Goal: Task Accomplishment & Management: Use online tool/utility

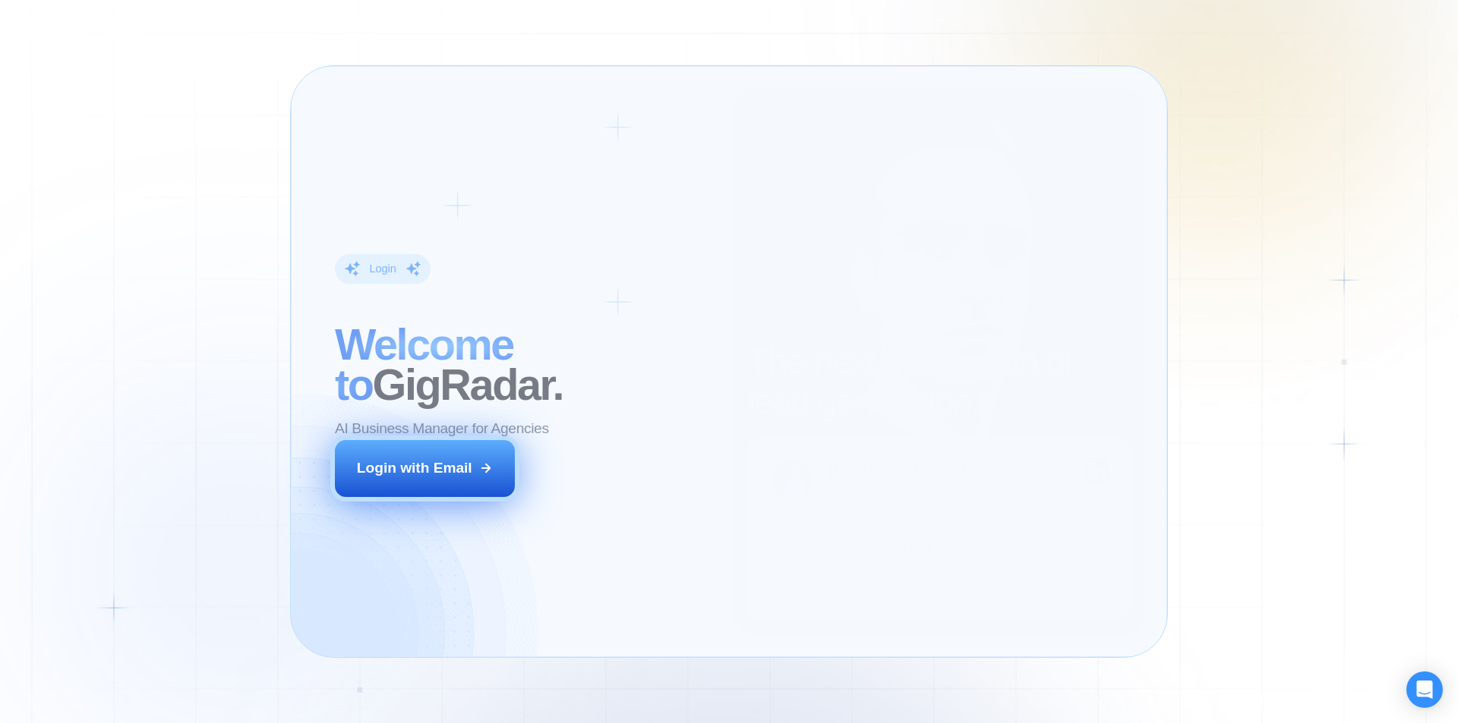
click at [459, 471] on div "Login with Email" at bounding box center [414, 469] width 115 height 20
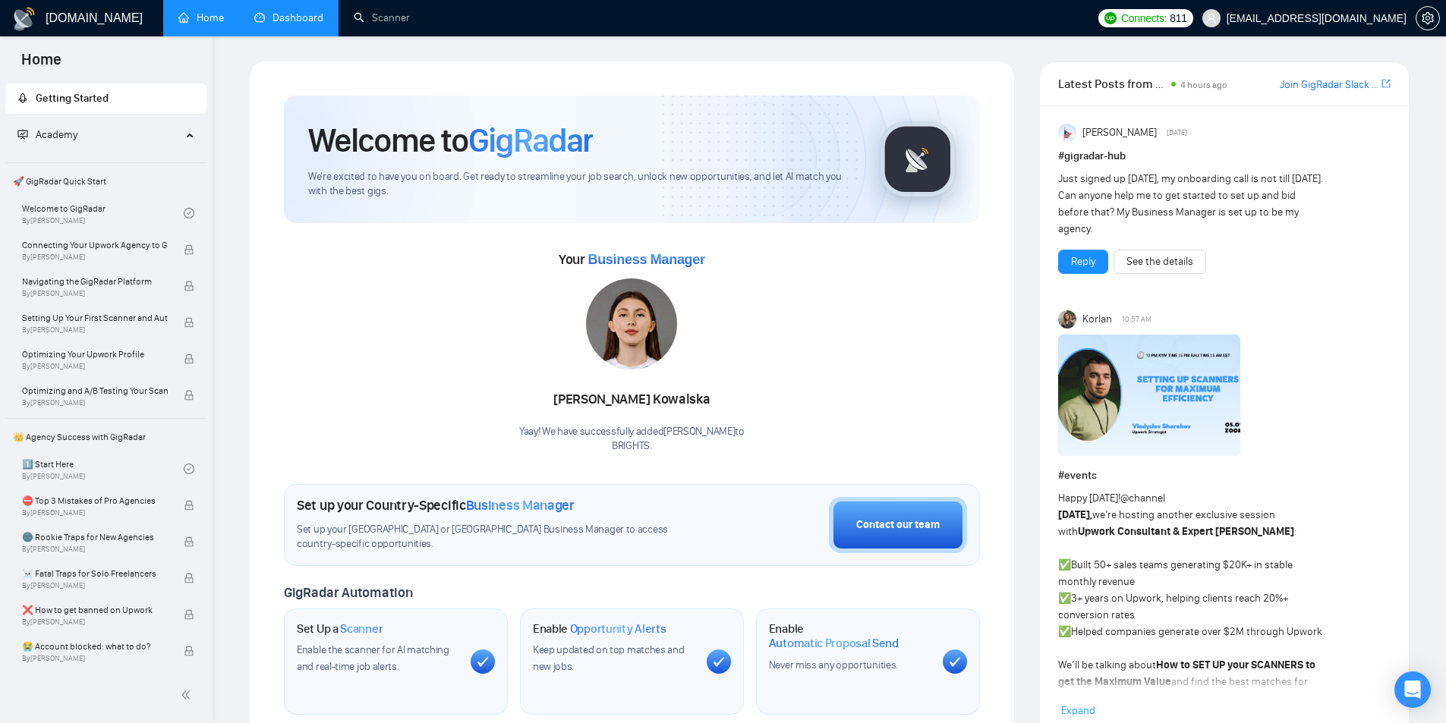
click at [292, 15] on link "Dashboard" at bounding box center [288, 17] width 69 height 13
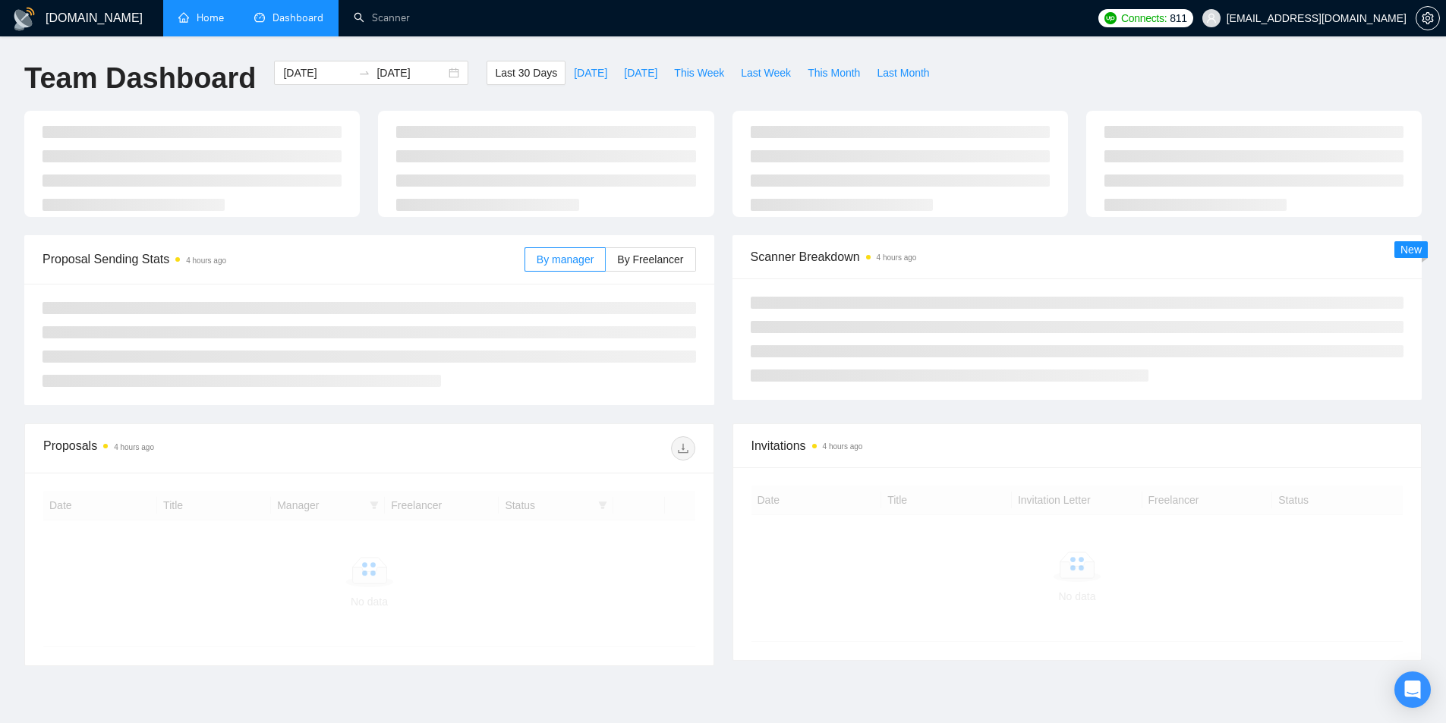
click at [210, 24] on link "Home" at bounding box center [201, 17] width 46 height 13
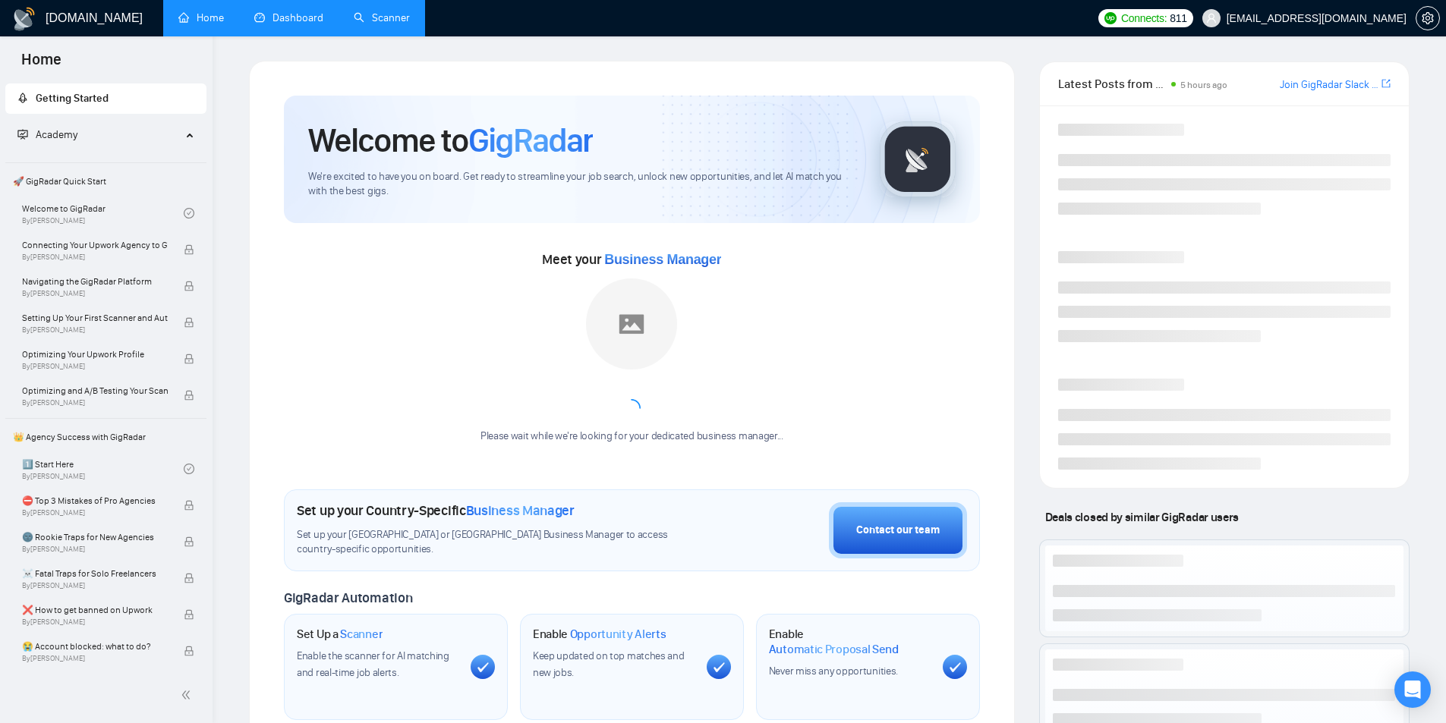
click at [354, 21] on link "Scanner" at bounding box center [382, 17] width 56 height 13
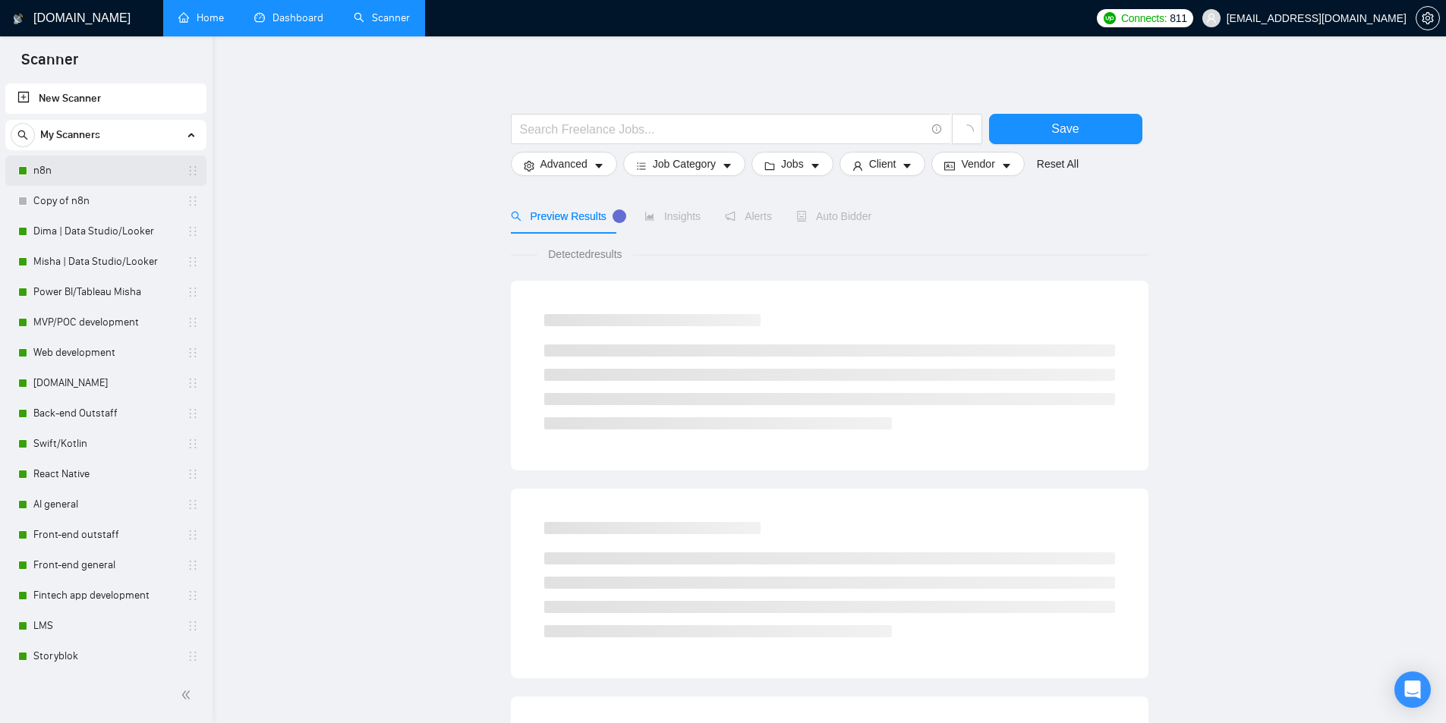
click at [83, 165] on link "n8n" at bounding box center [105, 171] width 144 height 30
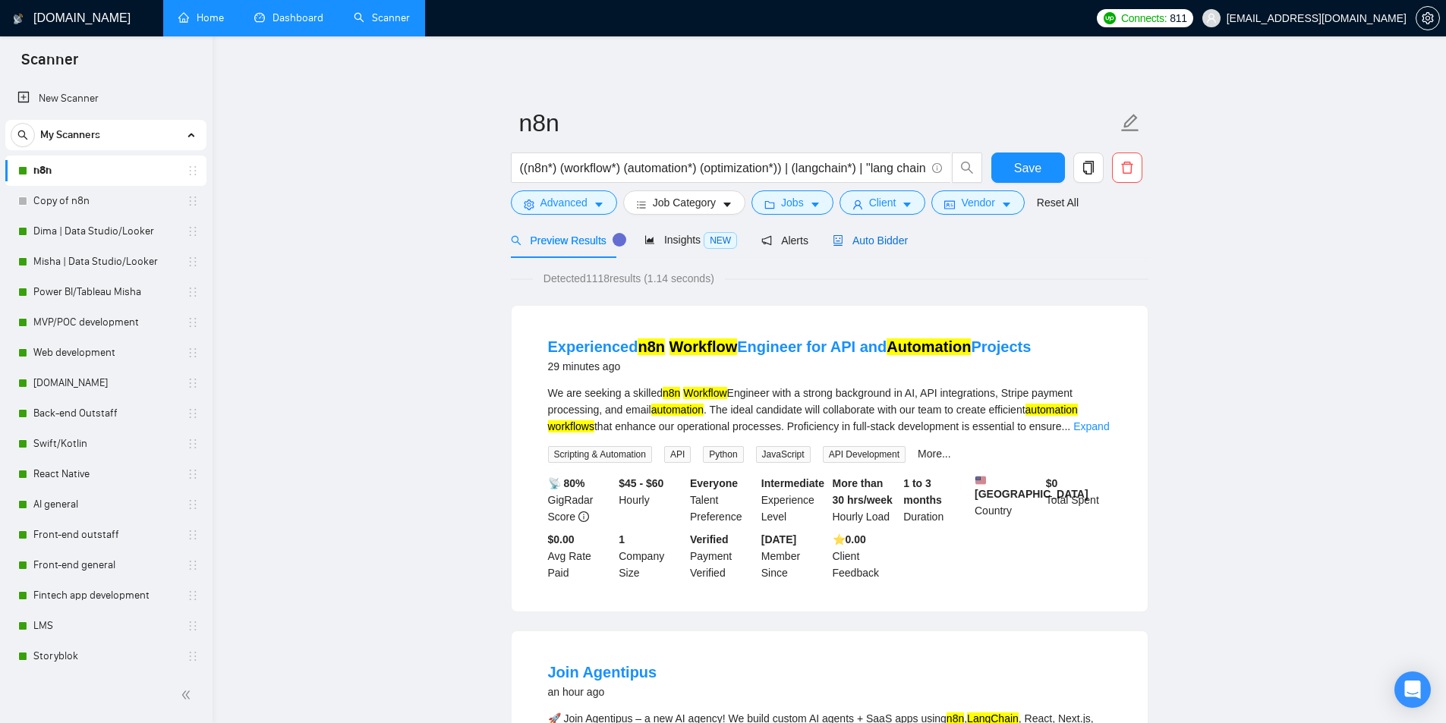
click at [868, 236] on span "Auto Bidder" at bounding box center [870, 241] width 75 height 12
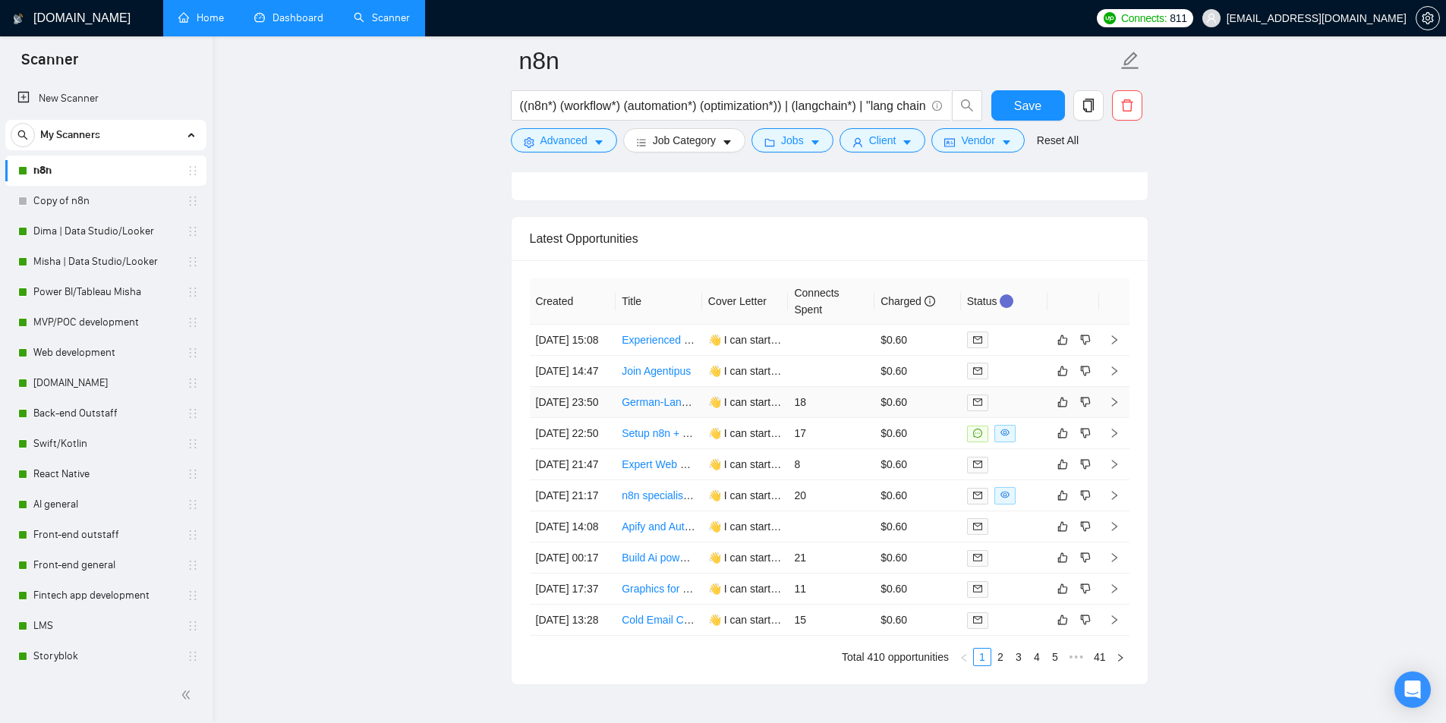
scroll to position [3796, 0]
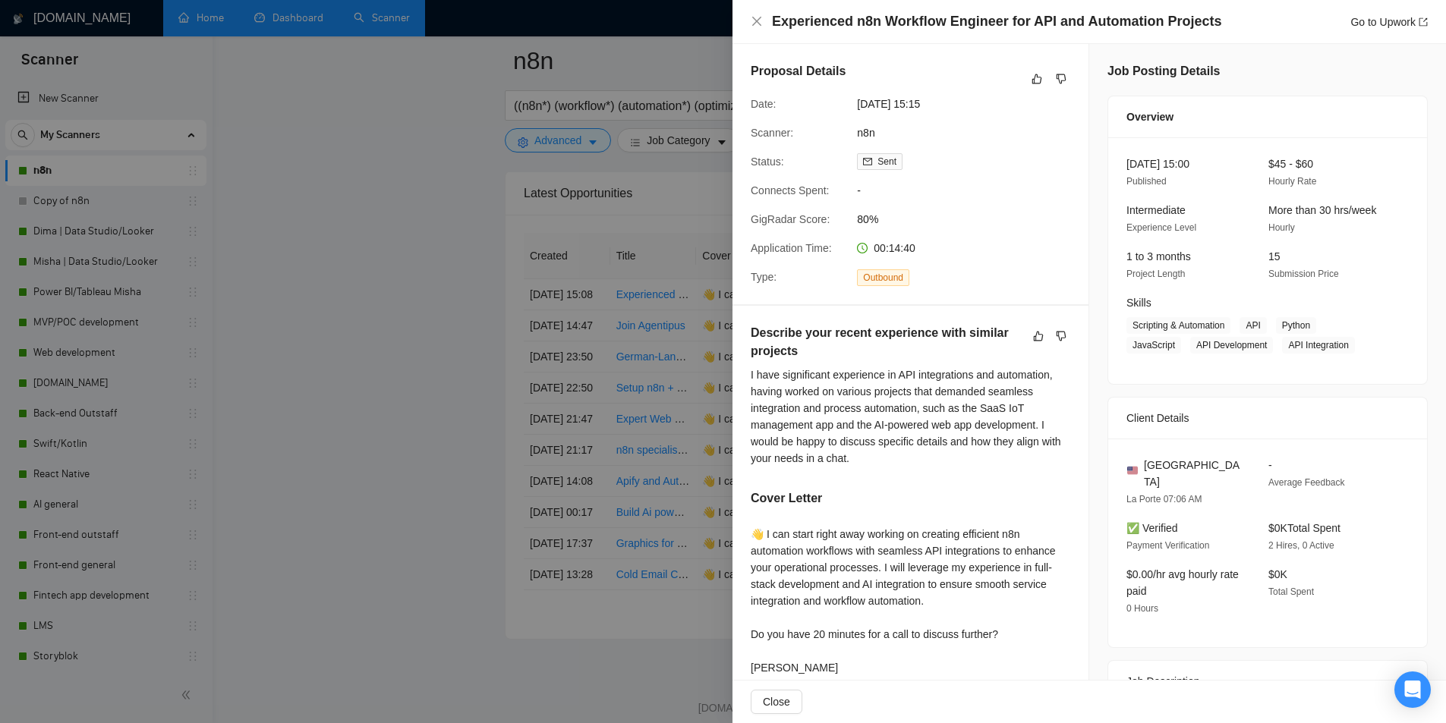
click at [648, 257] on div at bounding box center [723, 361] width 1446 height 723
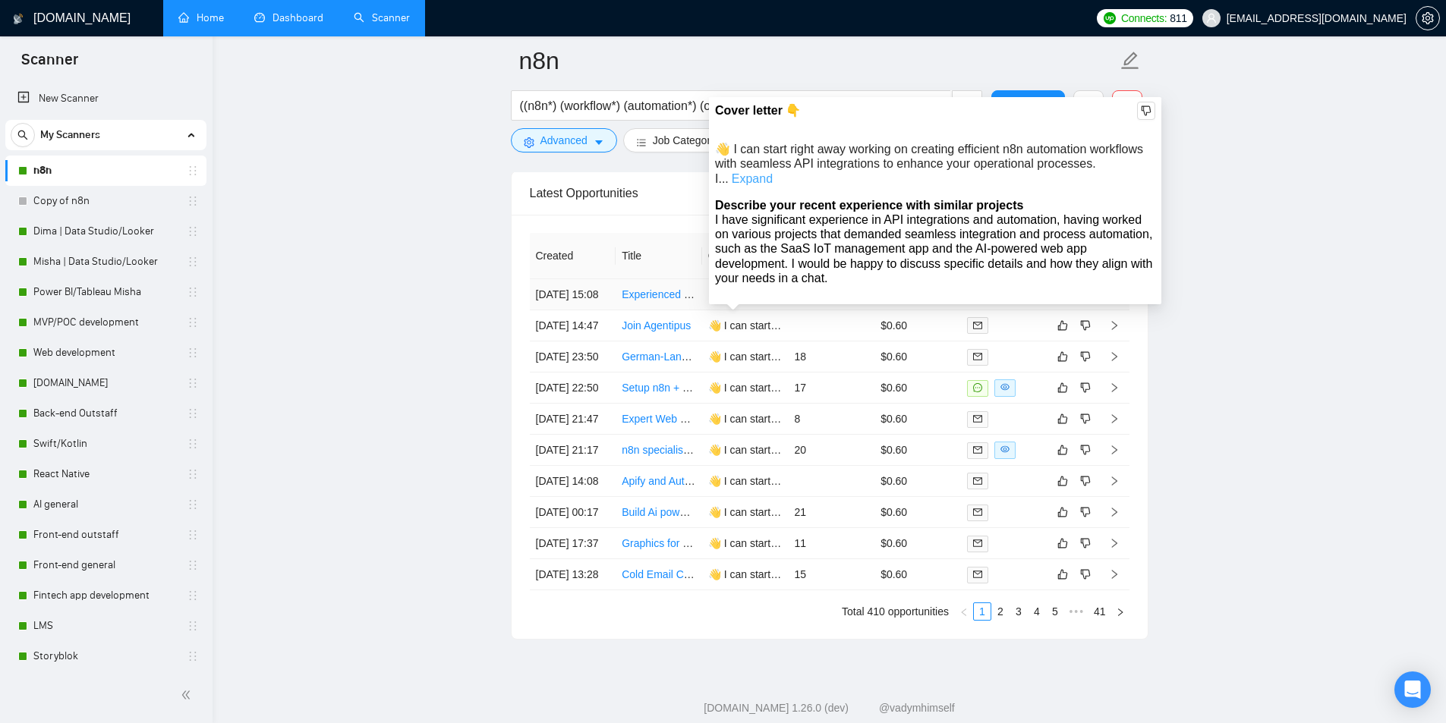
click at [773, 172] on link "Expand" at bounding box center [752, 178] width 41 height 13
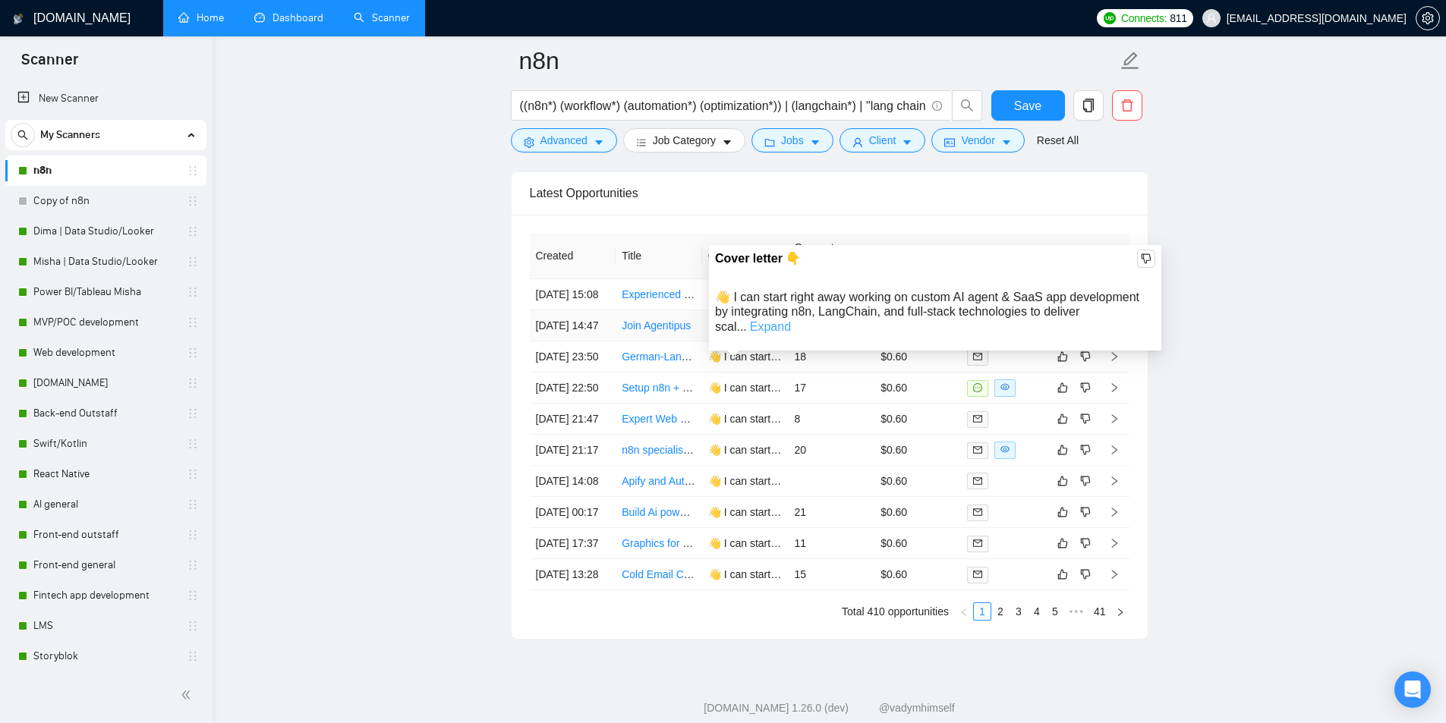
click at [791, 320] on link "Expand" at bounding box center [770, 326] width 41 height 13
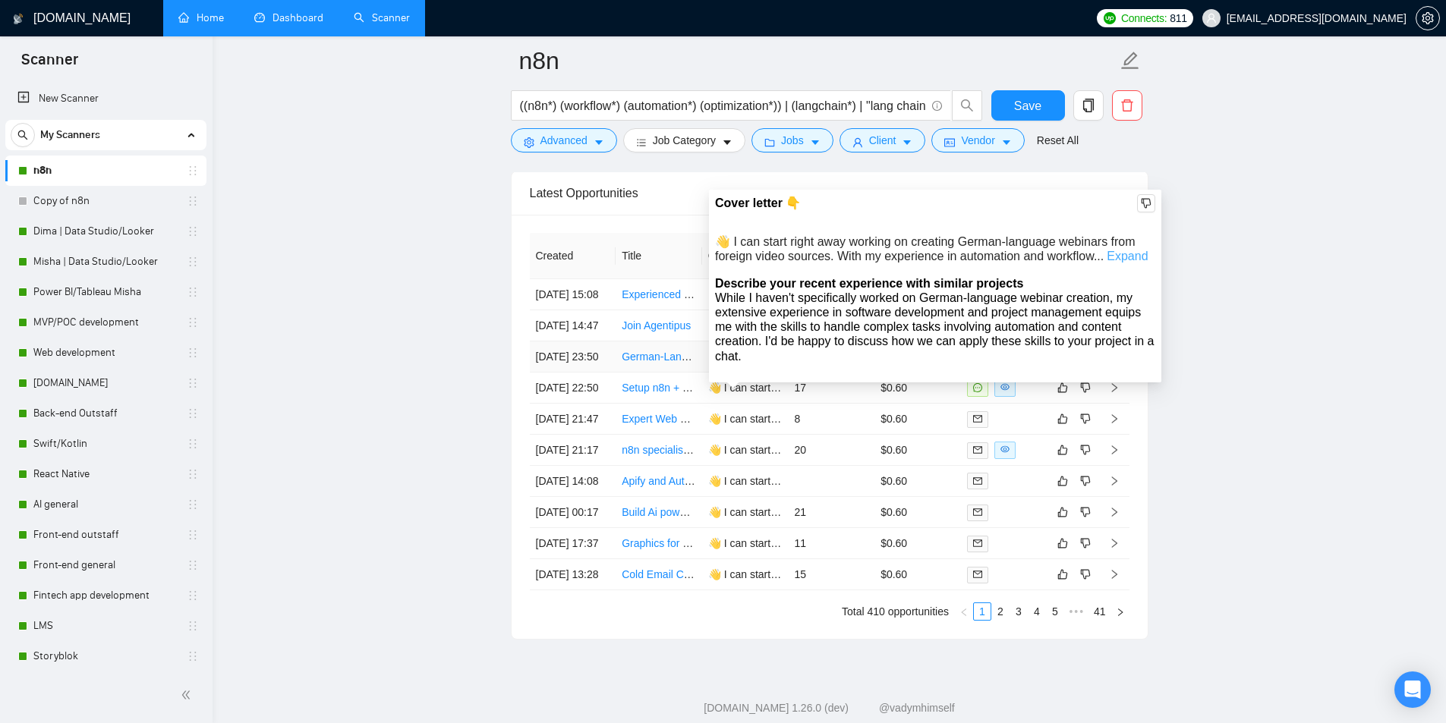
click at [1123, 256] on link "Expand" at bounding box center [1127, 256] width 41 height 13
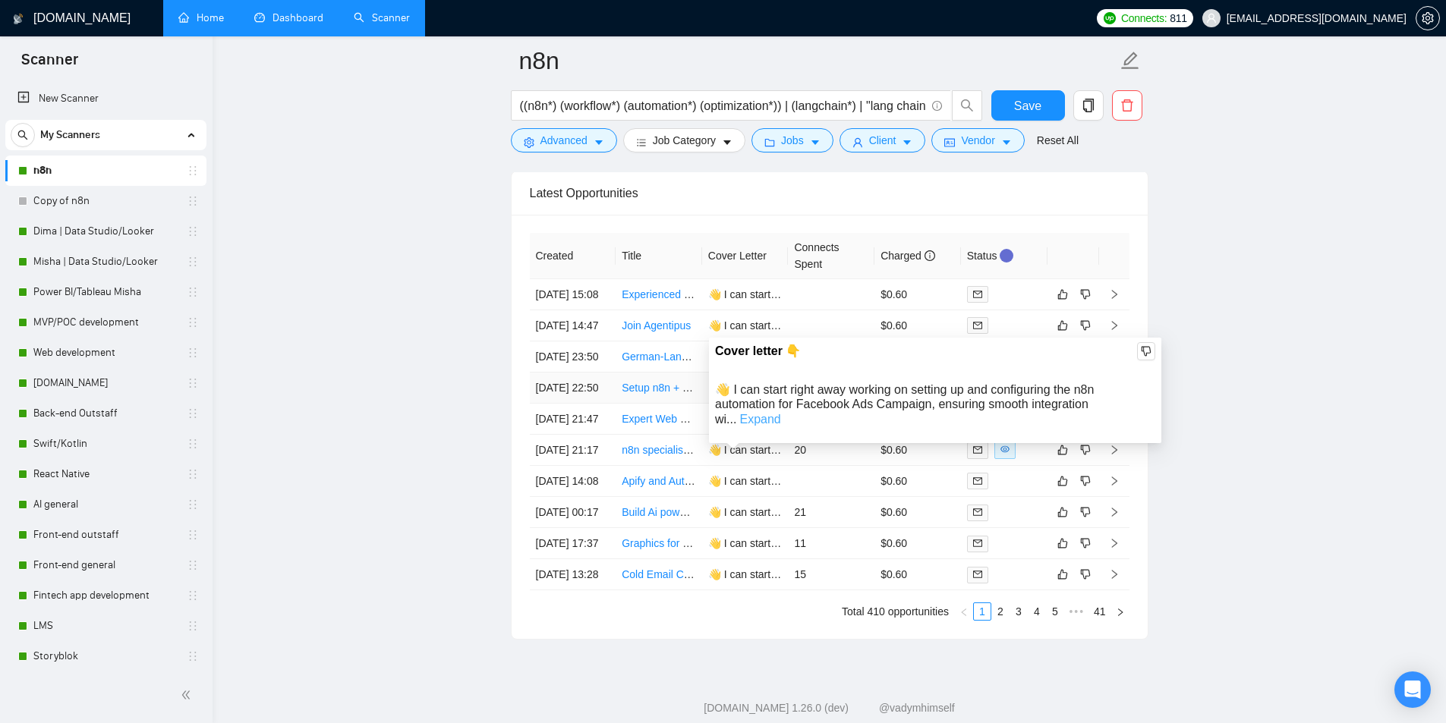
click at [780, 413] on link "Expand" at bounding box center [759, 419] width 41 height 13
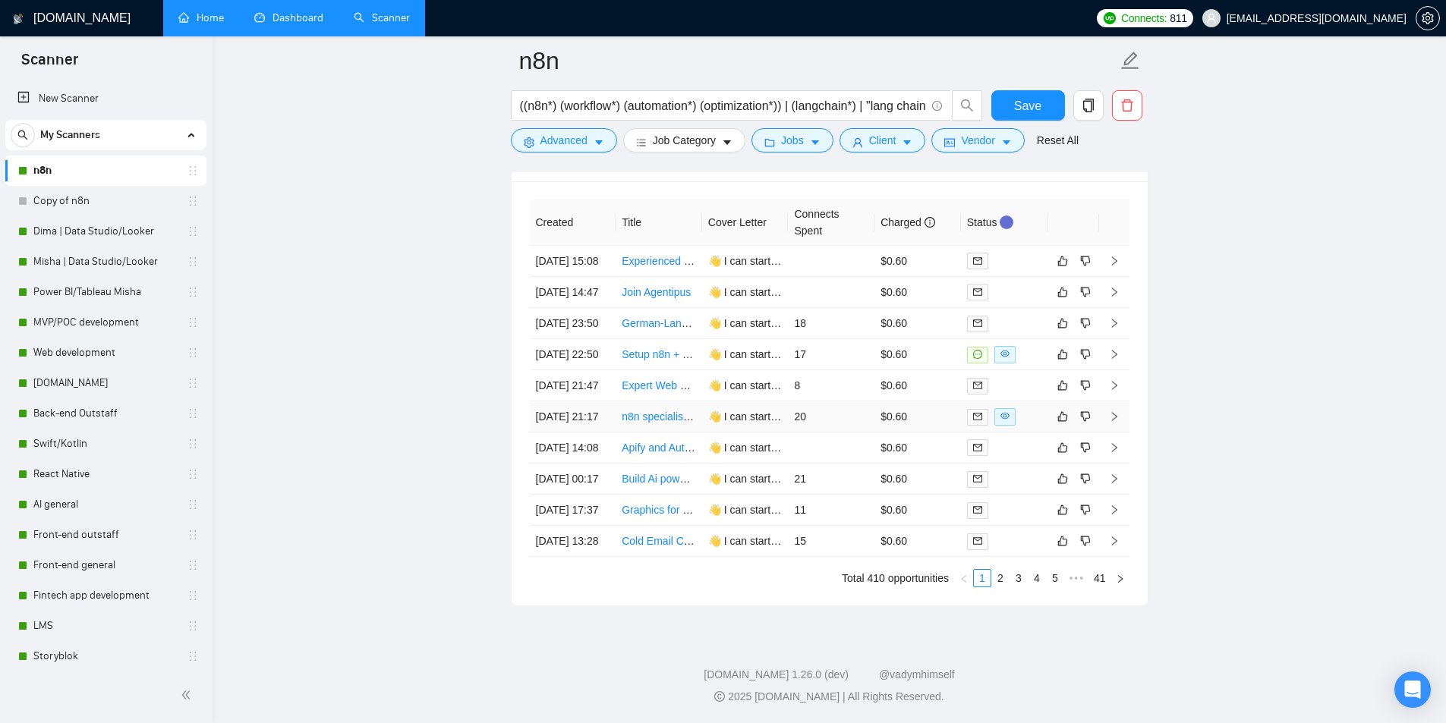
scroll to position [3980, 0]
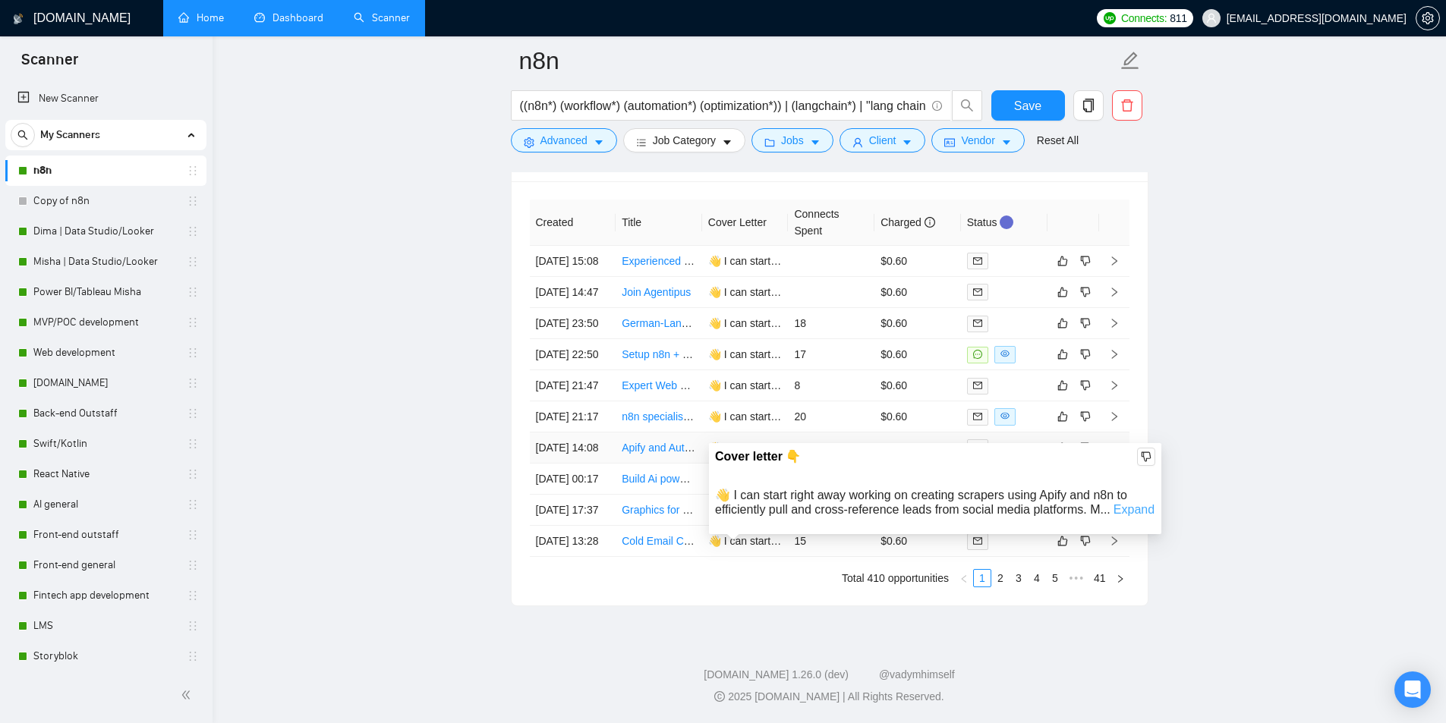
click at [1120, 503] on link "Expand" at bounding box center [1134, 509] width 41 height 13
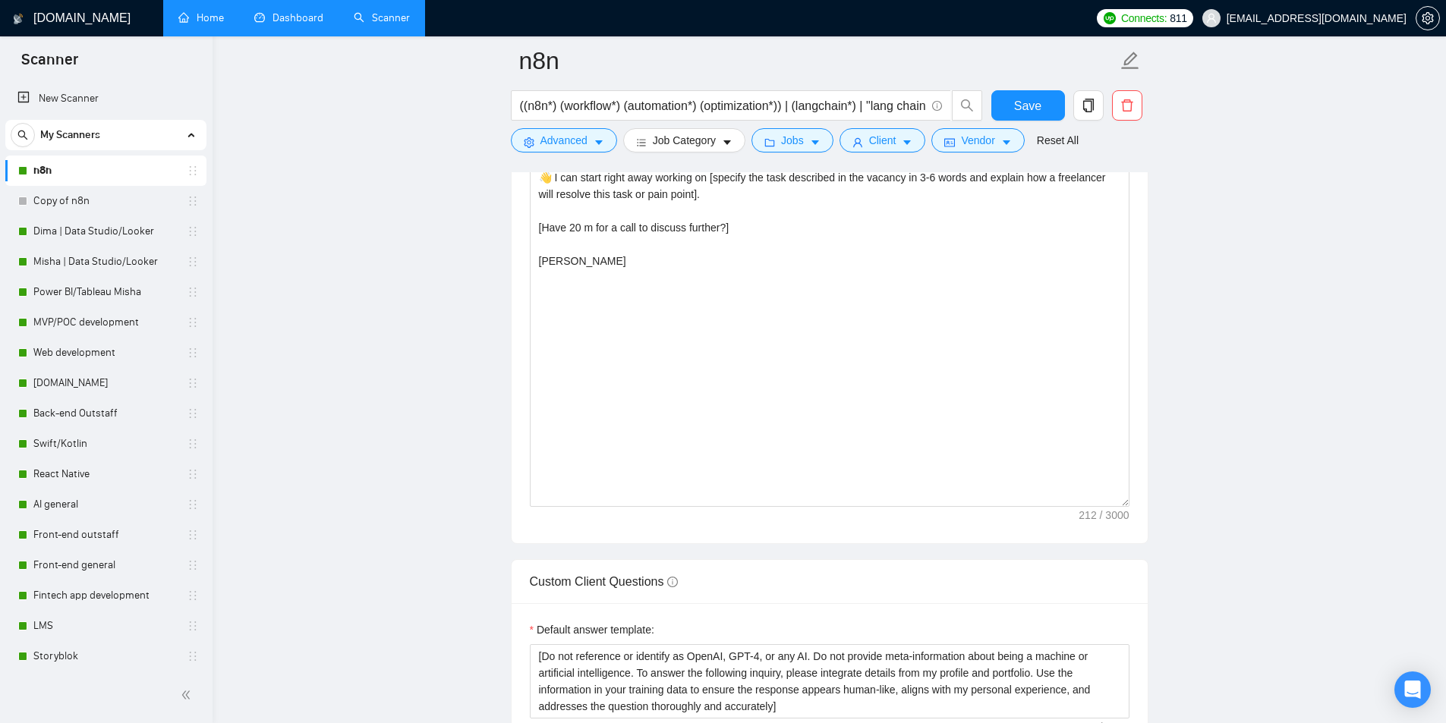
scroll to position [1746, 0]
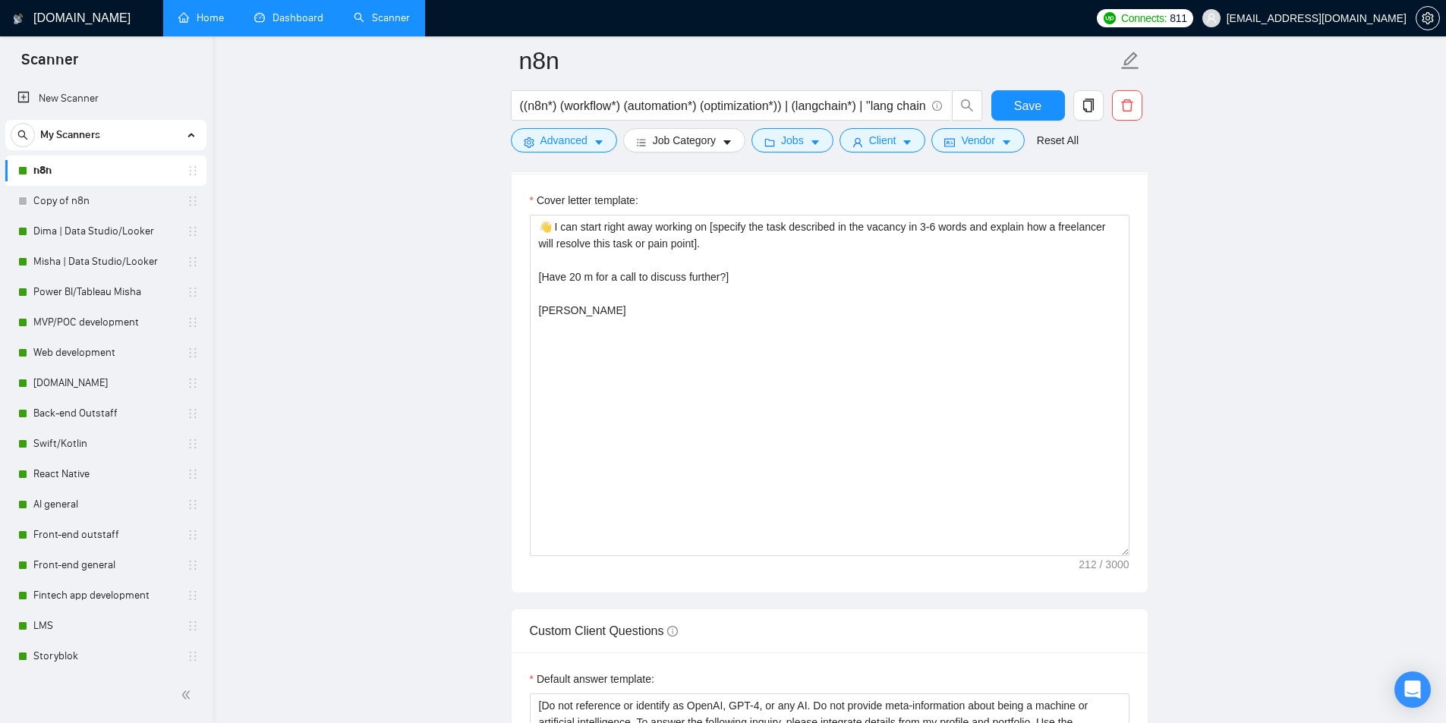
click at [427, 300] on main "n8n ((n8n*) (workflow*) (automation*) (optimization*)) | (langchain*) | "lang c…" at bounding box center [829, 502] width 1185 height 4375
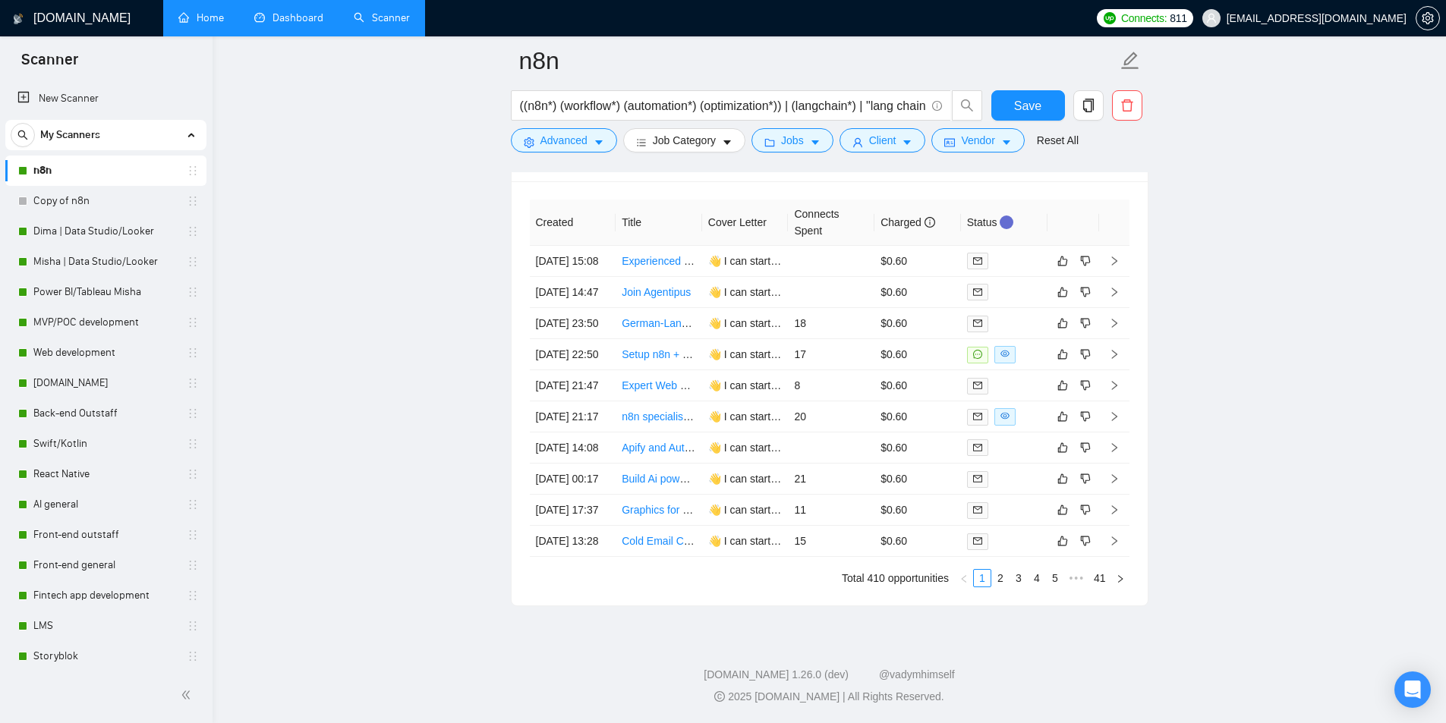
scroll to position [3947, 0]
drag, startPoint x: 95, startPoint y: 238, endPoint x: 263, endPoint y: 267, distance: 171.1
click at [95, 238] on link "Dima | Data Studio/Looker" at bounding box center [105, 231] width 144 height 30
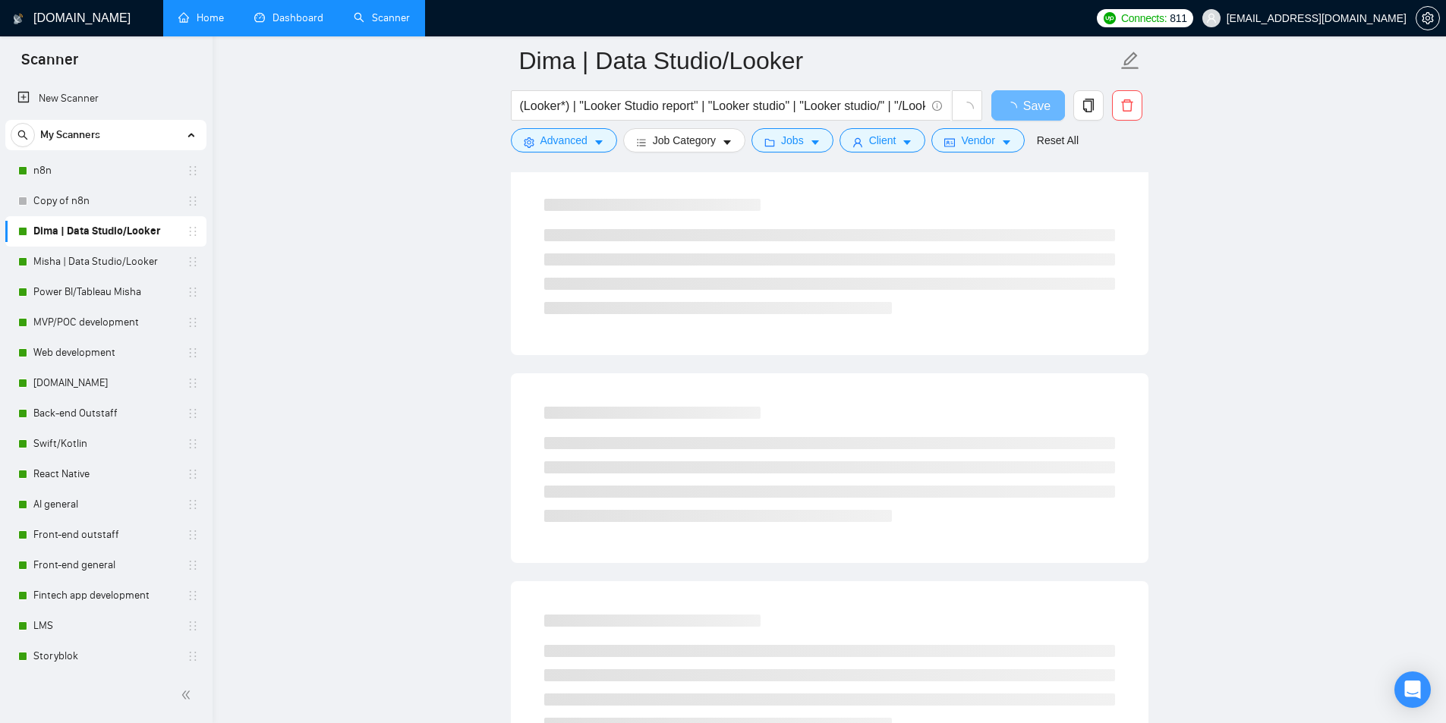
scroll to position [76, 0]
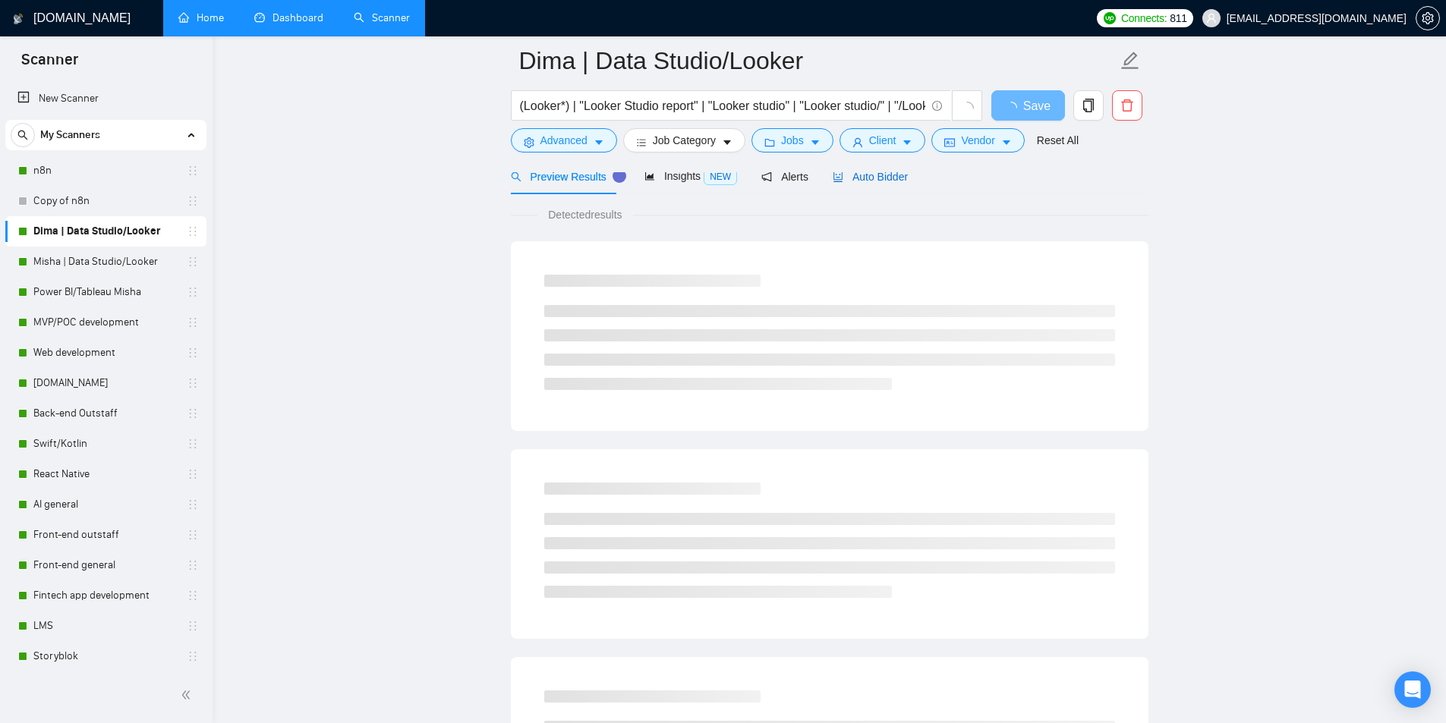
click at [890, 181] on span "Auto Bidder" at bounding box center [870, 177] width 75 height 12
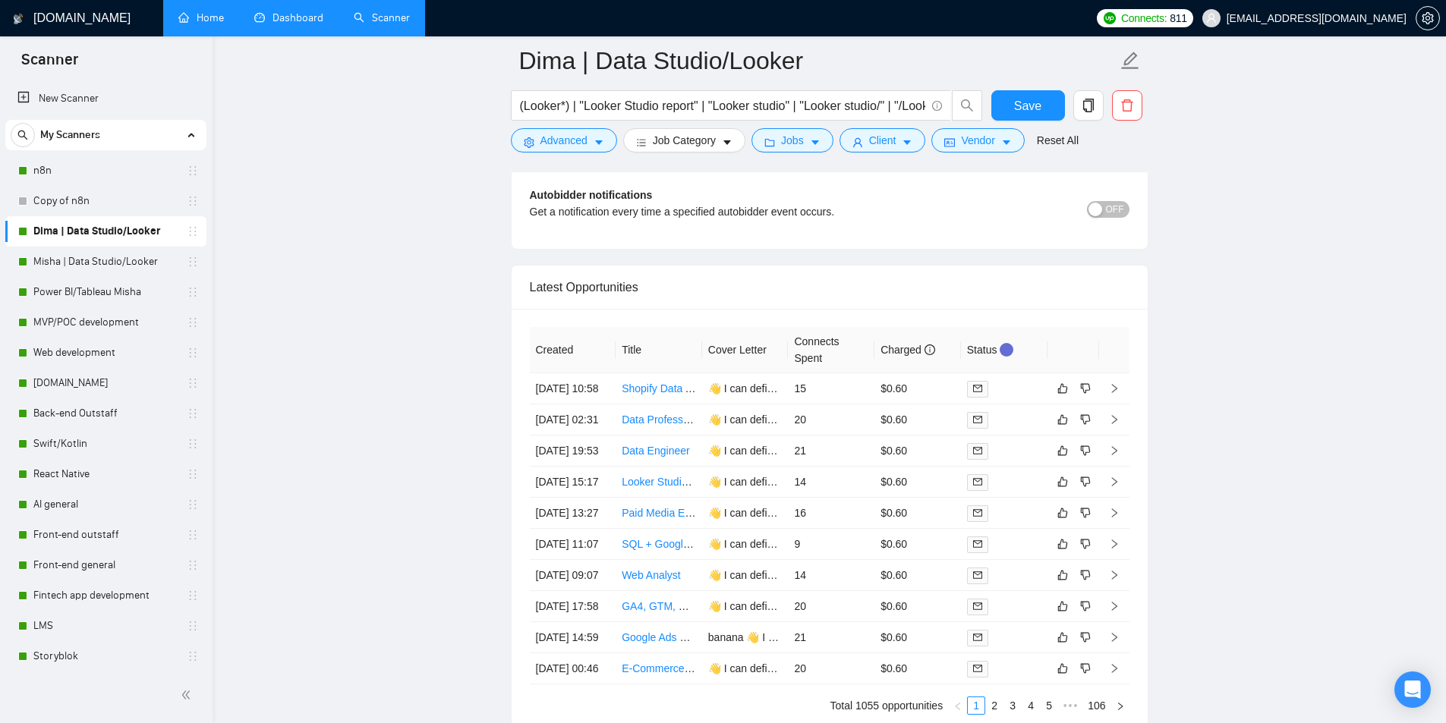
scroll to position [3720, 0]
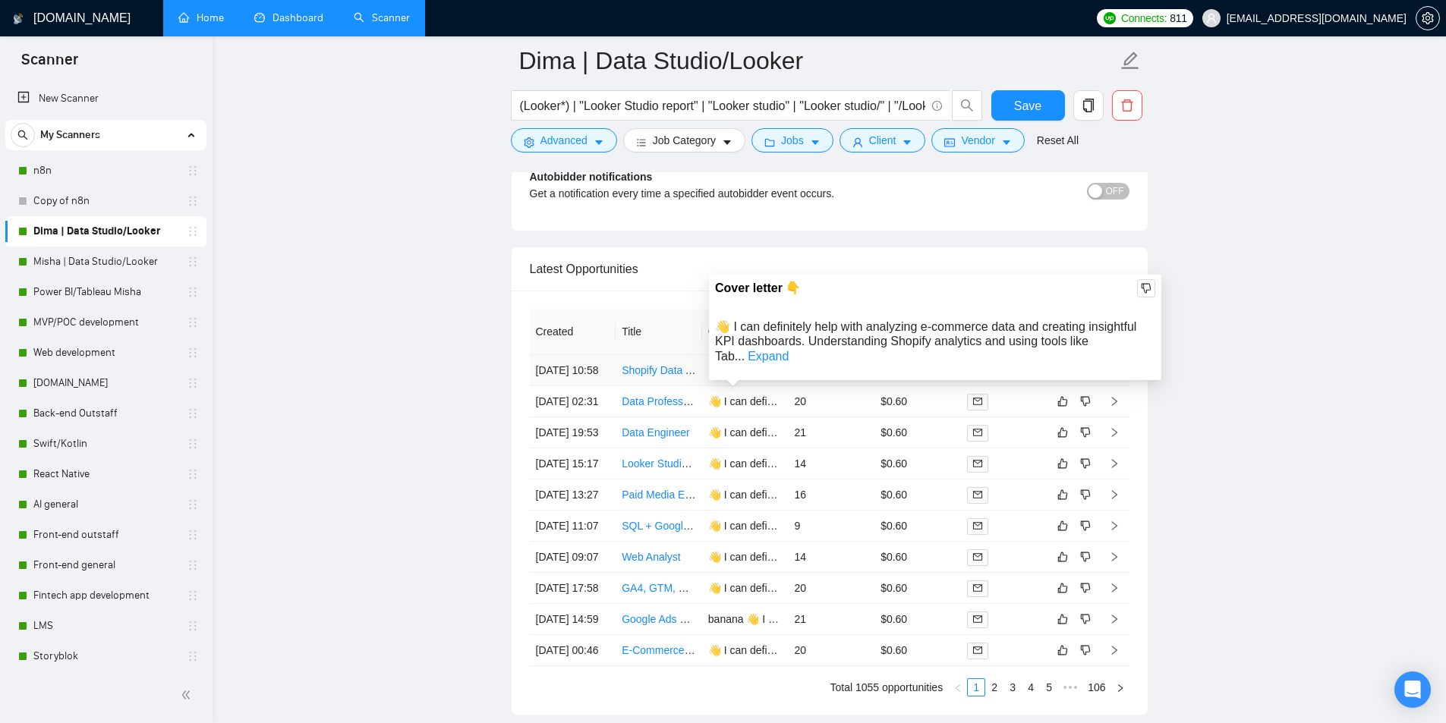
click at [1141, 351] on div "Cover letter 👇 👋 I can definitely help with analyzing e-commerce data and creat…" at bounding box center [935, 328] width 452 height 106
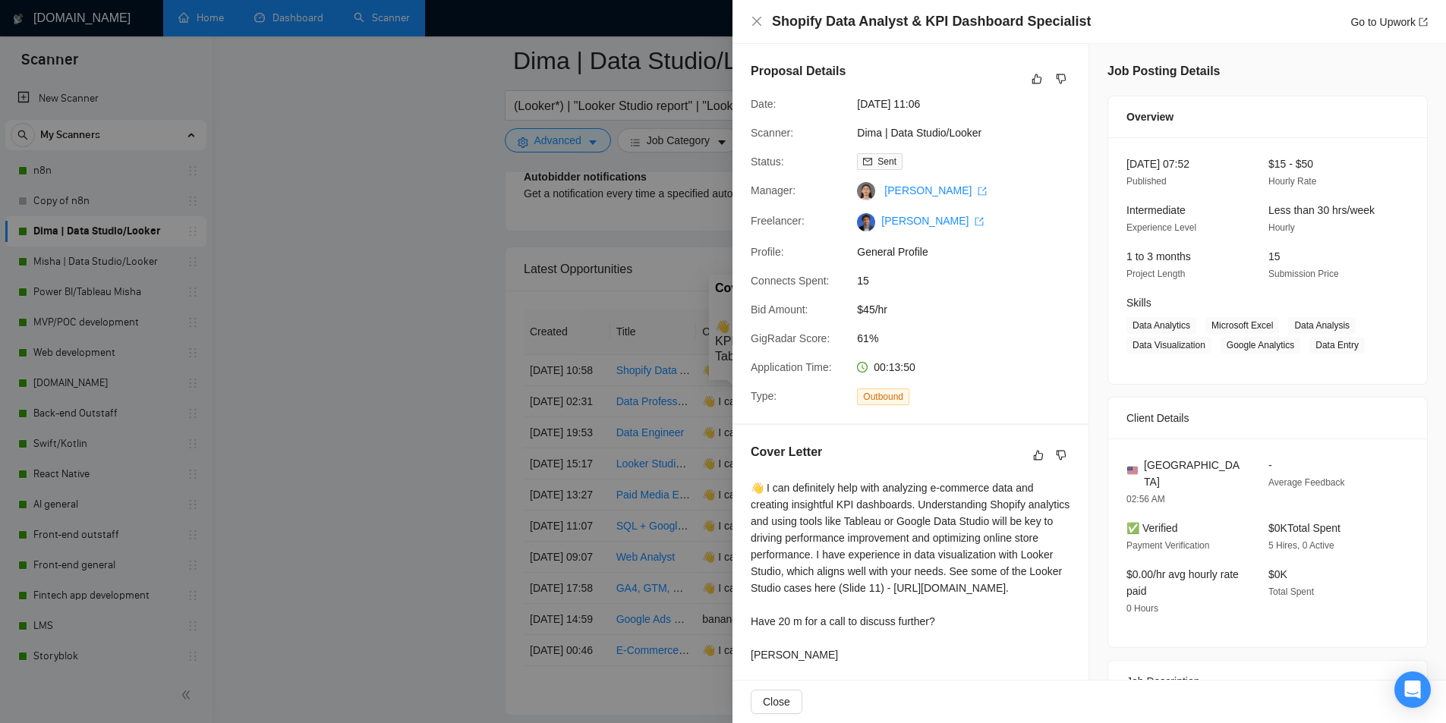
click at [1144, 348] on div "Shopify Data Analyst & KPI Dashboard Specialist Go to Upwork Proposal Details D…" at bounding box center [723, 361] width 1446 height 723
click at [561, 373] on div at bounding box center [723, 361] width 1446 height 723
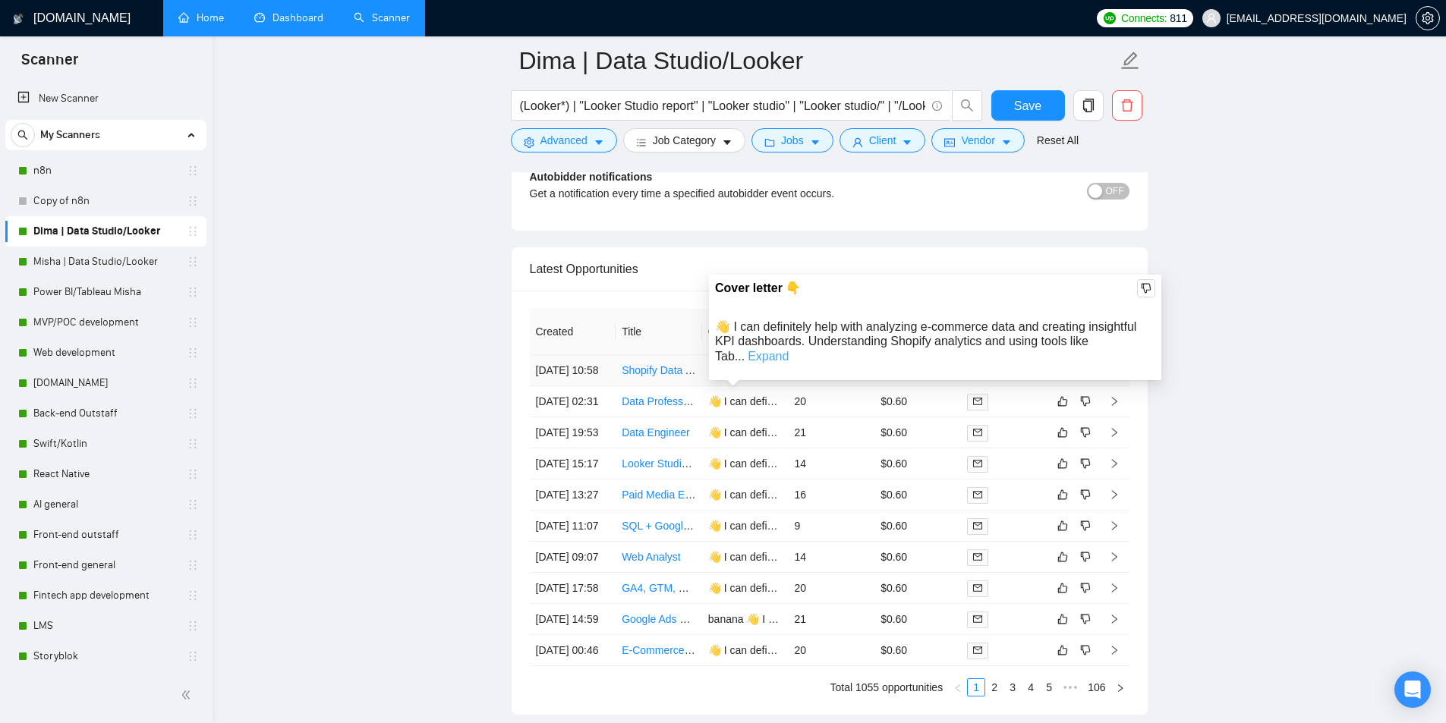
click at [789, 350] on link "Expand" at bounding box center [768, 356] width 41 height 13
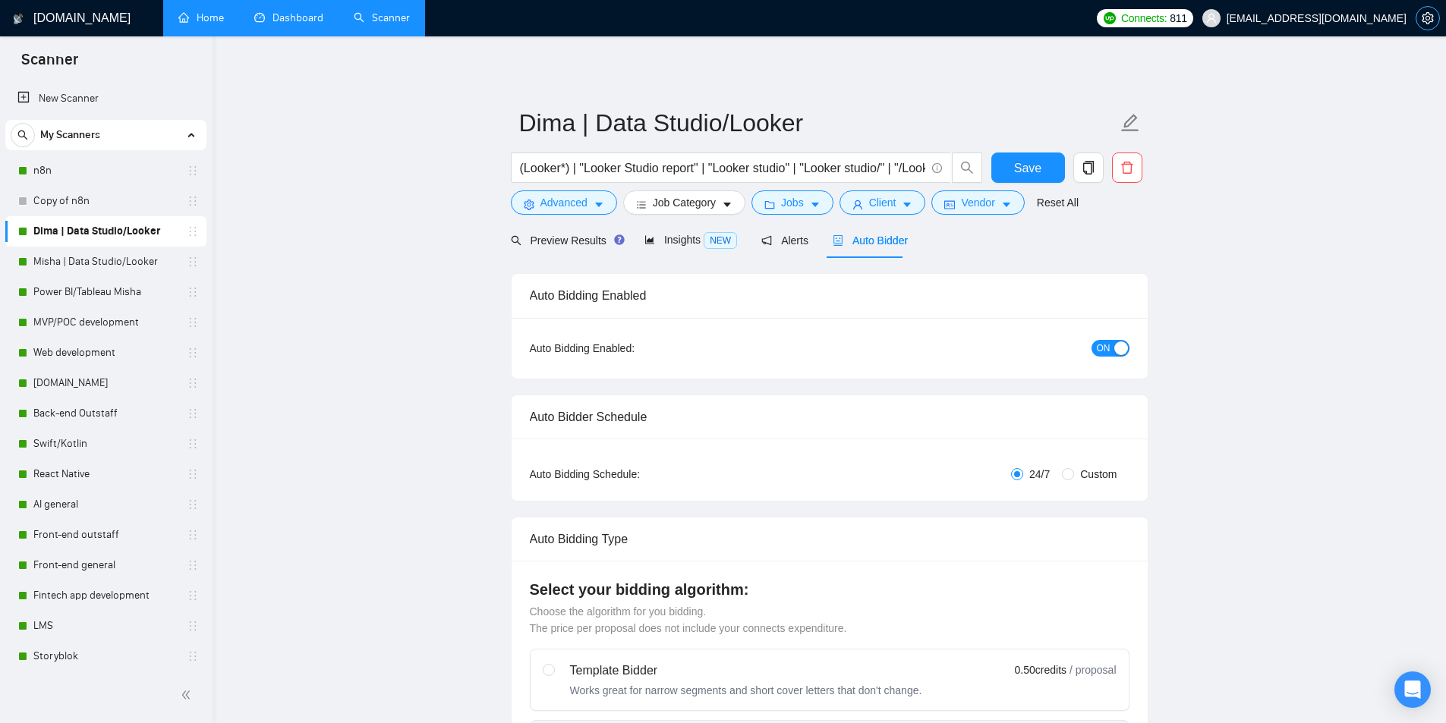
click at [1437, 18] on span "setting" at bounding box center [1428, 18] width 23 height 12
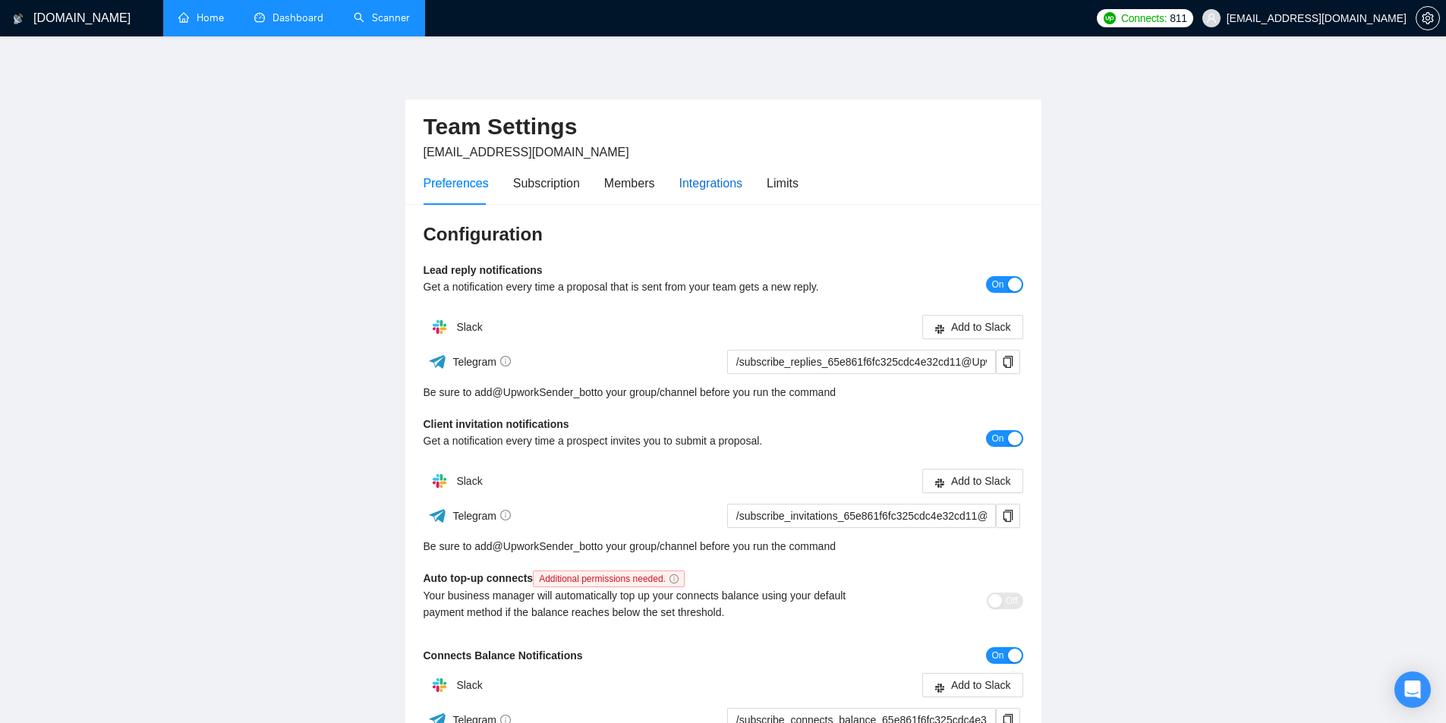
click at [700, 188] on div "Integrations" at bounding box center [711, 183] width 64 height 19
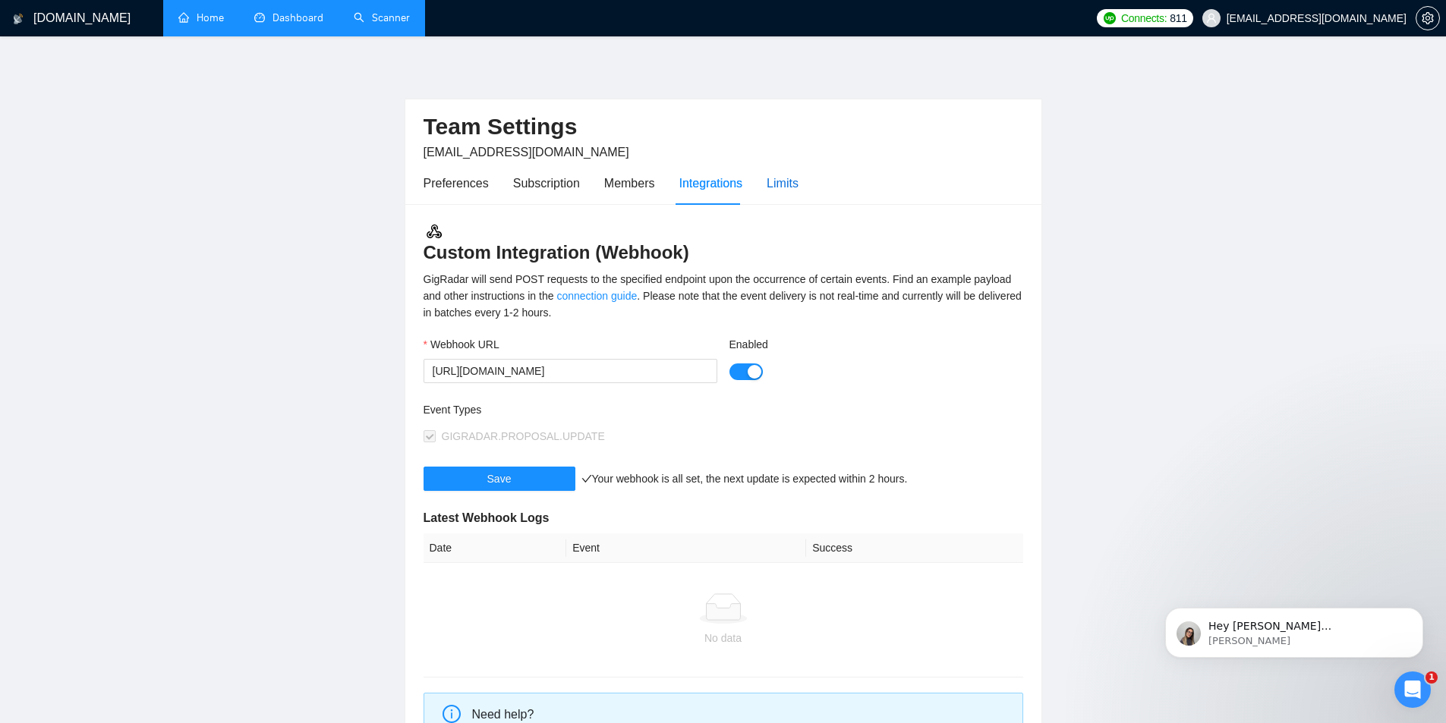
click at [778, 191] on div "Limits" at bounding box center [783, 183] width 32 height 19
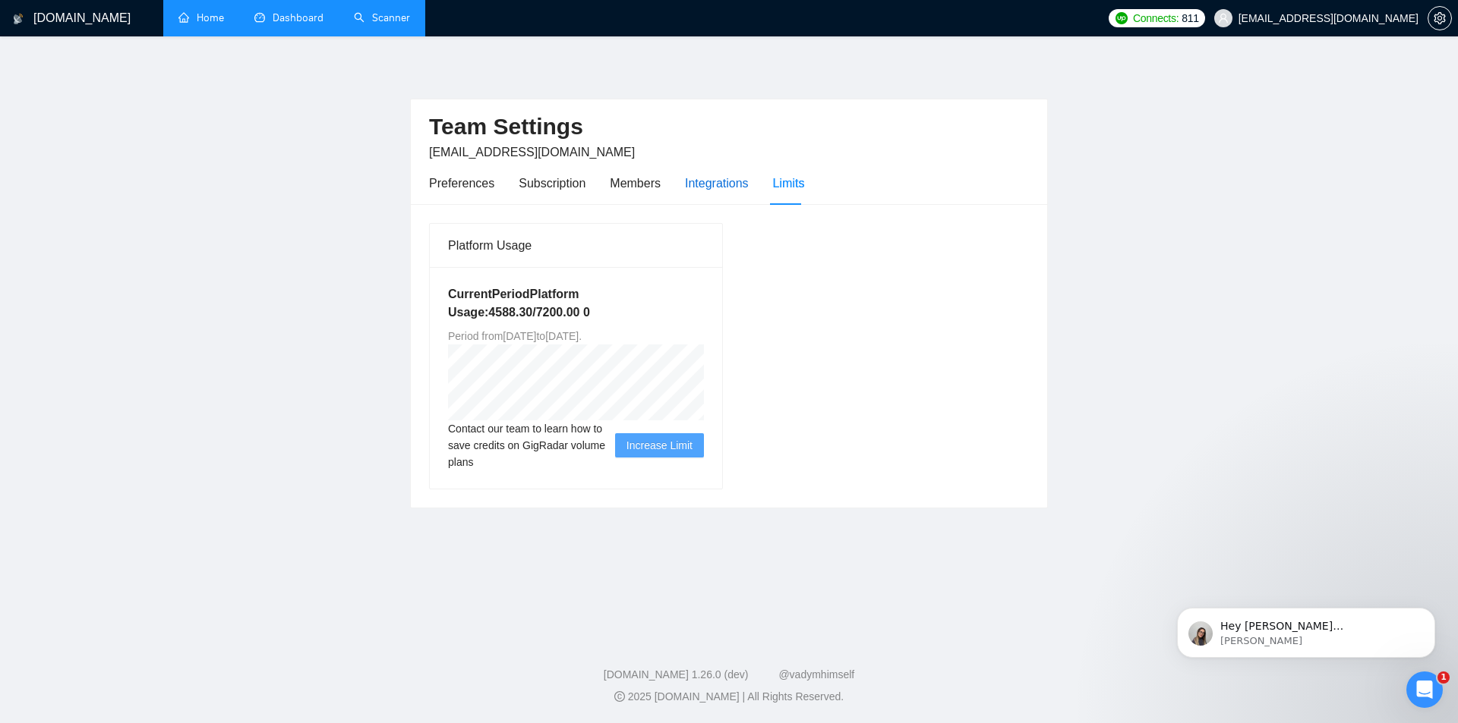
click at [702, 188] on div "Integrations" at bounding box center [717, 183] width 64 height 19
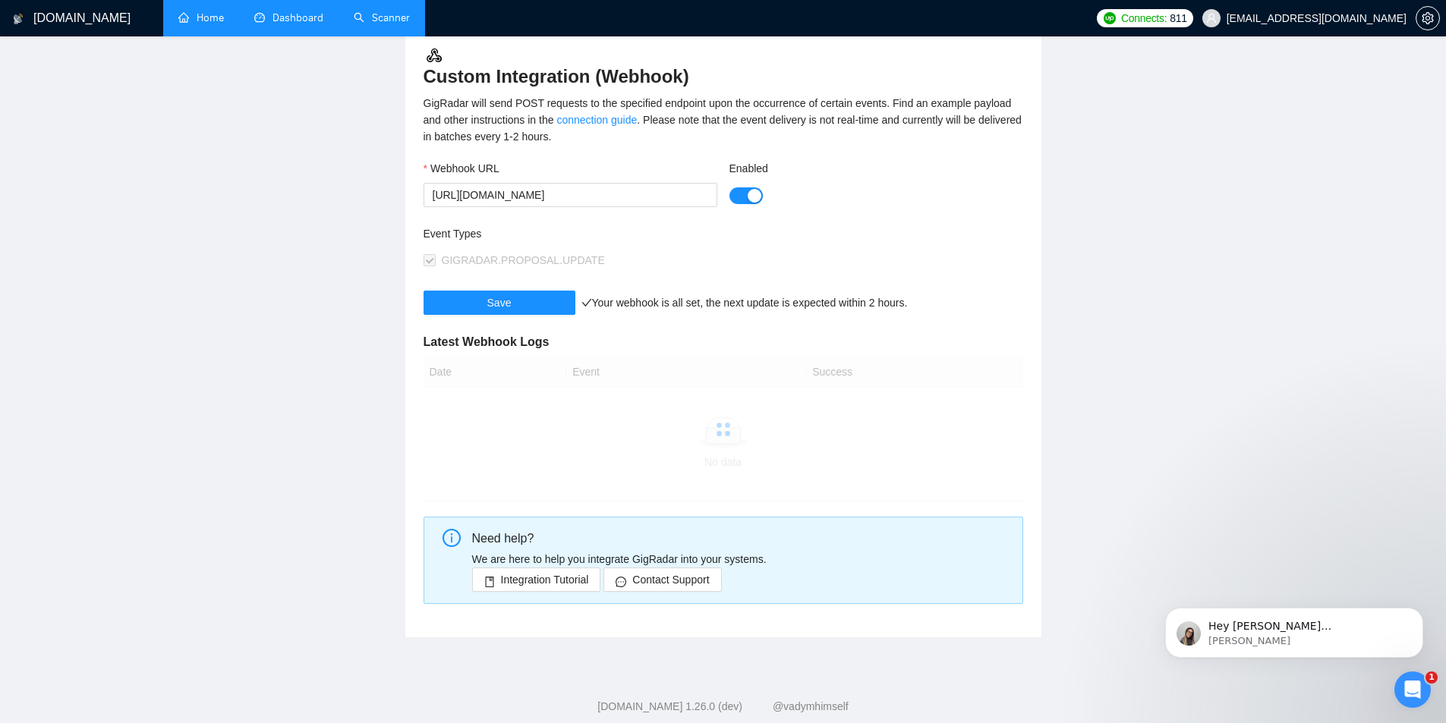
scroll to position [208, 0]
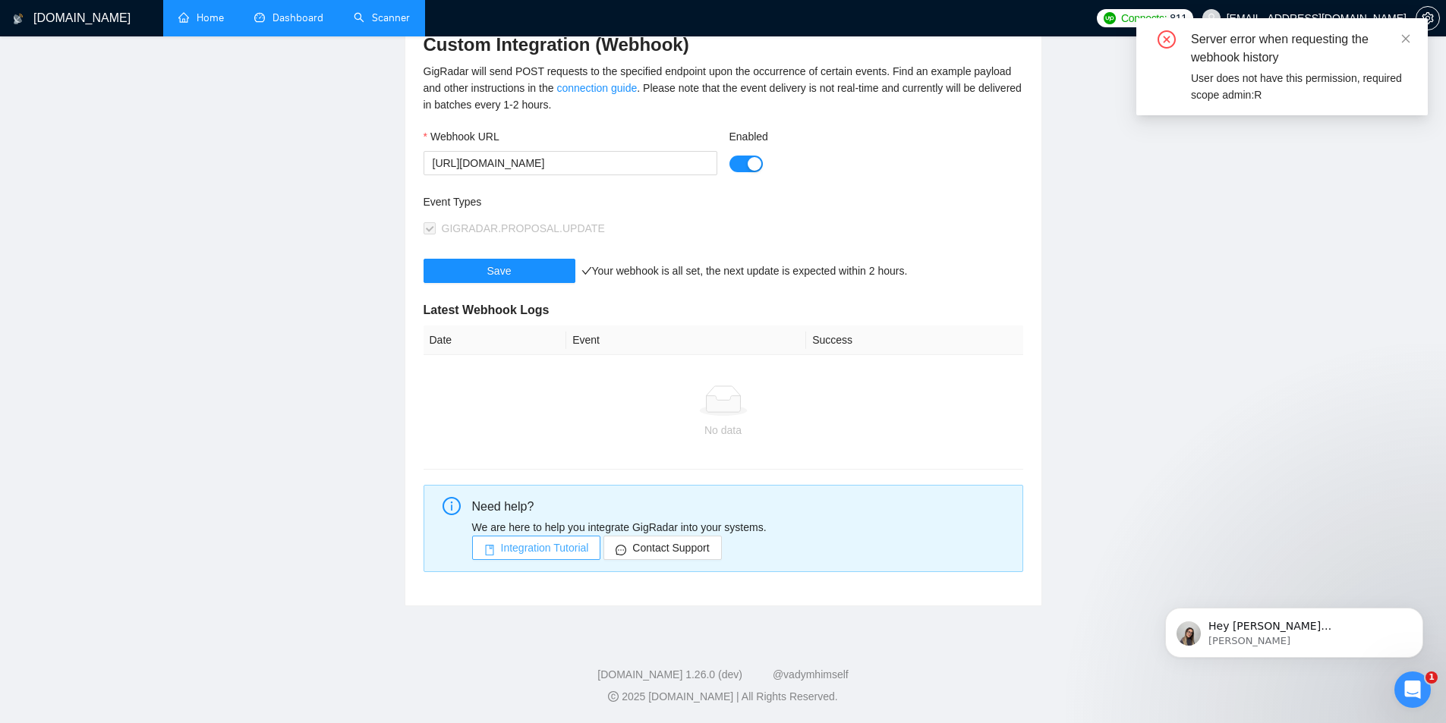
click at [536, 550] on span "Integration Tutorial" at bounding box center [545, 548] width 88 height 17
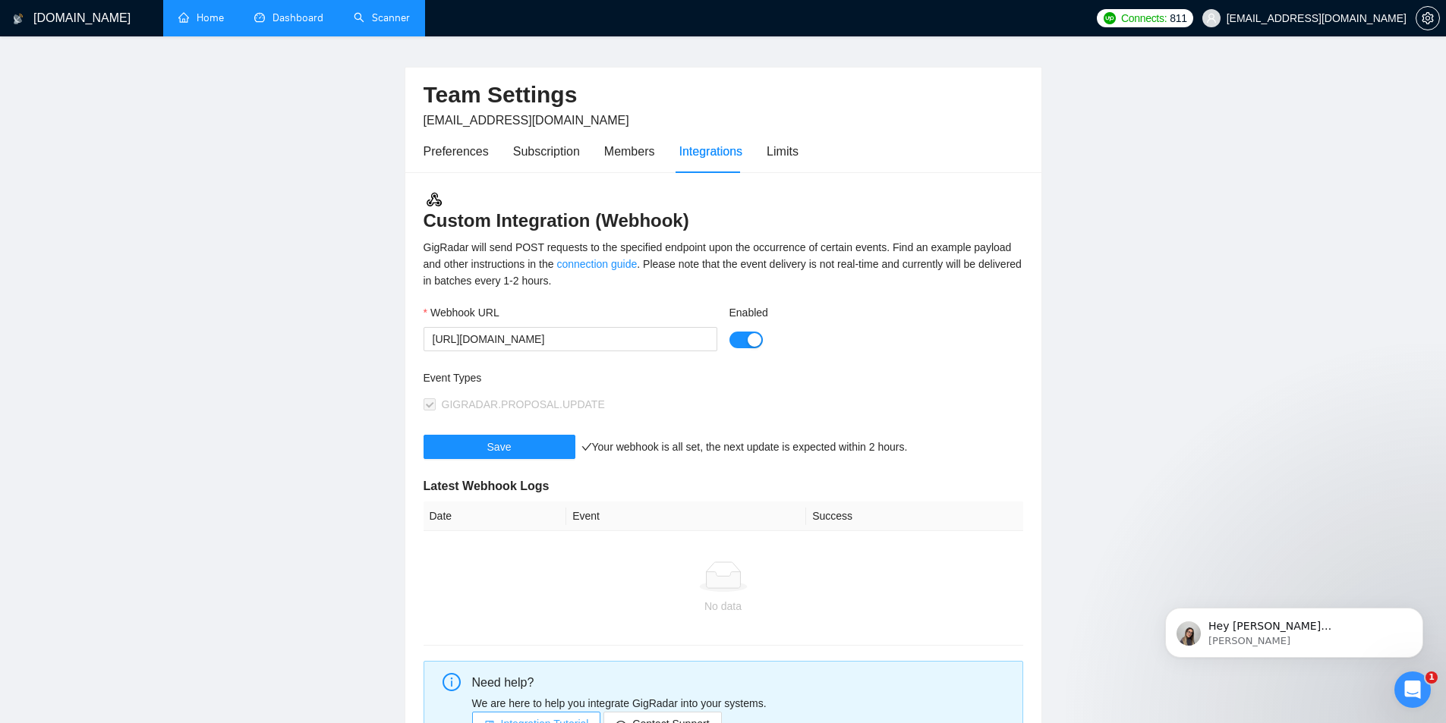
scroll to position [0, 0]
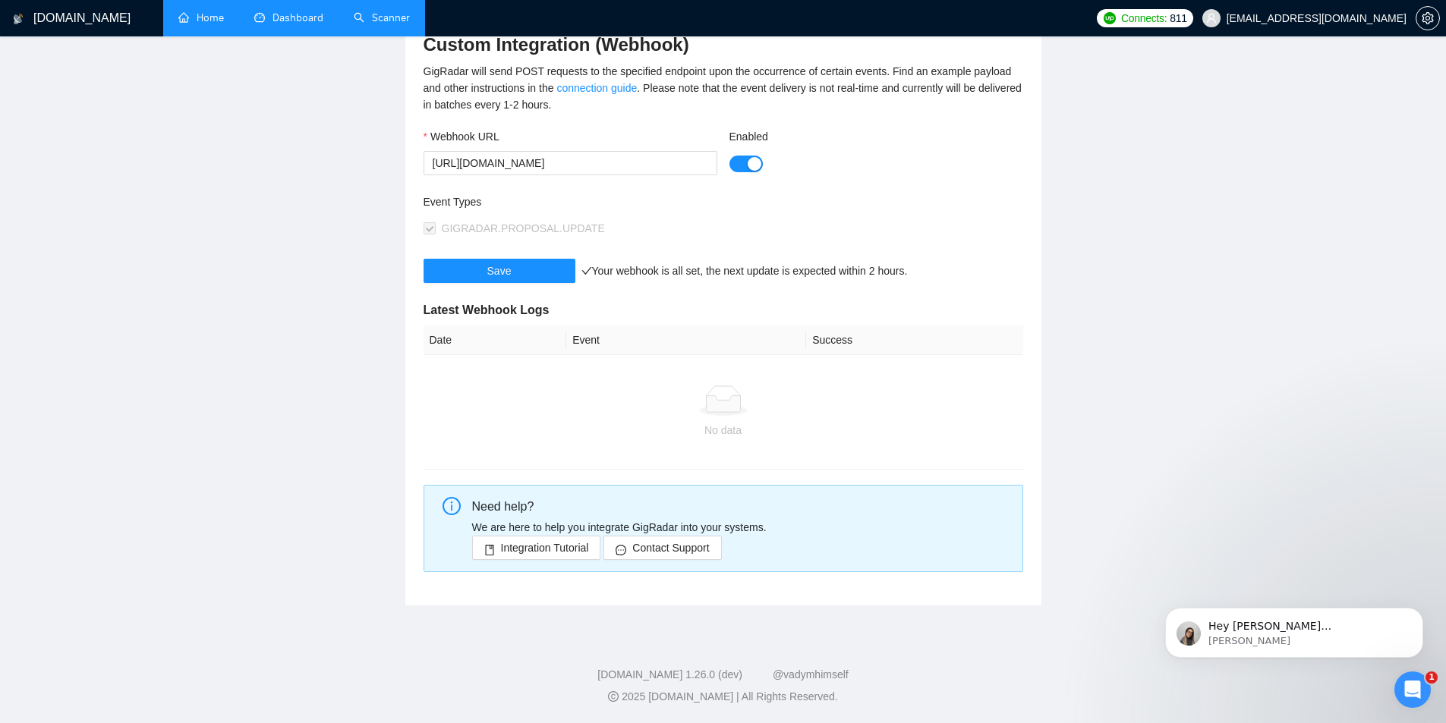
click at [312, 426] on main "Team Settings [EMAIL_ADDRESS][DOMAIN_NAME] Preferences Subscription Members Int…" at bounding box center [723, 230] width 1398 height 754
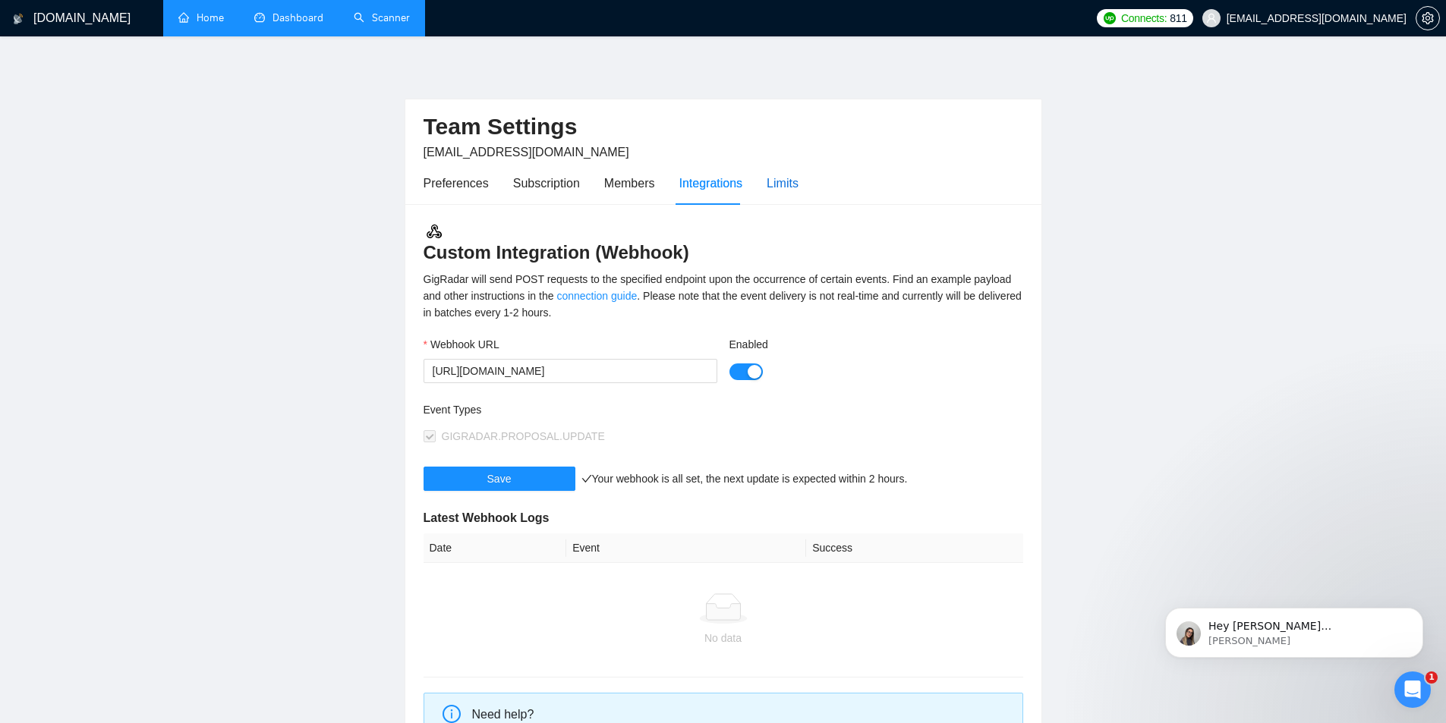
click at [786, 177] on div "Limits" at bounding box center [783, 183] width 32 height 19
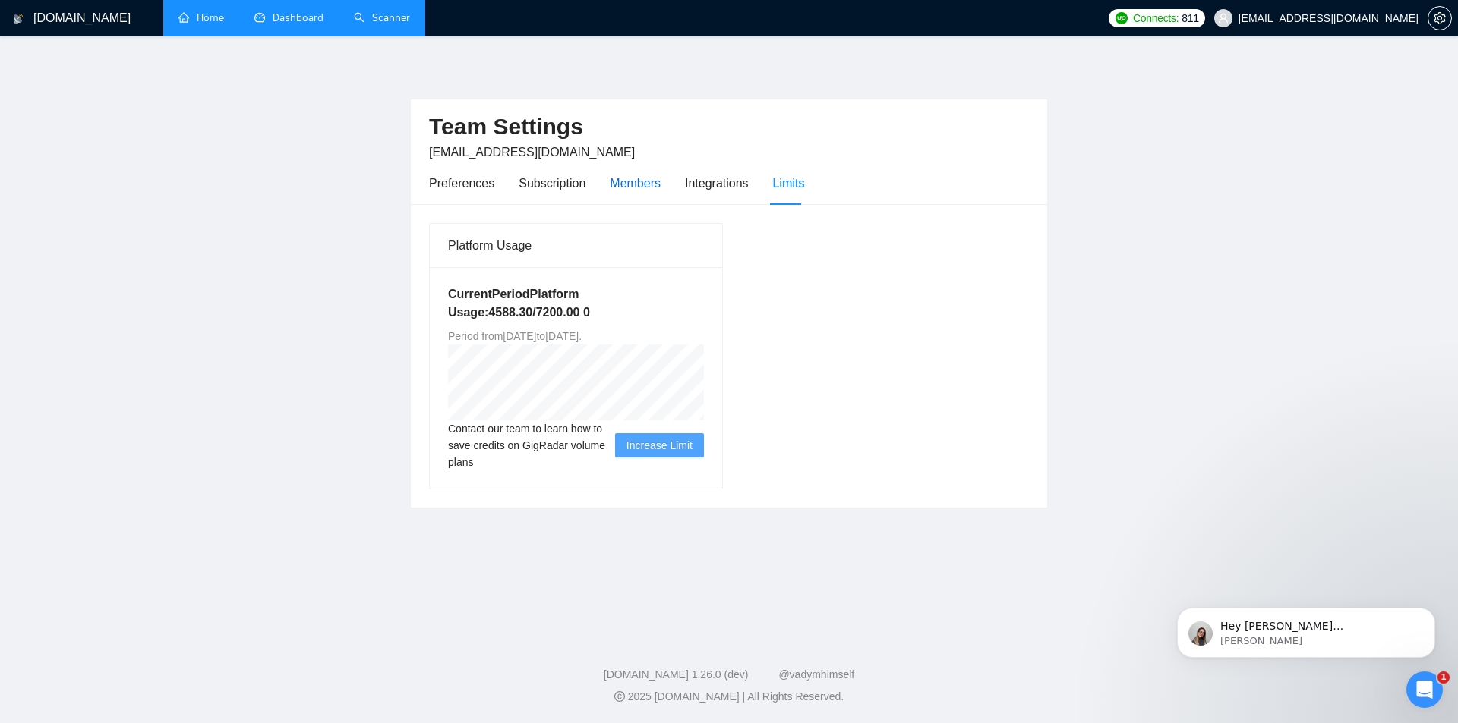
click at [627, 191] on div "Members" at bounding box center [635, 183] width 51 height 19
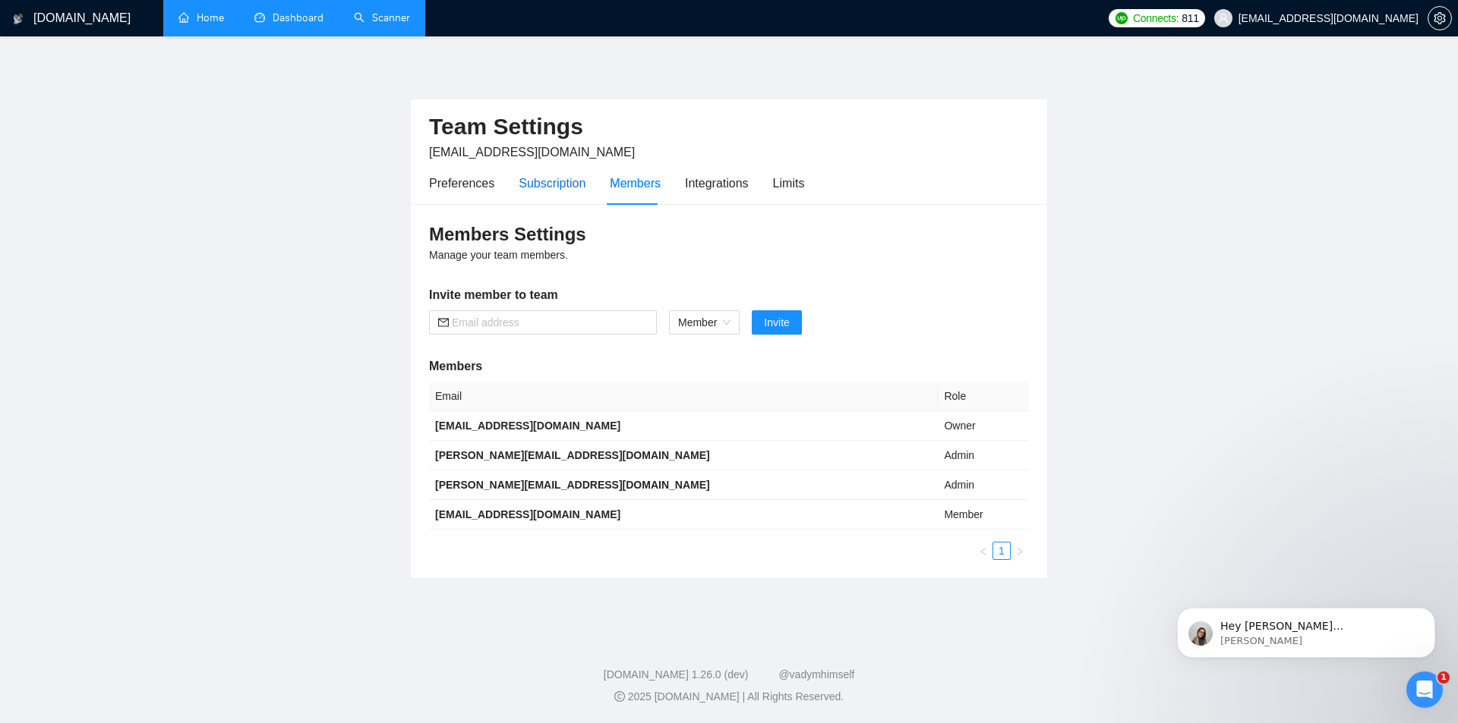
click at [542, 187] on div "Subscription" at bounding box center [551, 183] width 67 height 19
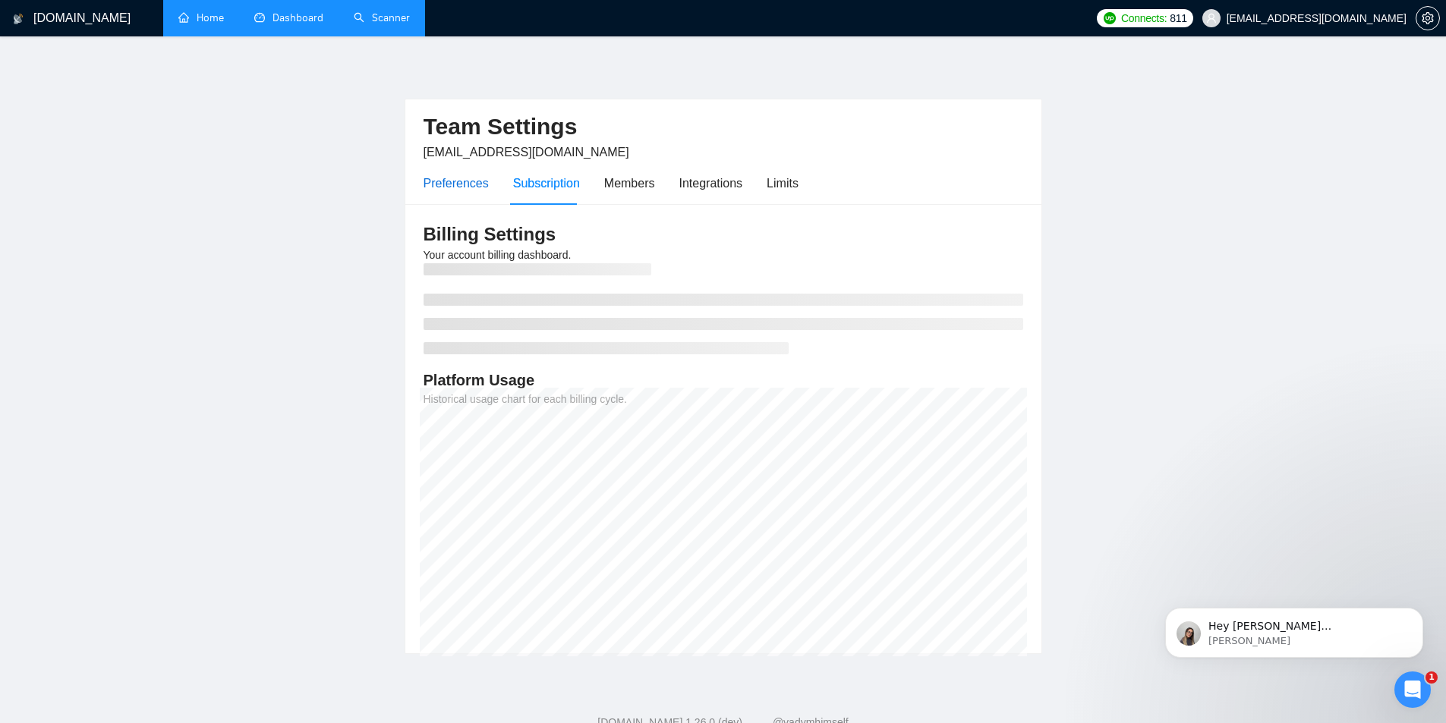
click at [442, 188] on div "Preferences" at bounding box center [456, 183] width 65 height 19
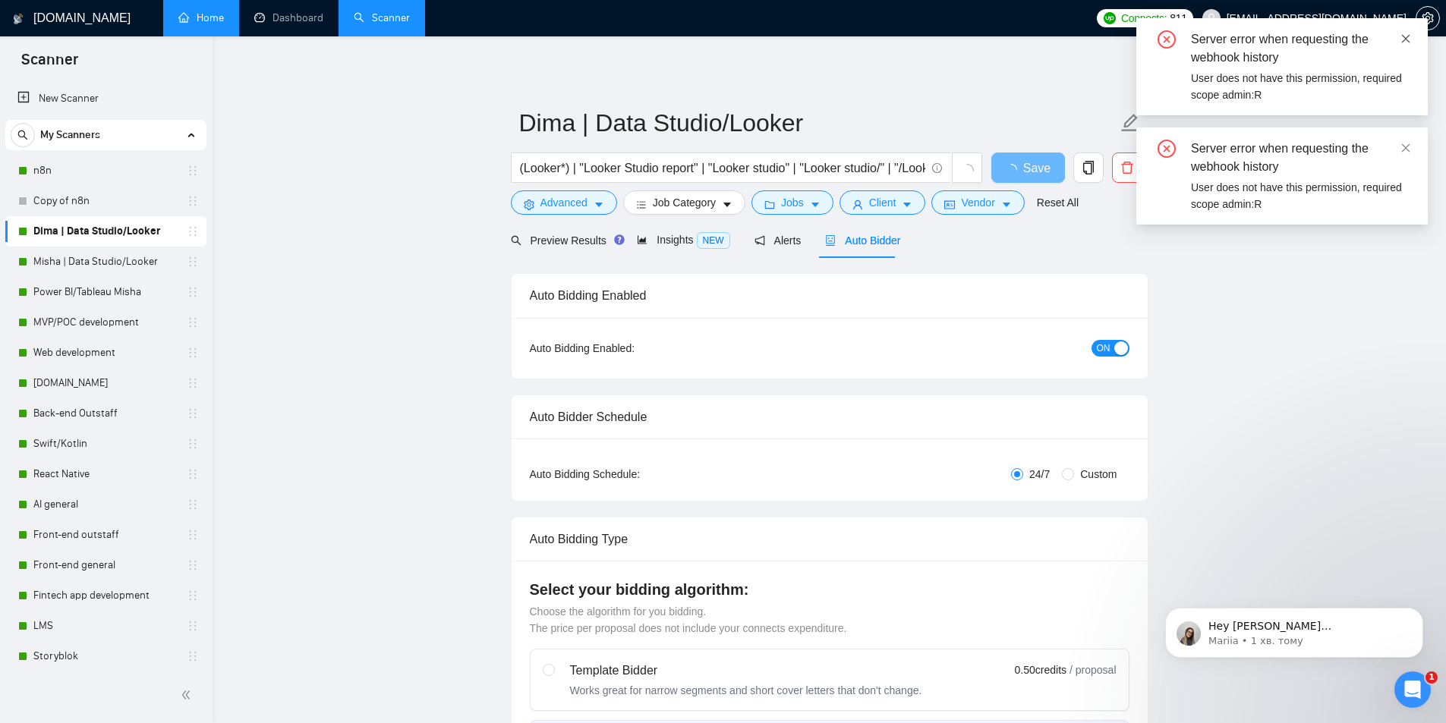
click at [1410, 38] on icon "close" at bounding box center [1406, 38] width 11 height 11
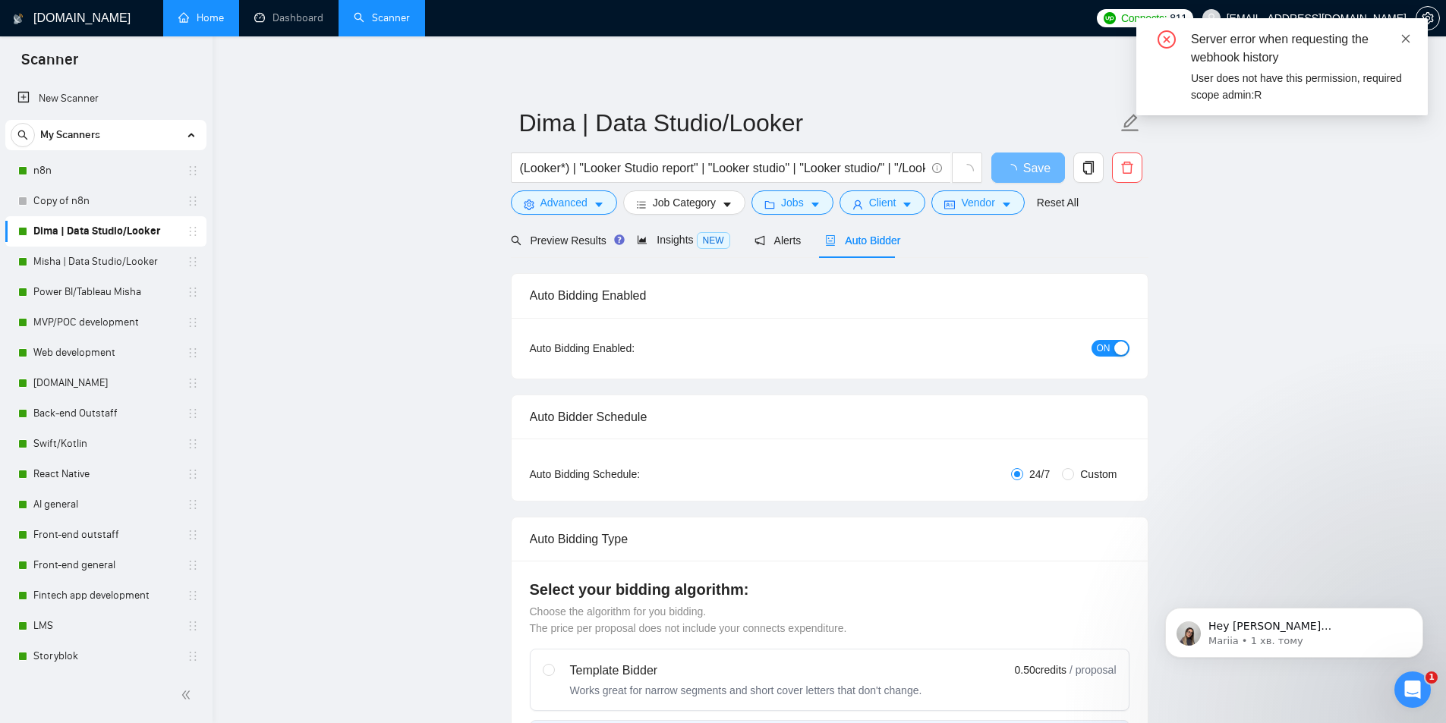
click at [1404, 38] on icon "close" at bounding box center [1406, 38] width 11 height 11
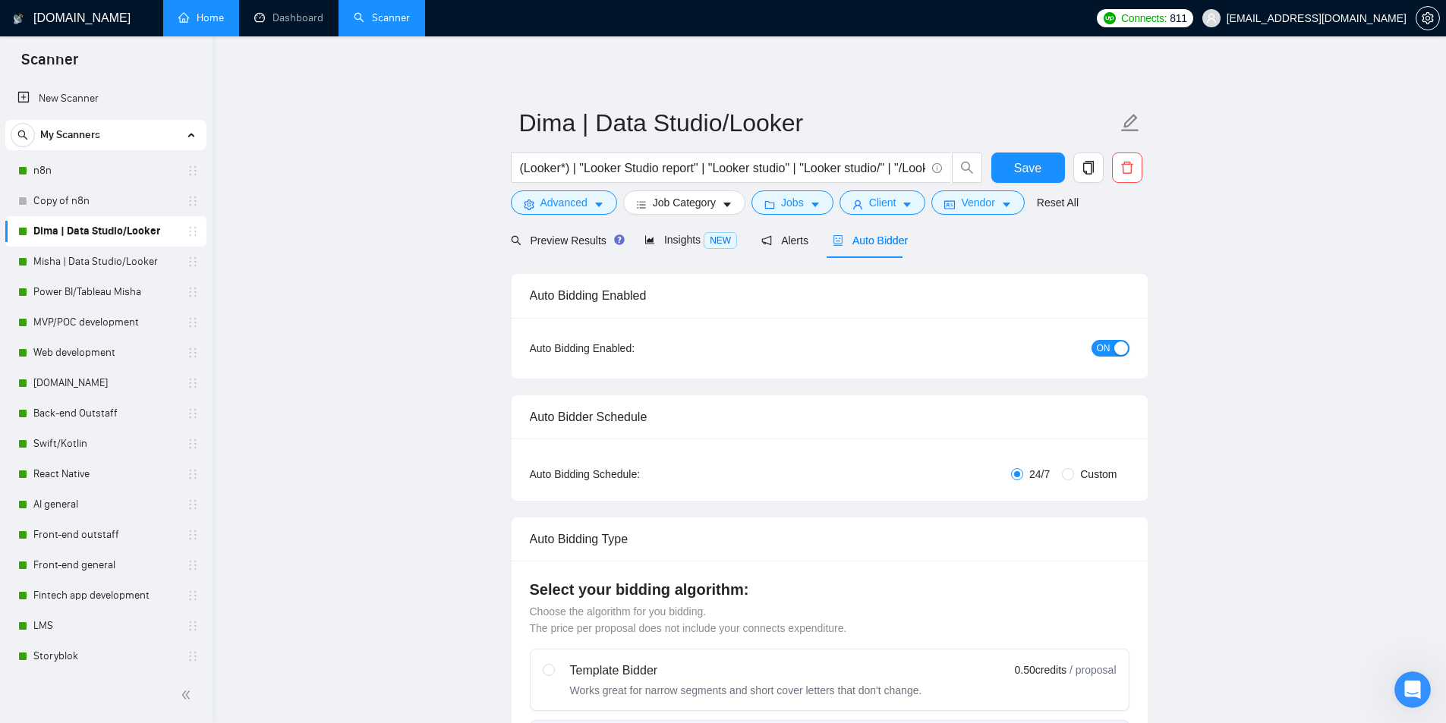
click at [224, 11] on link "Home" at bounding box center [201, 17] width 46 height 13
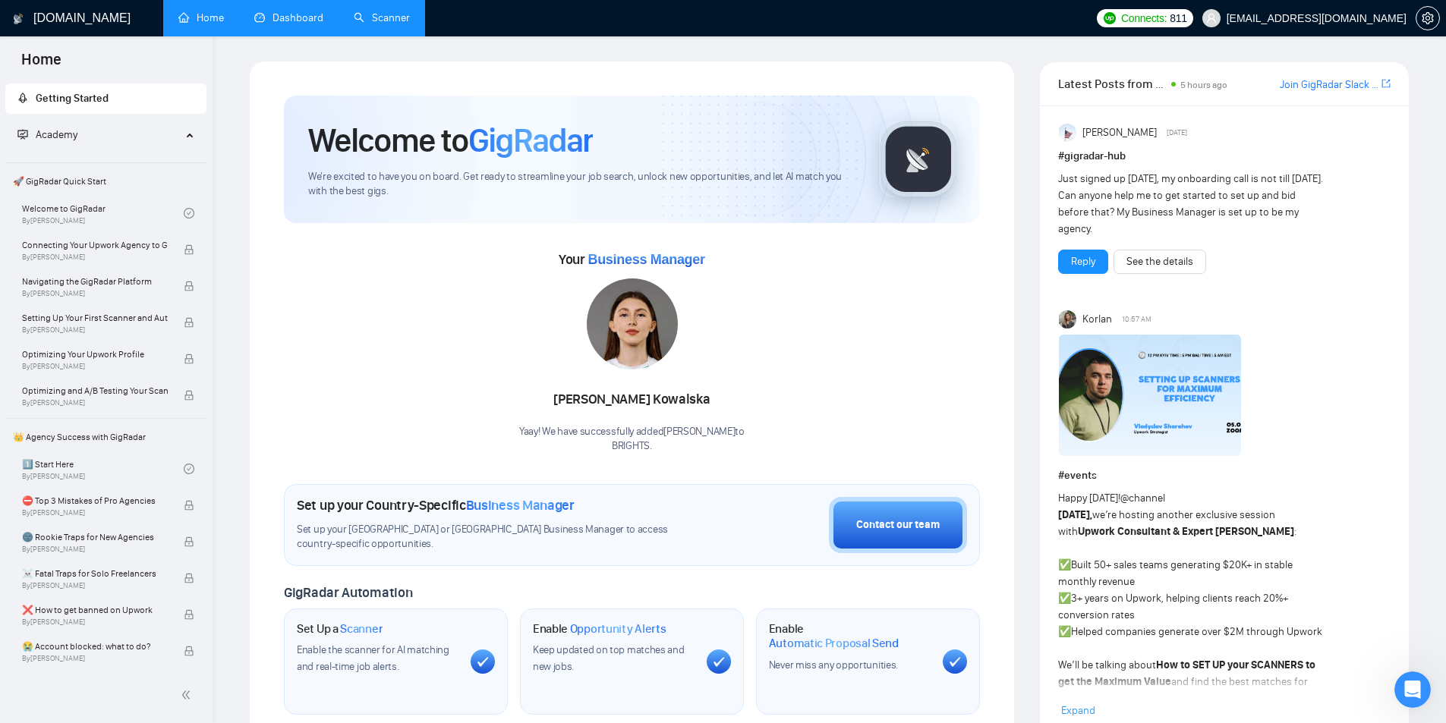
click at [293, 24] on link "Dashboard" at bounding box center [288, 17] width 69 height 13
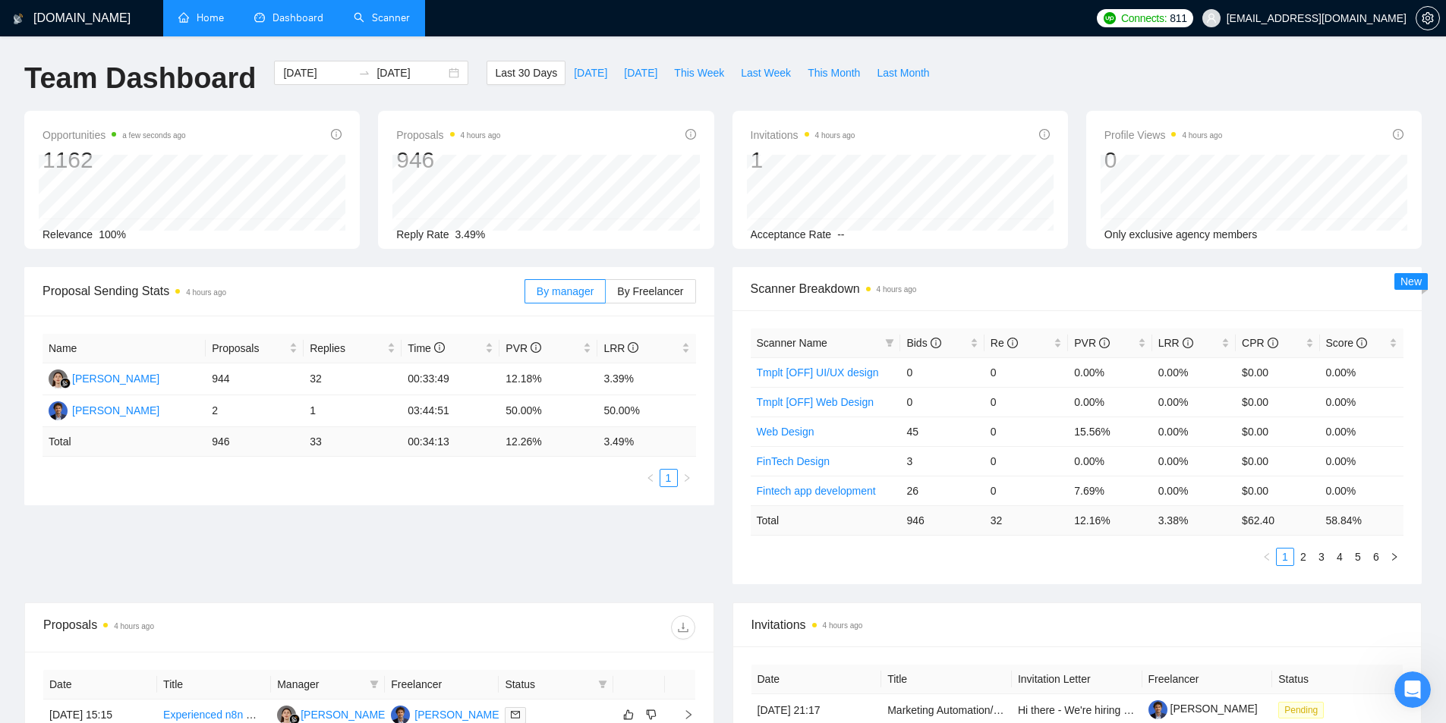
click at [360, 11] on link "Scanner" at bounding box center [382, 17] width 56 height 13
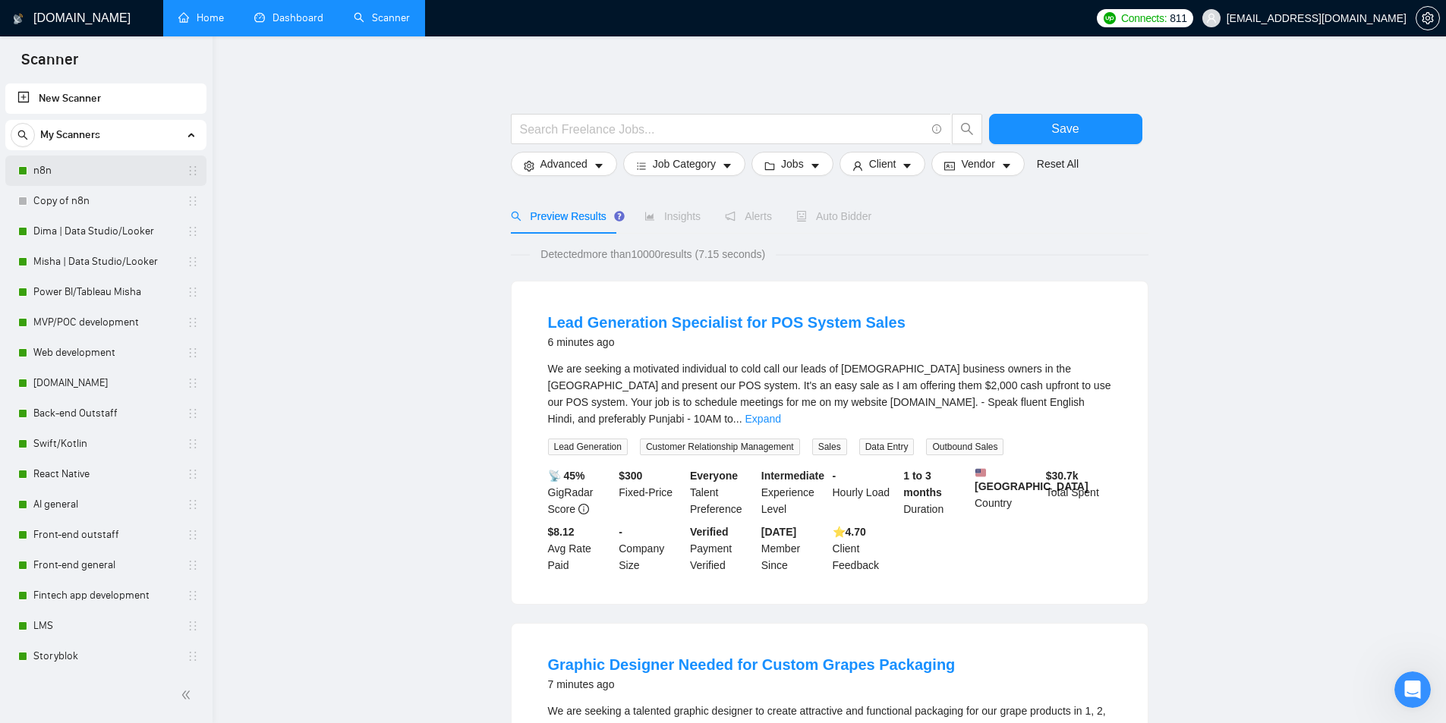
click at [80, 172] on link "n8n" at bounding box center [105, 171] width 144 height 30
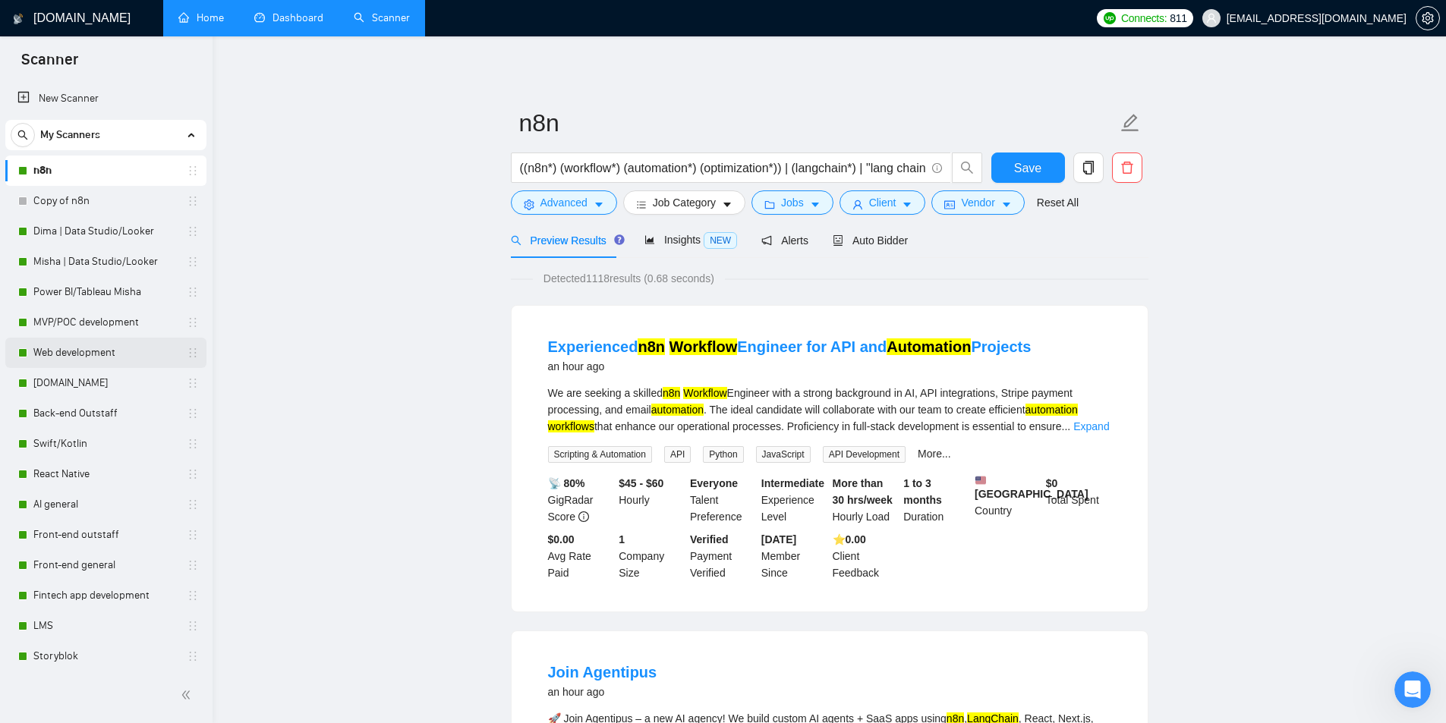
click at [84, 351] on link "Web development" at bounding box center [105, 353] width 144 height 30
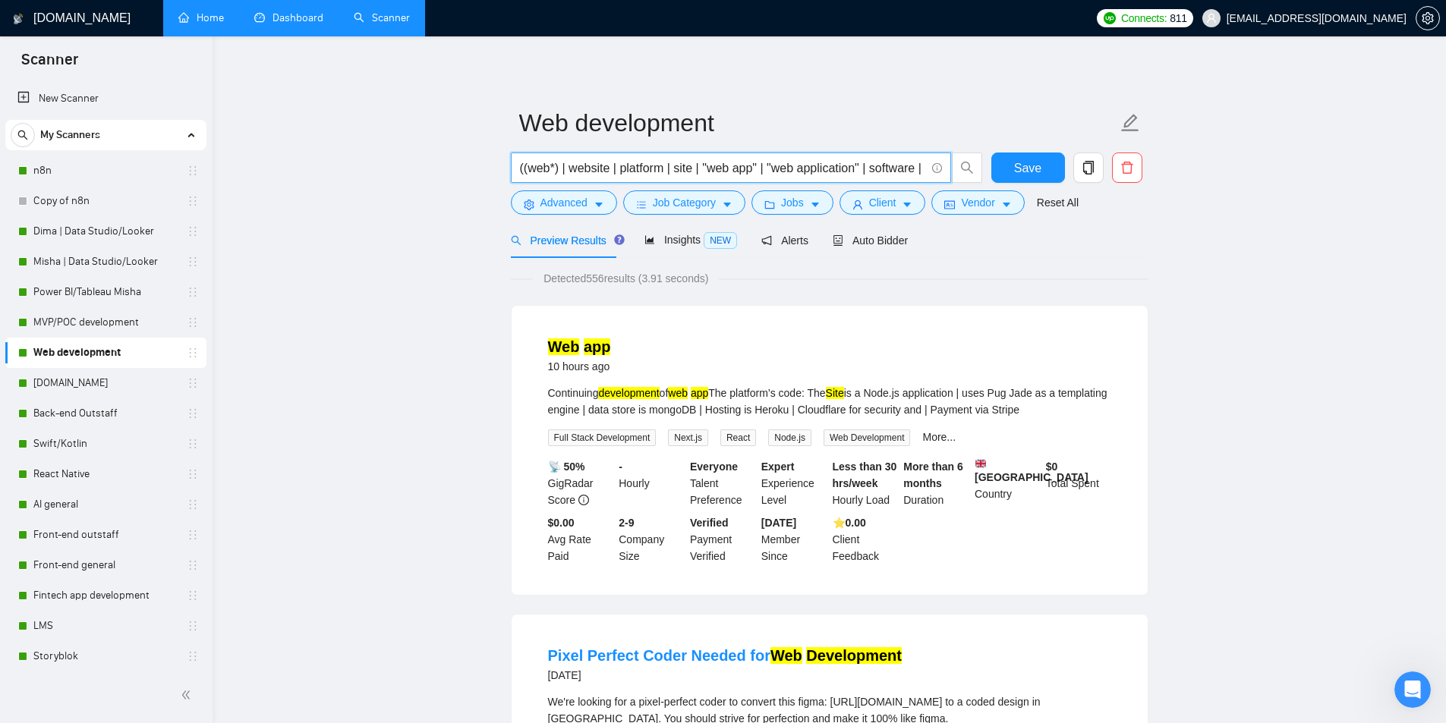
scroll to position [0, 144]
drag, startPoint x: 761, startPoint y: 170, endPoint x: 931, endPoint y: 177, distance: 170.2
click at [931, 177] on span "((web*) | website | platform | site | "web app" | "web application" | software …" at bounding box center [731, 168] width 440 height 30
click at [744, 167] on input "((web*) | website | platform | site | "web app" | "web application" | software …" at bounding box center [722, 168] width 405 height 19
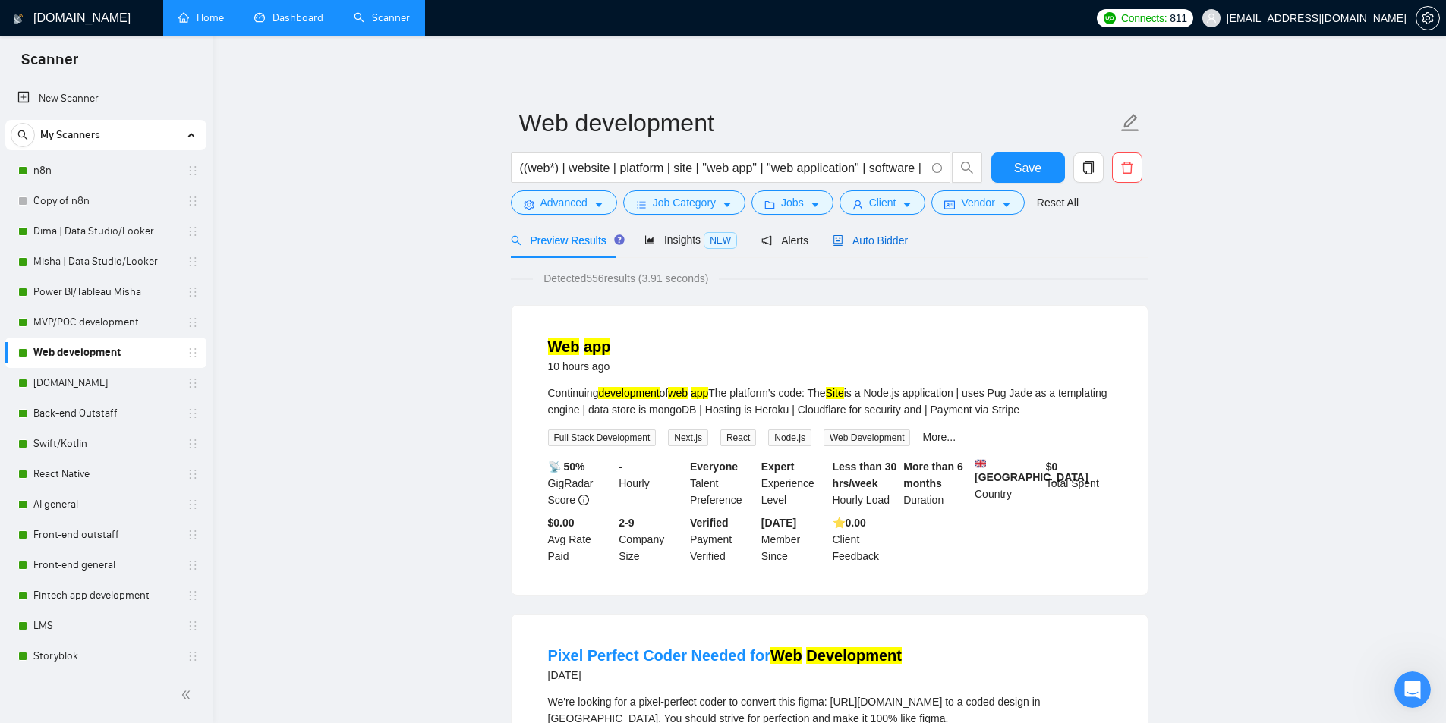
click at [881, 235] on span "Auto Bidder" at bounding box center [870, 241] width 75 height 12
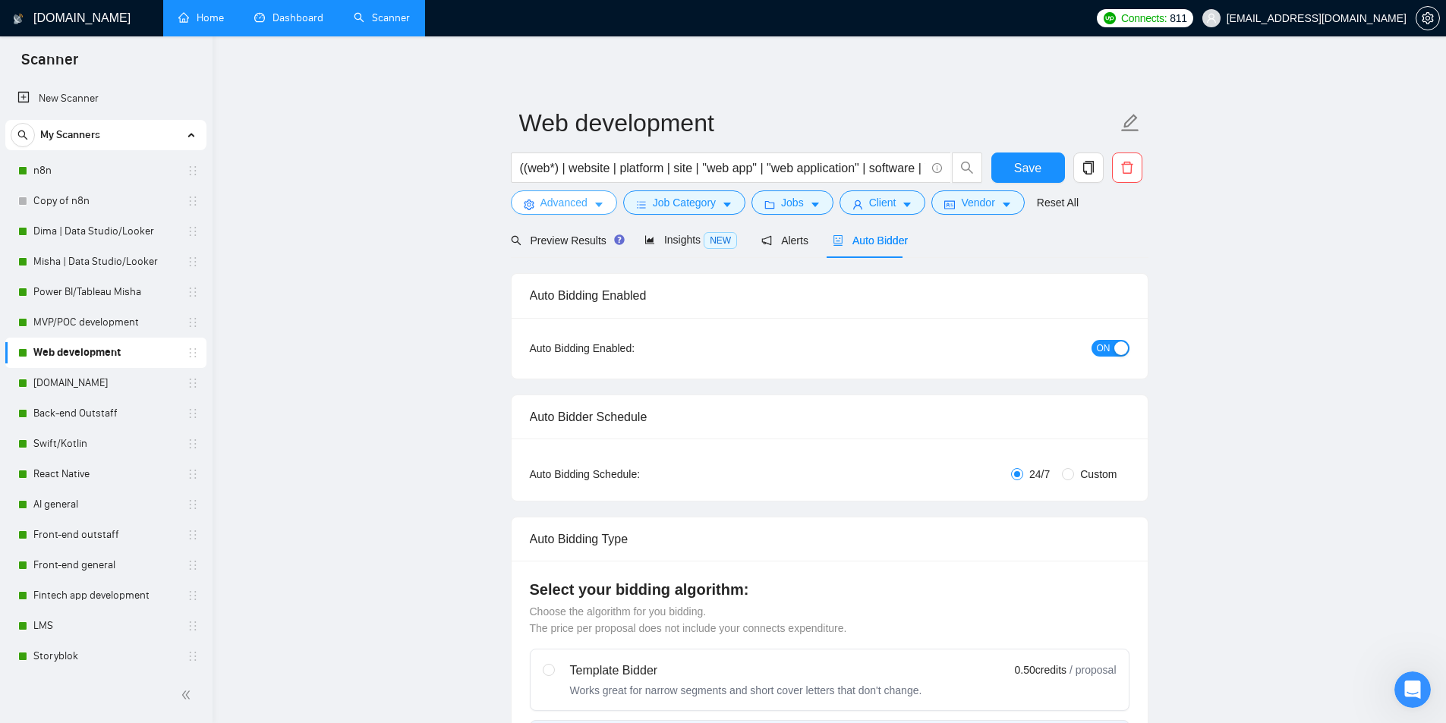
click at [578, 208] on span "Advanced" at bounding box center [564, 202] width 47 height 17
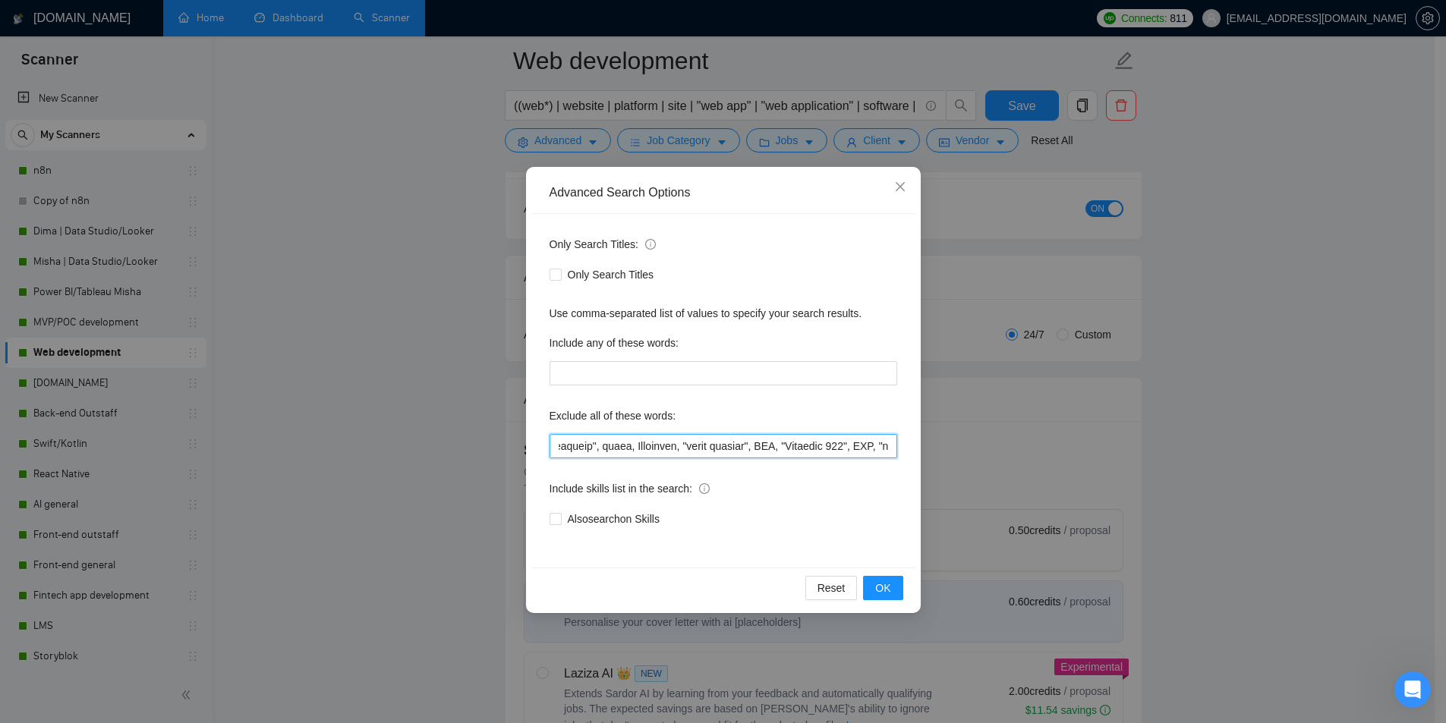
scroll to position [0, 7723]
drag, startPoint x: 577, startPoint y: 443, endPoint x: 820, endPoint y: 436, distance: 243.0
click at [820, 436] on input "text" at bounding box center [724, 446] width 348 height 24
click at [736, 402] on div "Only Search Titles: Only Search Titles Use comma-separated list of values to sp…" at bounding box center [723, 391] width 384 height 354
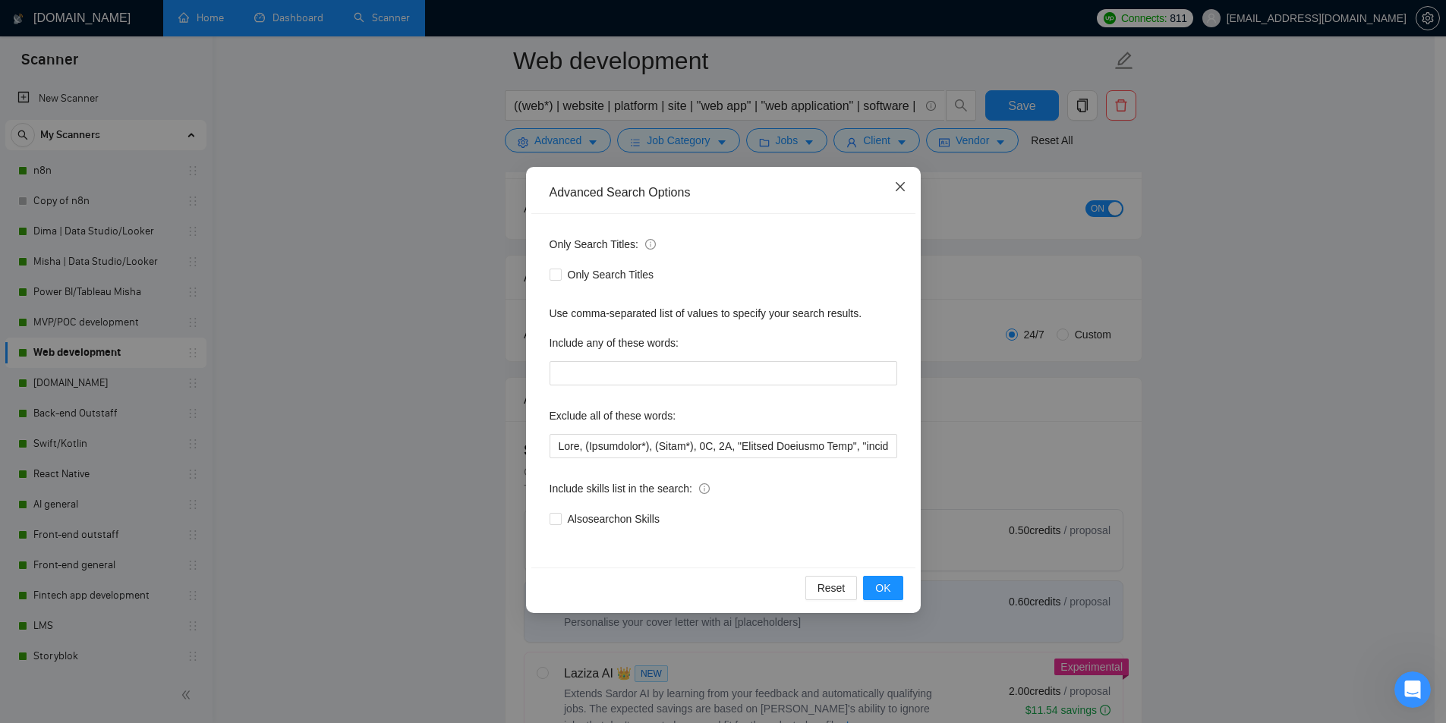
click at [902, 191] on icon "close" at bounding box center [900, 187] width 12 height 12
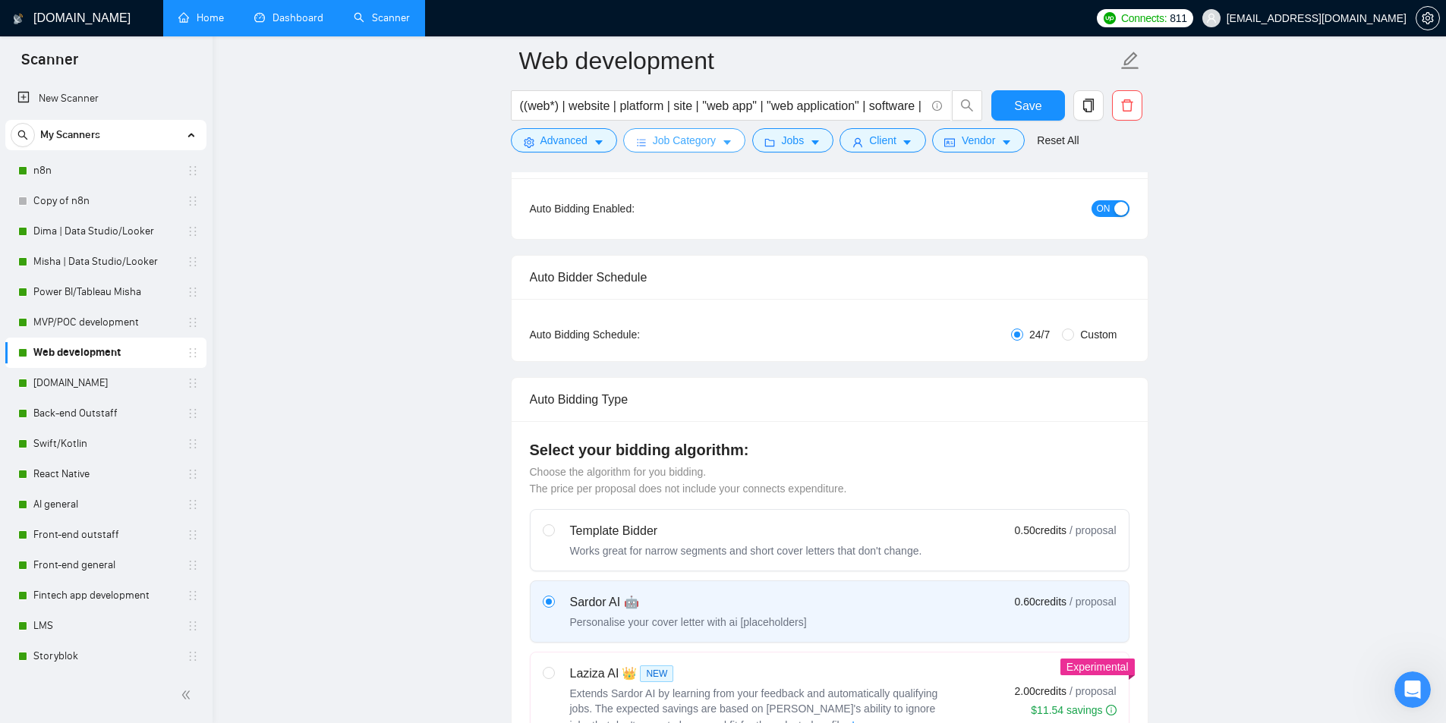
click at [688, 130] on button "Job Category" at bounding box center [684, 140] width 122 height 24
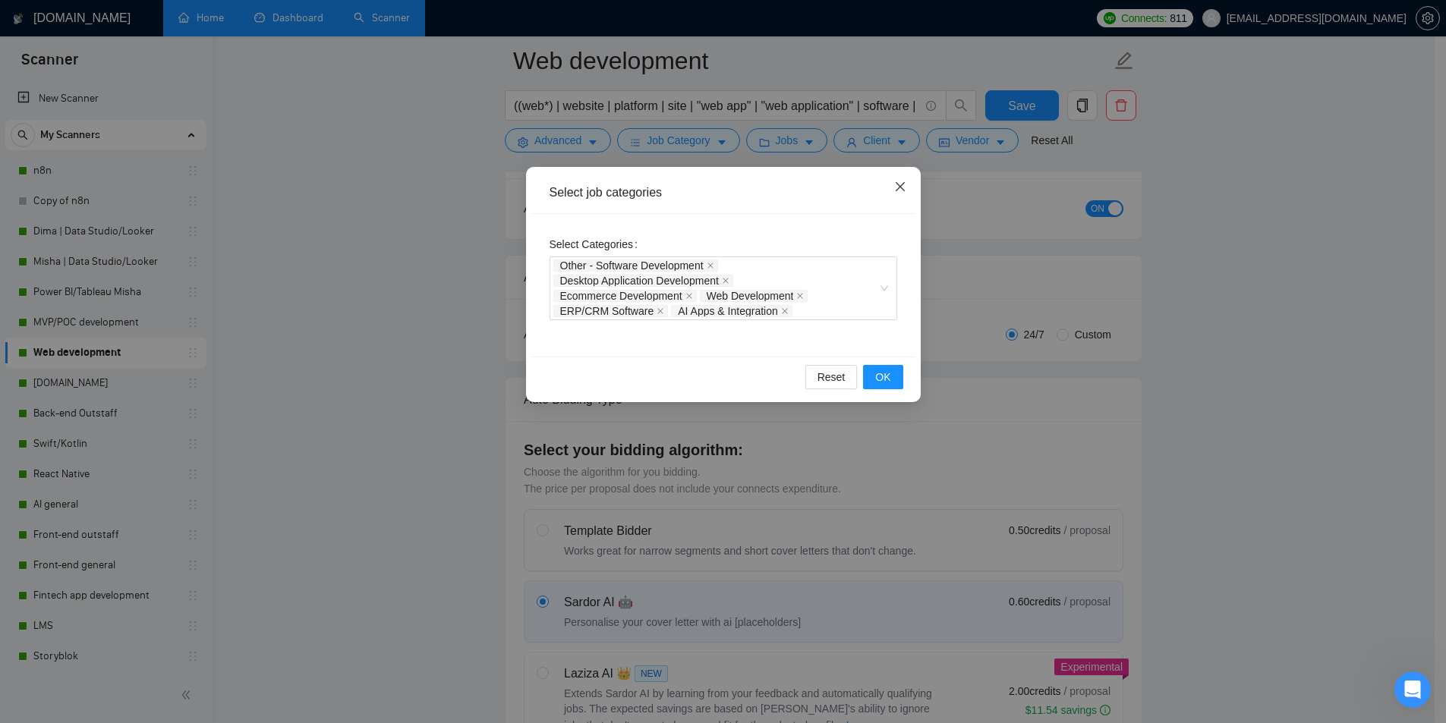
click at [897, 193] on icon "close" at bounding box center [900, 187] width 12 height 12
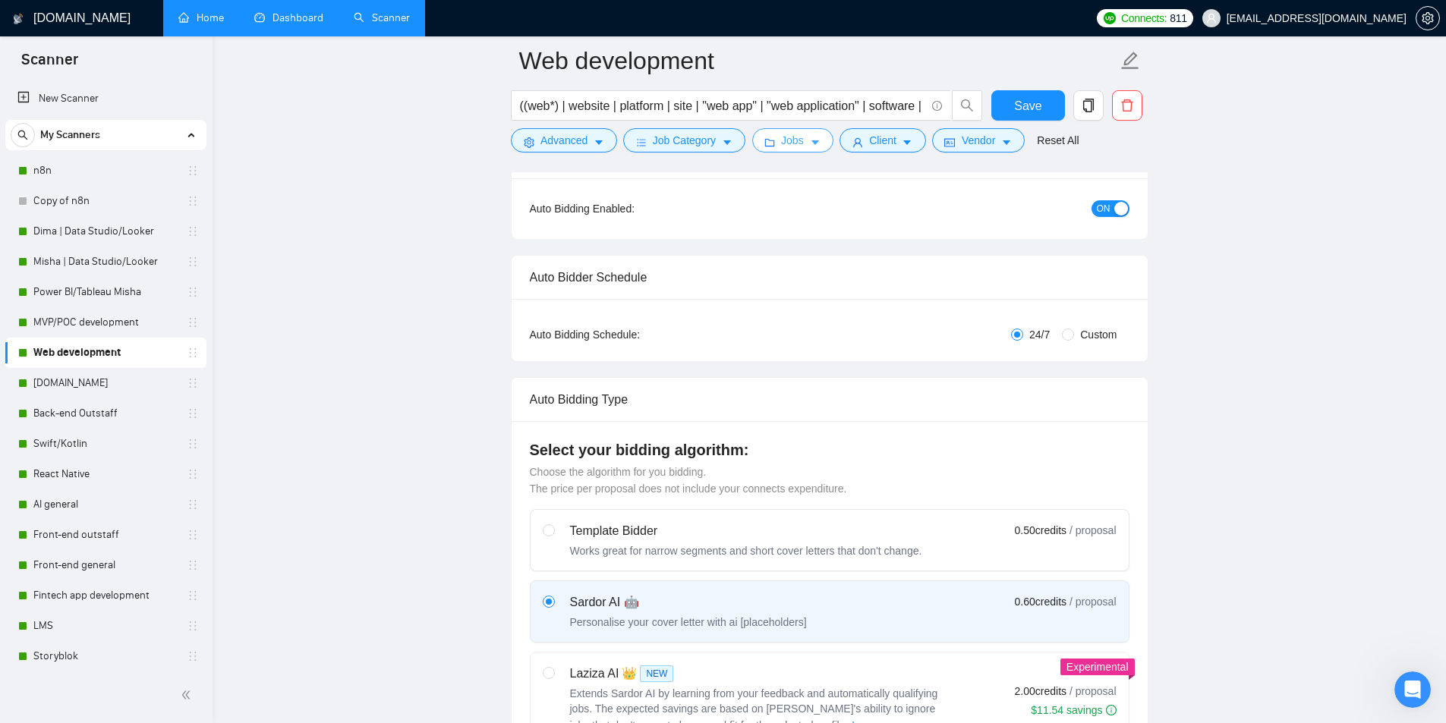
click at [764, 132] on button "Jobs" at bounding box center [793, 140] width 82 height 24
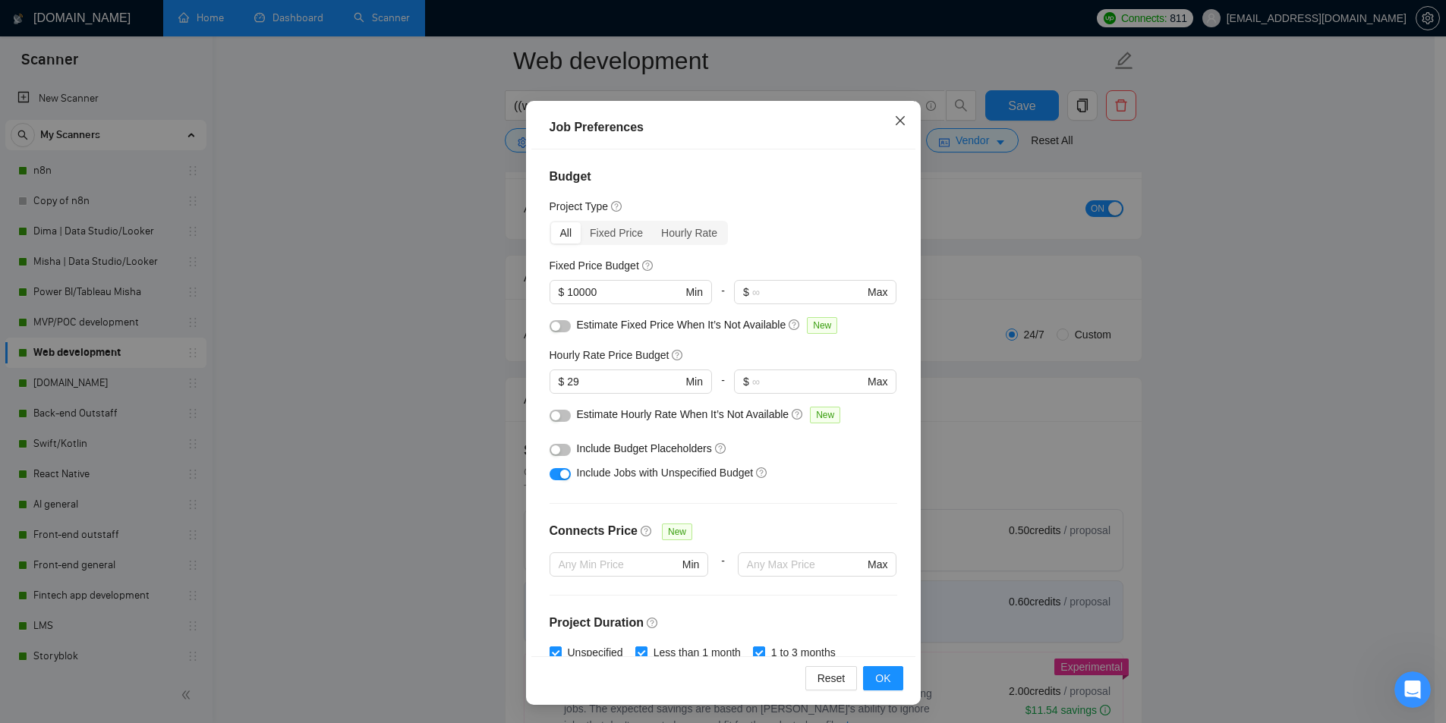
click at [894, 112] on span "Close" at bounding box center [900, 121] width 41 height 41
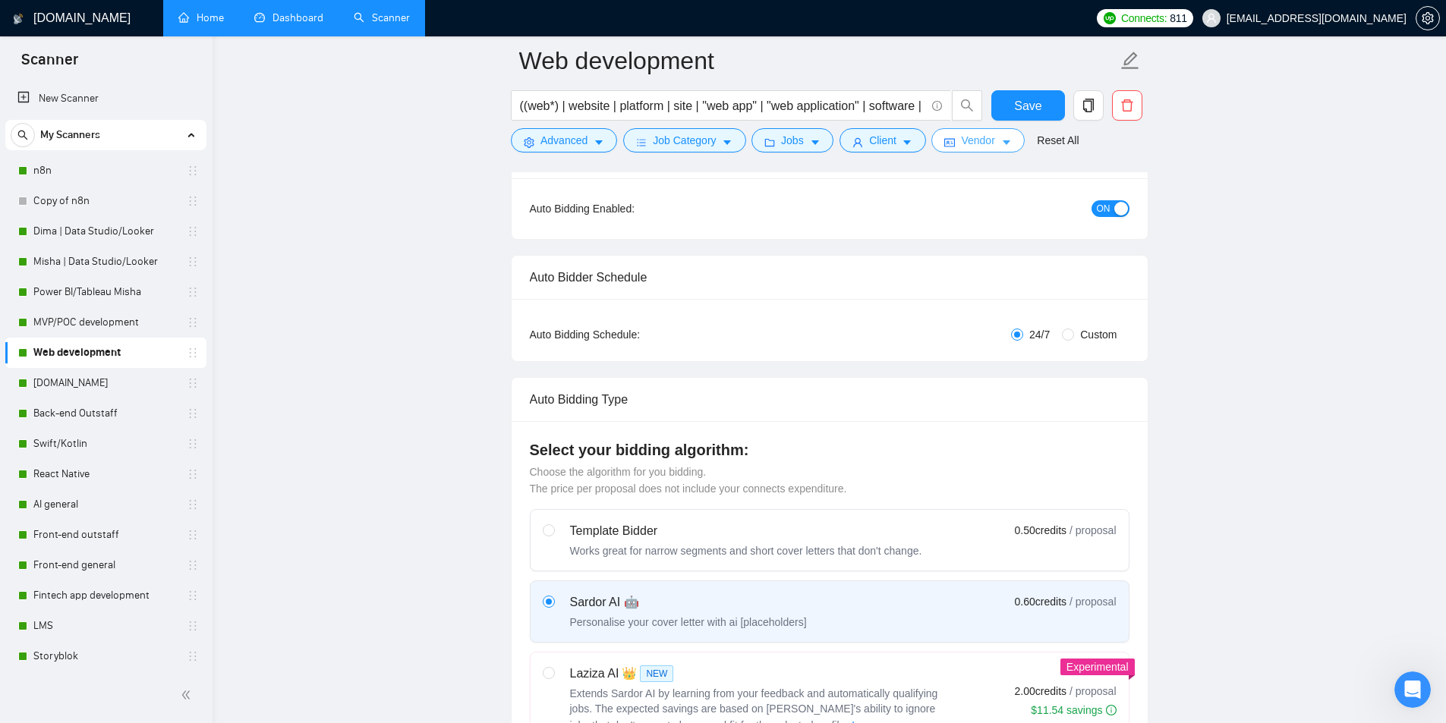
click at [979, 137] on span "Vendor" at bounding box center [977, 140] width 33 height 17
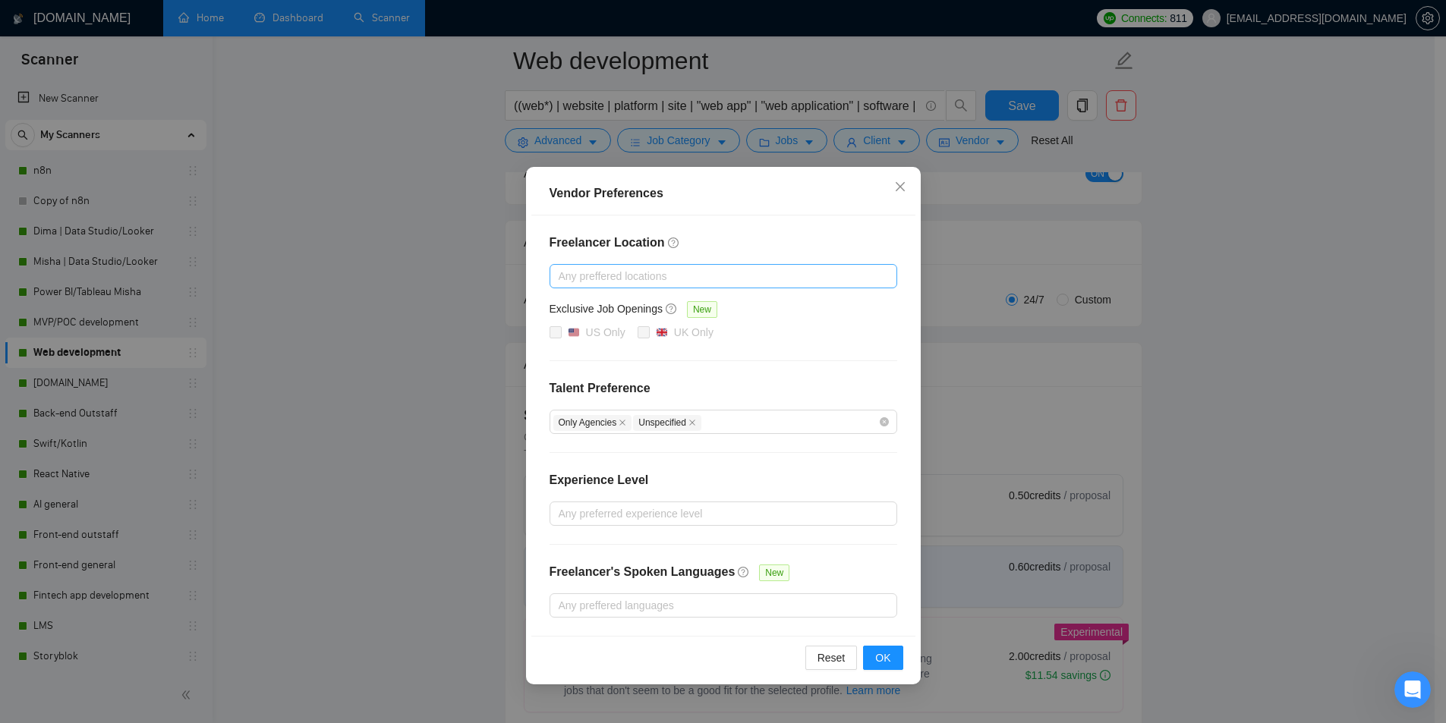
scroll to position [152, 0]
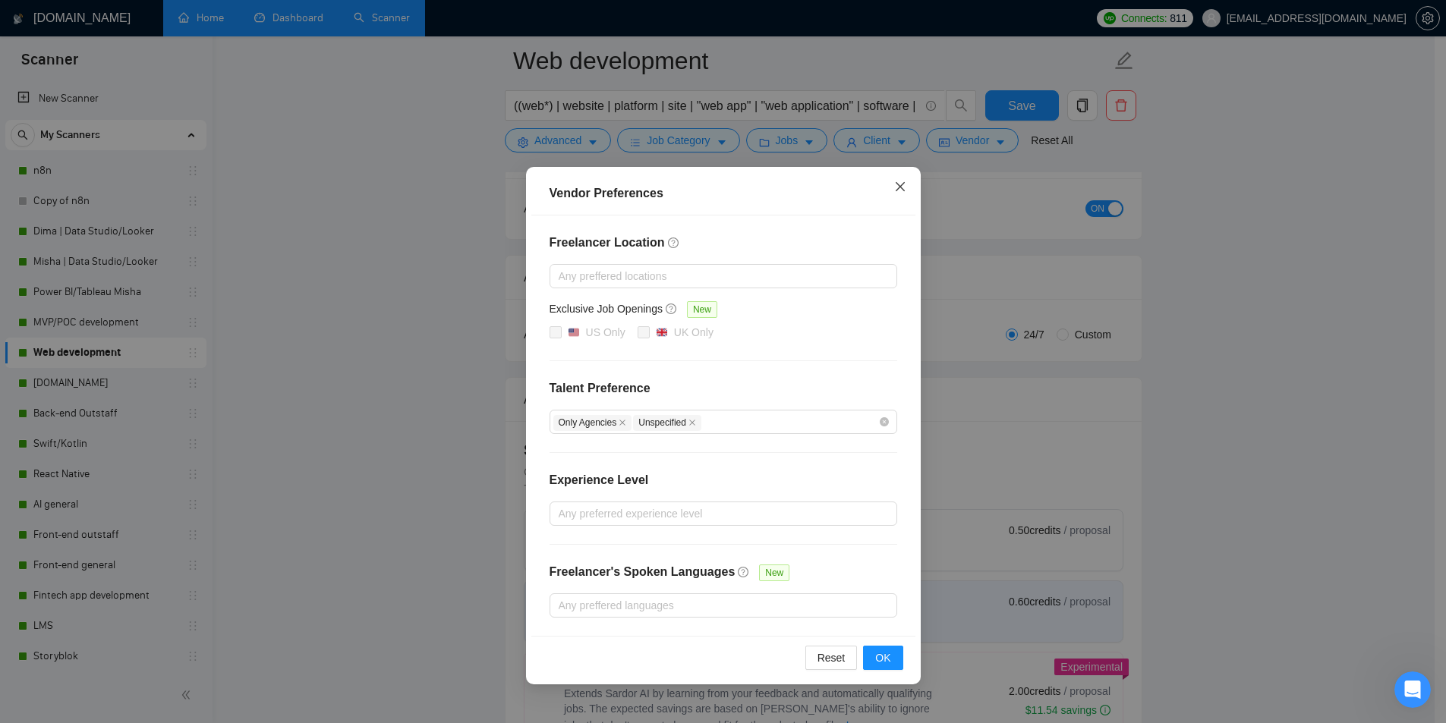
click at [899, 193] on icon "close" at bounding box center [900, 187] width 12 height 12
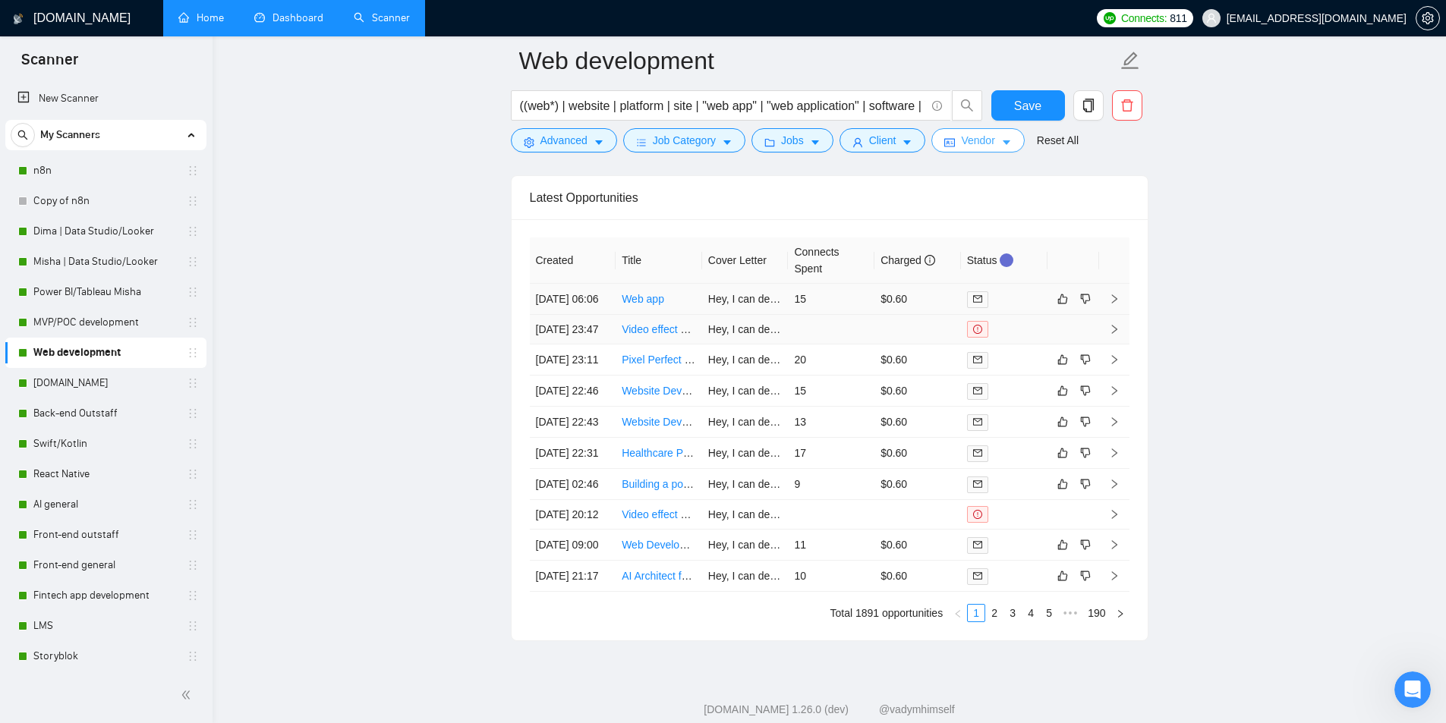
scroll to position [3796, 0]
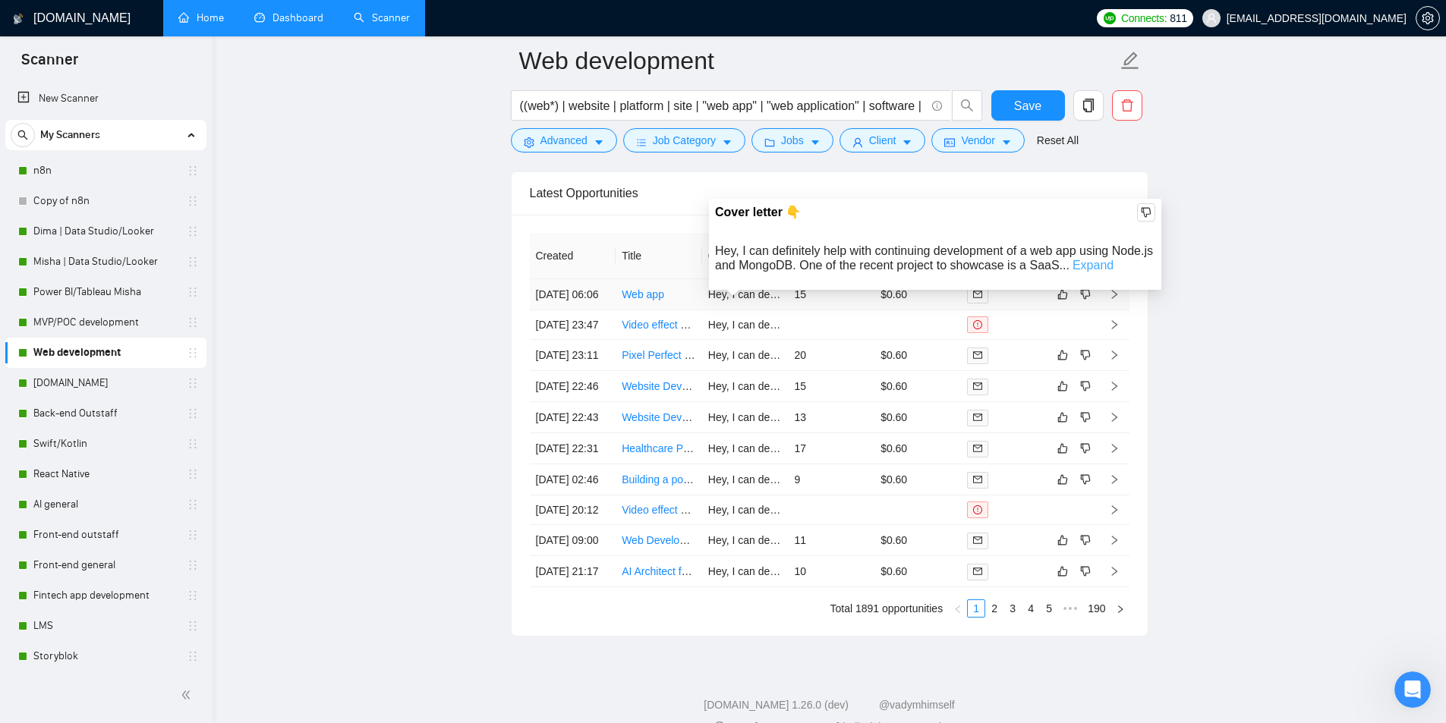
click at [1114, 266] on link "Expand" at bounding box center [1093, 265] width 41 height 13
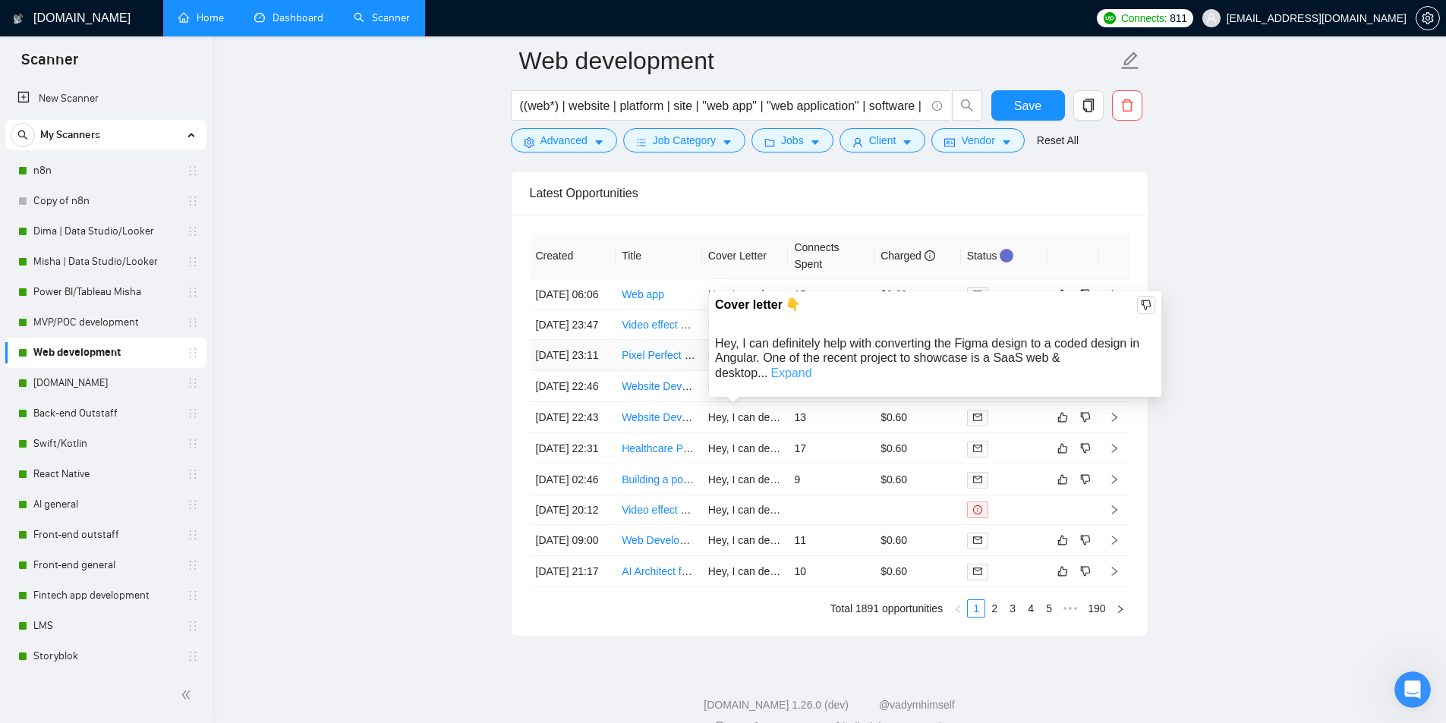
click at [812, 367] on link "Expand" at bounding box center [791, 373] width 41 height 13
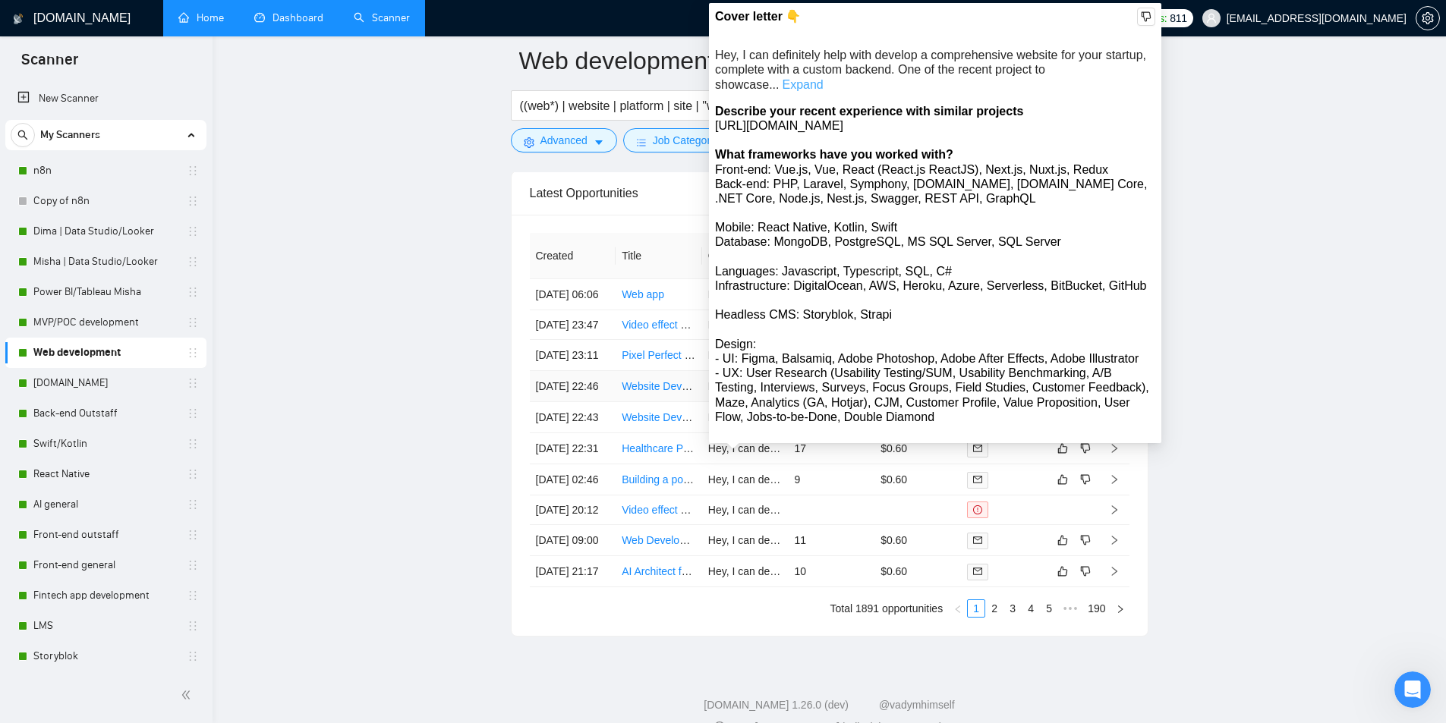
click at [824, 78] on link "Expand" at bounding box center [803, 84] width 41 height 13
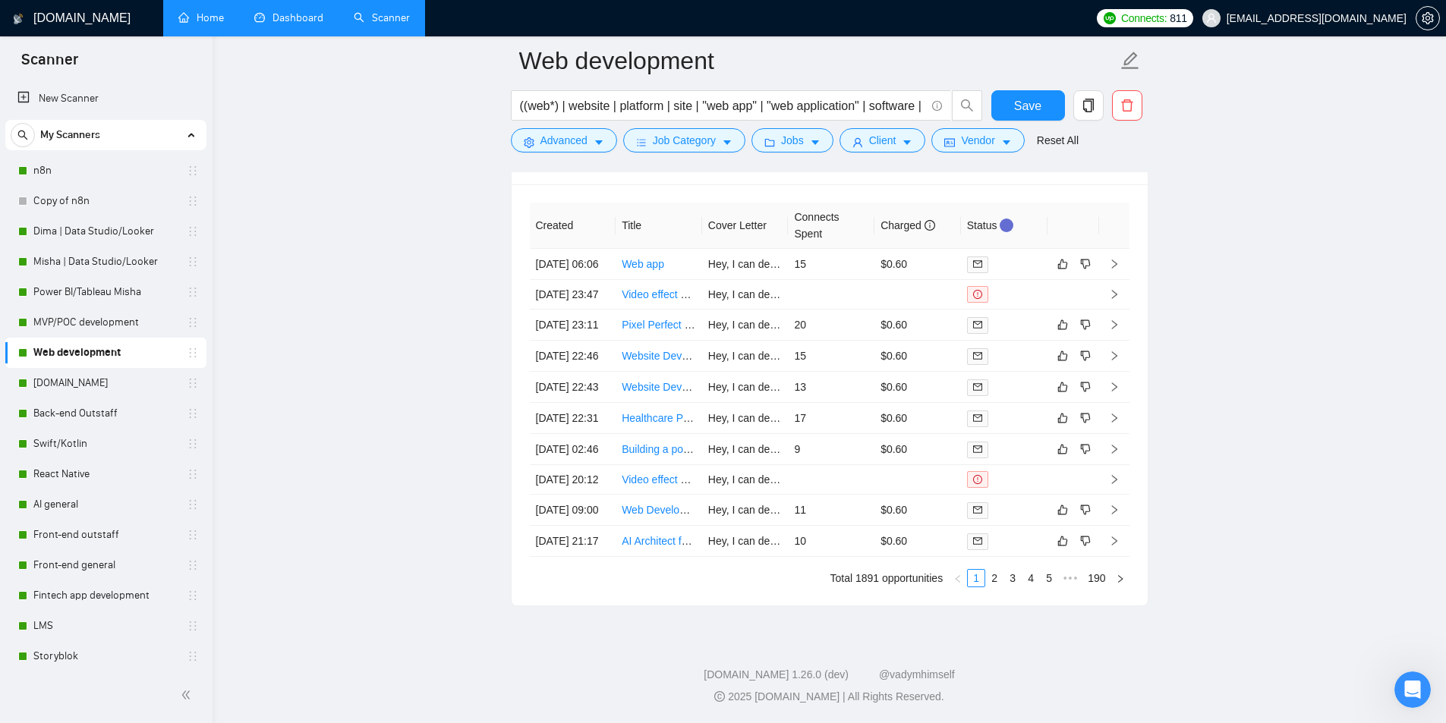
scroll to position [3947, 0]
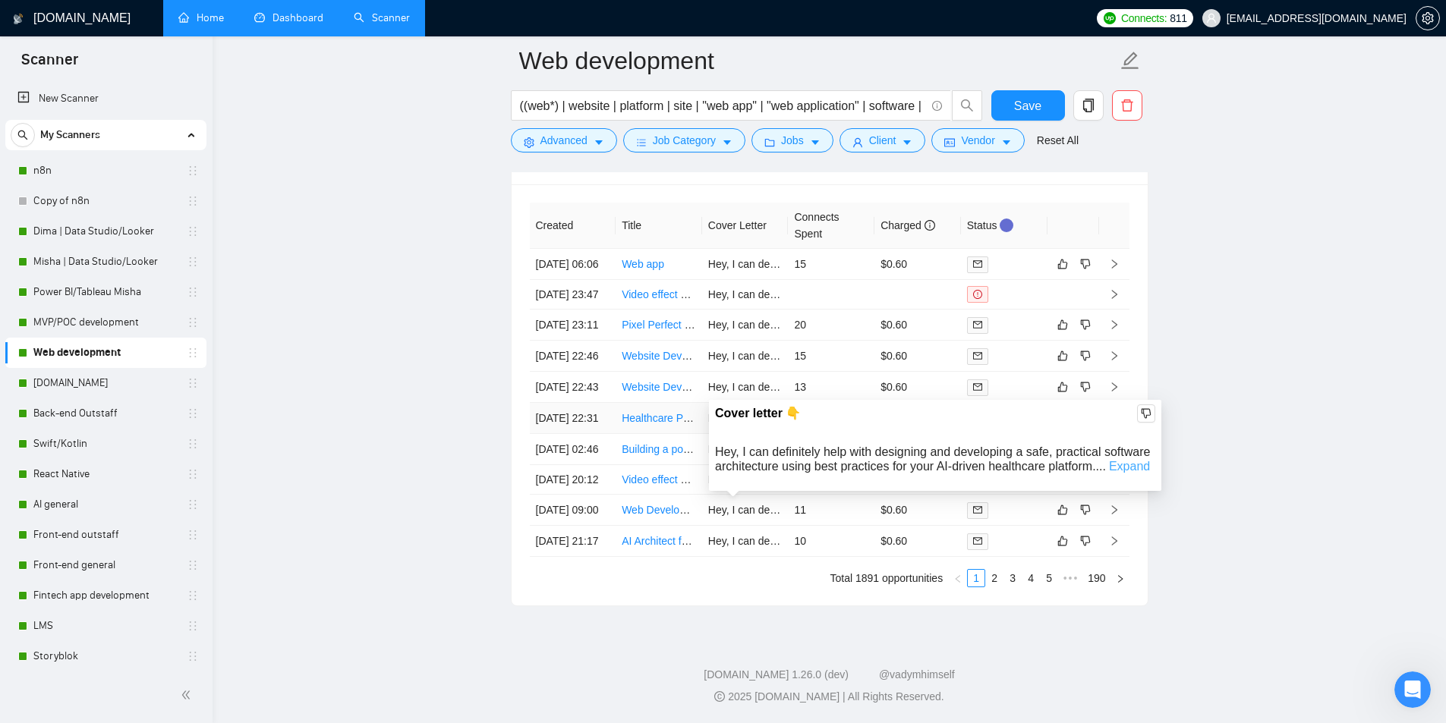
click at [1124, 460] on link "Expand" at bounding box center [1129, 466] width 41 height 13
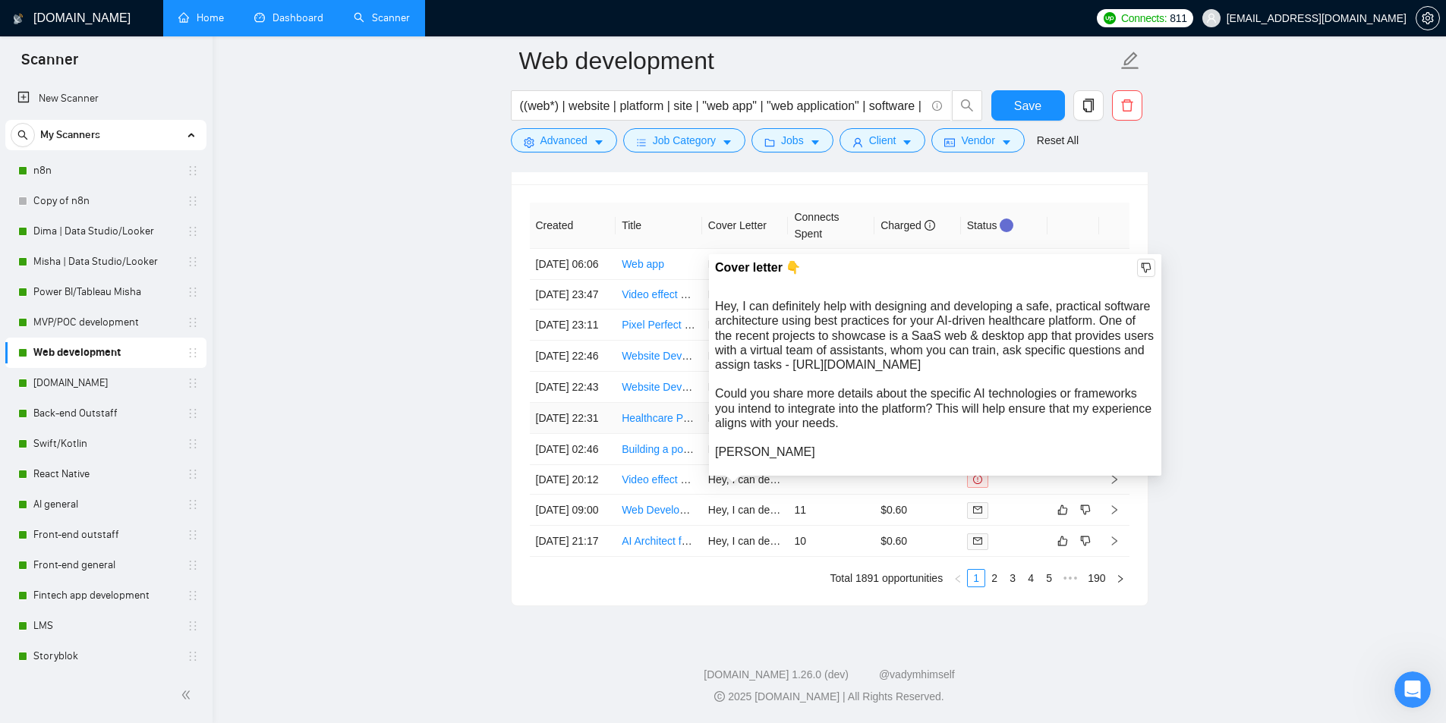
scroll to position [3872, 0]
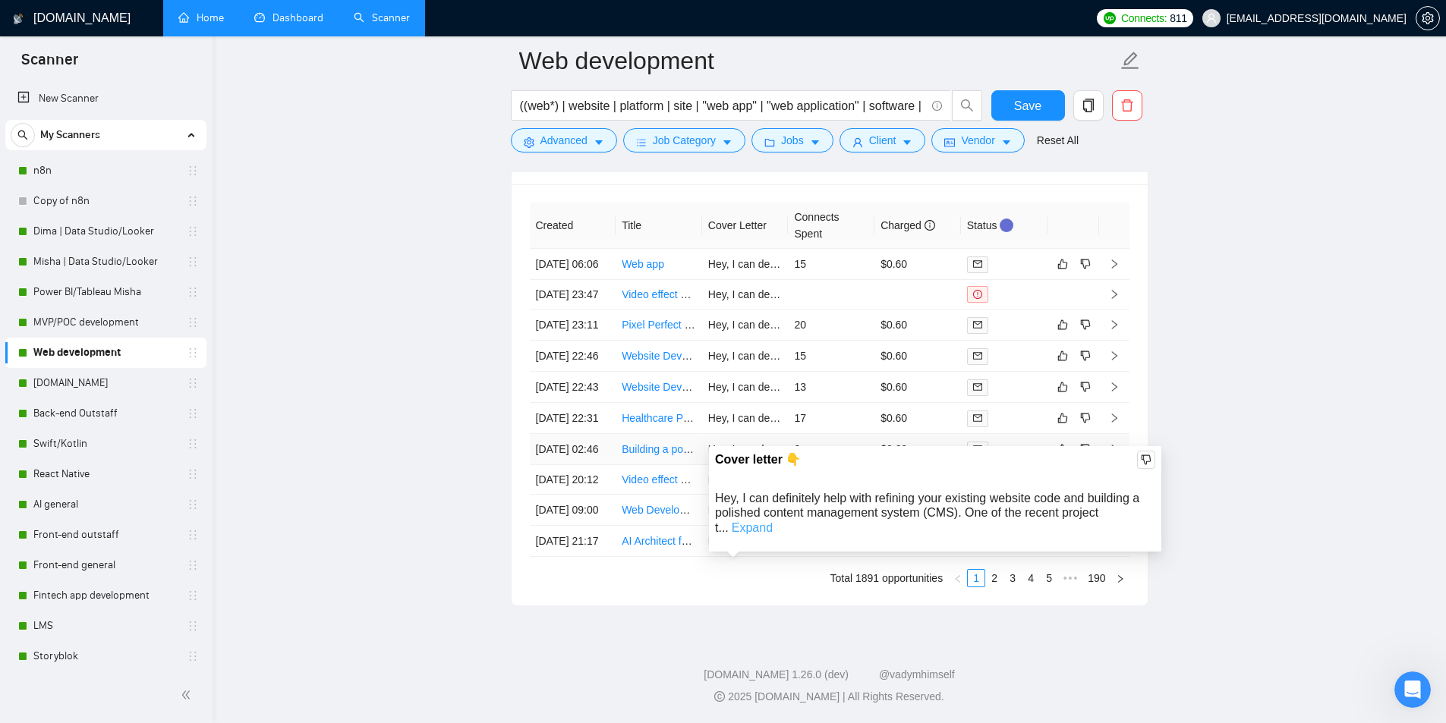
click at [773, 522] on link "Expand" at bounding box center [752, 528] width 41 height 13
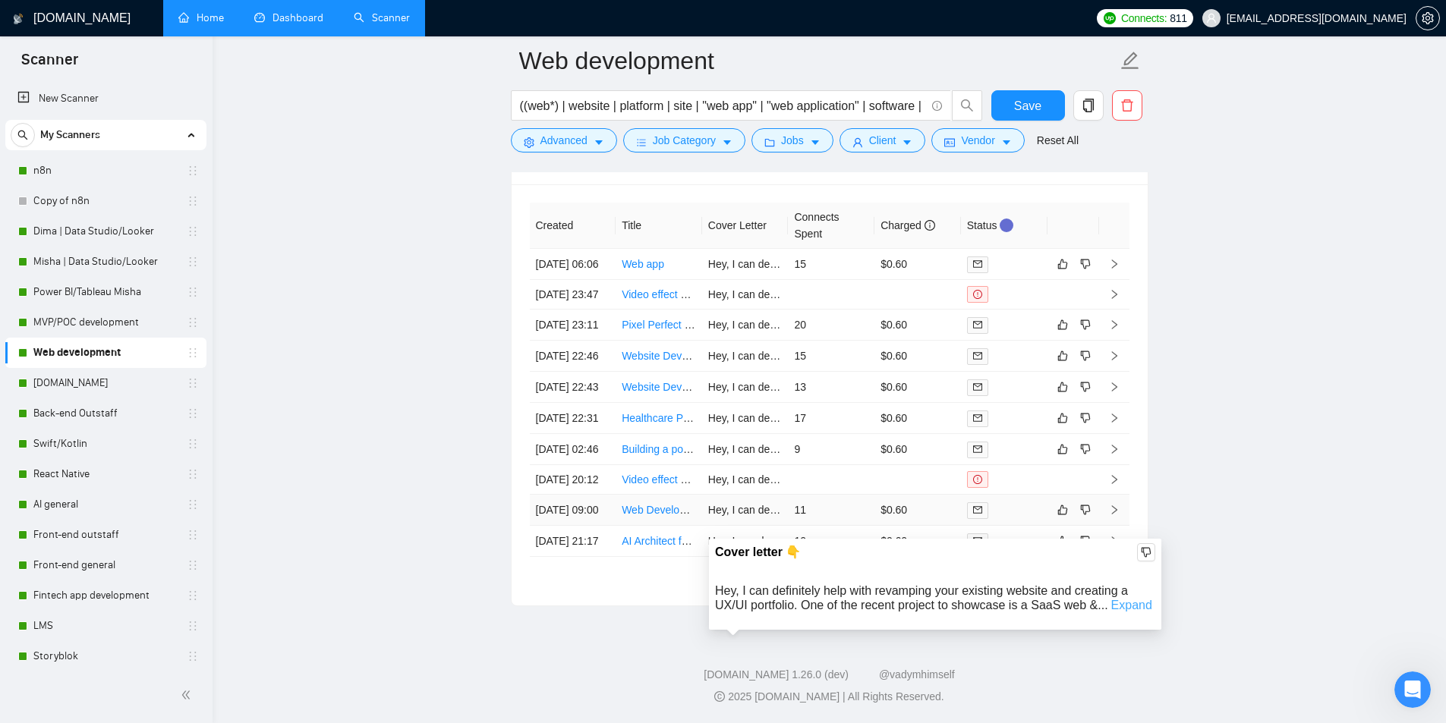
click at [1129, 599] on link "Expand" at bounding box center [1131, 605] width 41 height 13
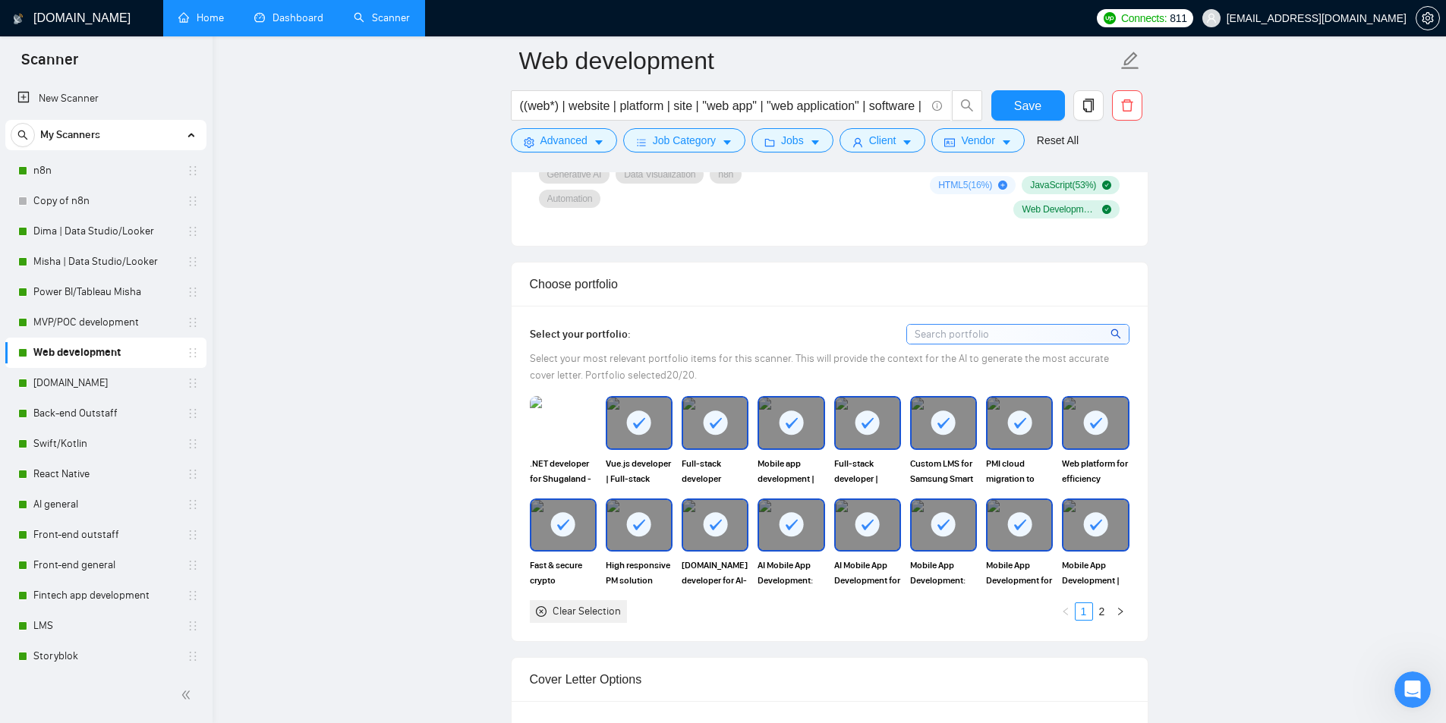
scroll to position [1215, 0]
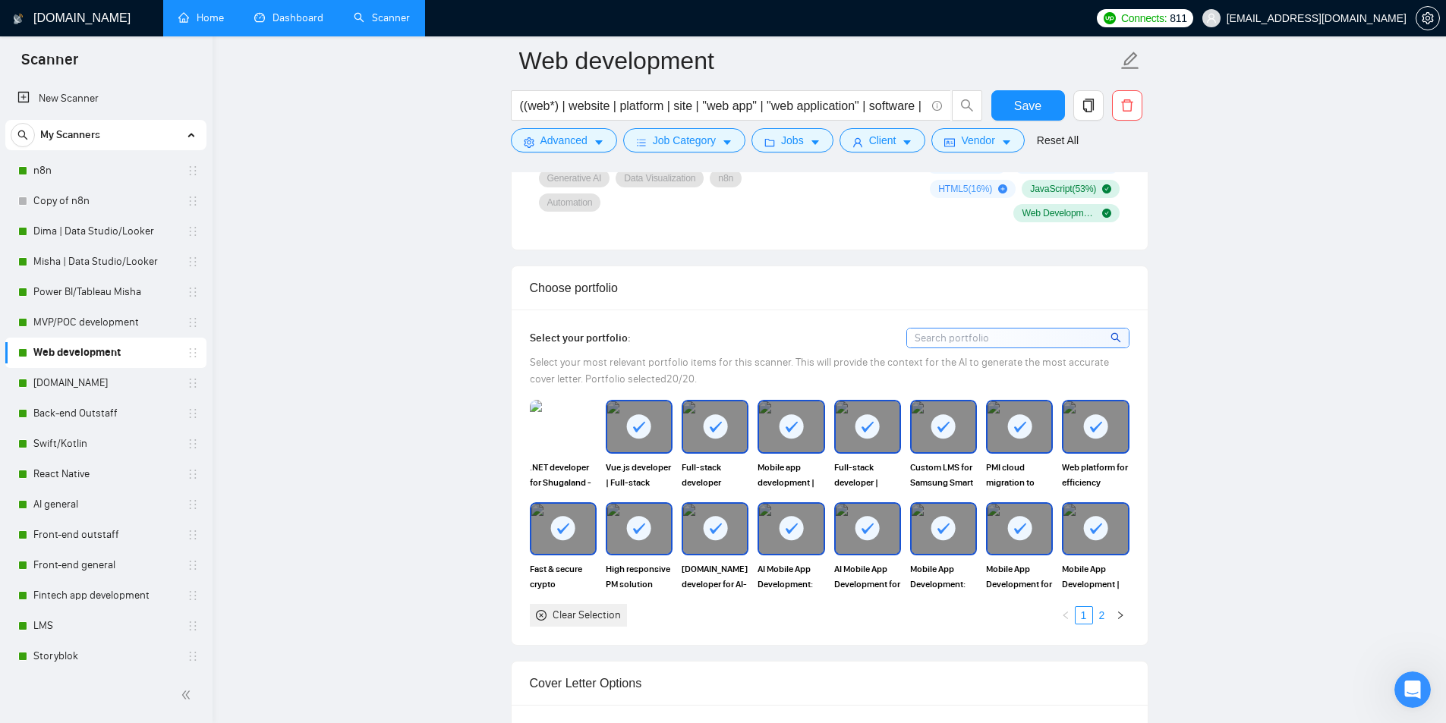
click at [1101, 611] on link "2" at bounding box center [1102, 615] width 17 height 17
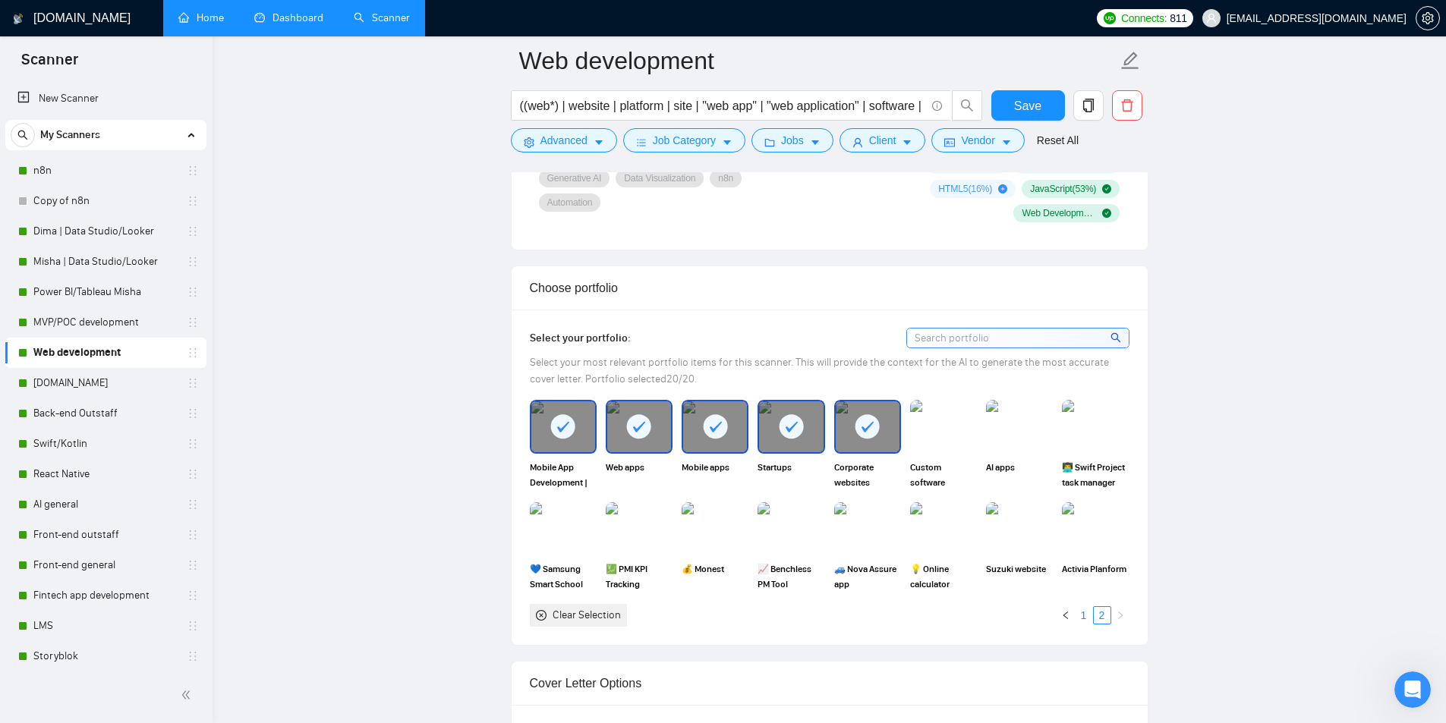
click at [1081, 613] on link "1" at bounding box center [1084, 615] width 17 height 17
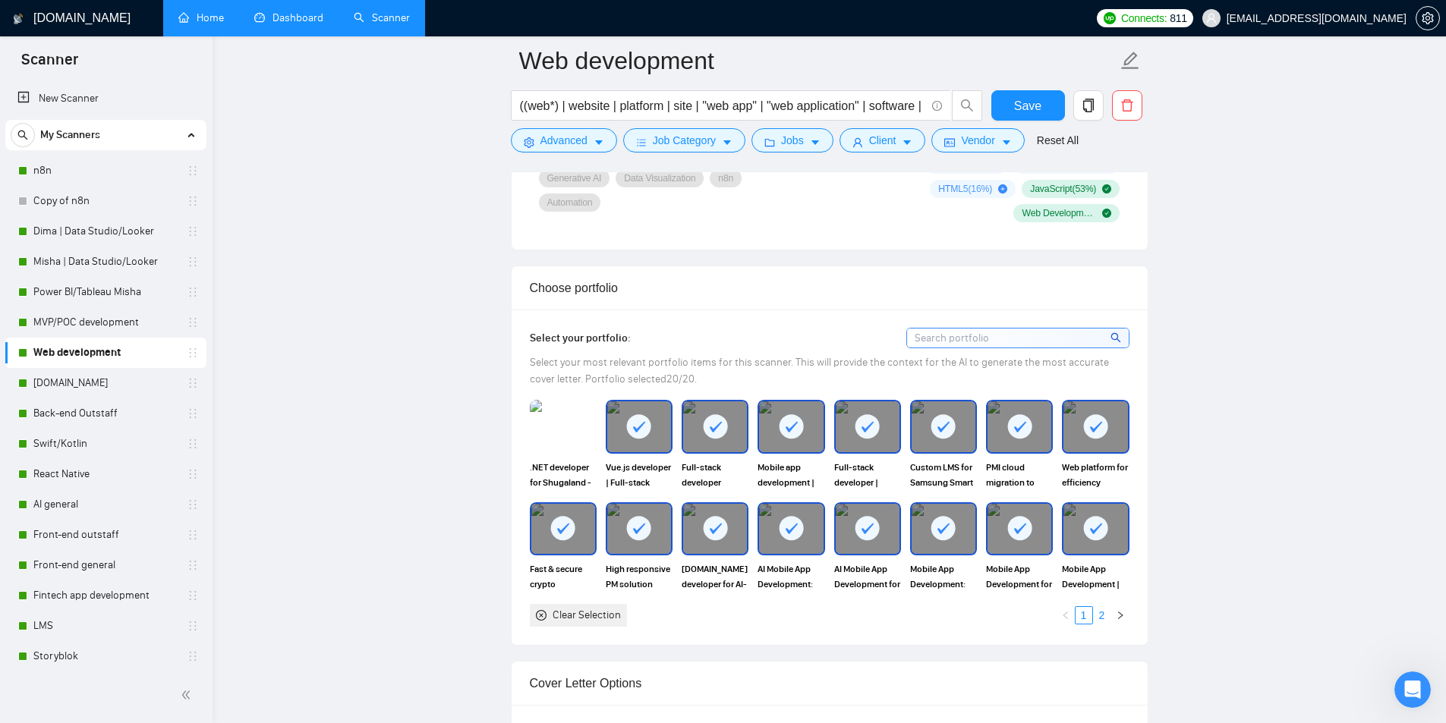
click at [1103, 615] on link "2" at bounding box center [1102, 615] width 17 height 17
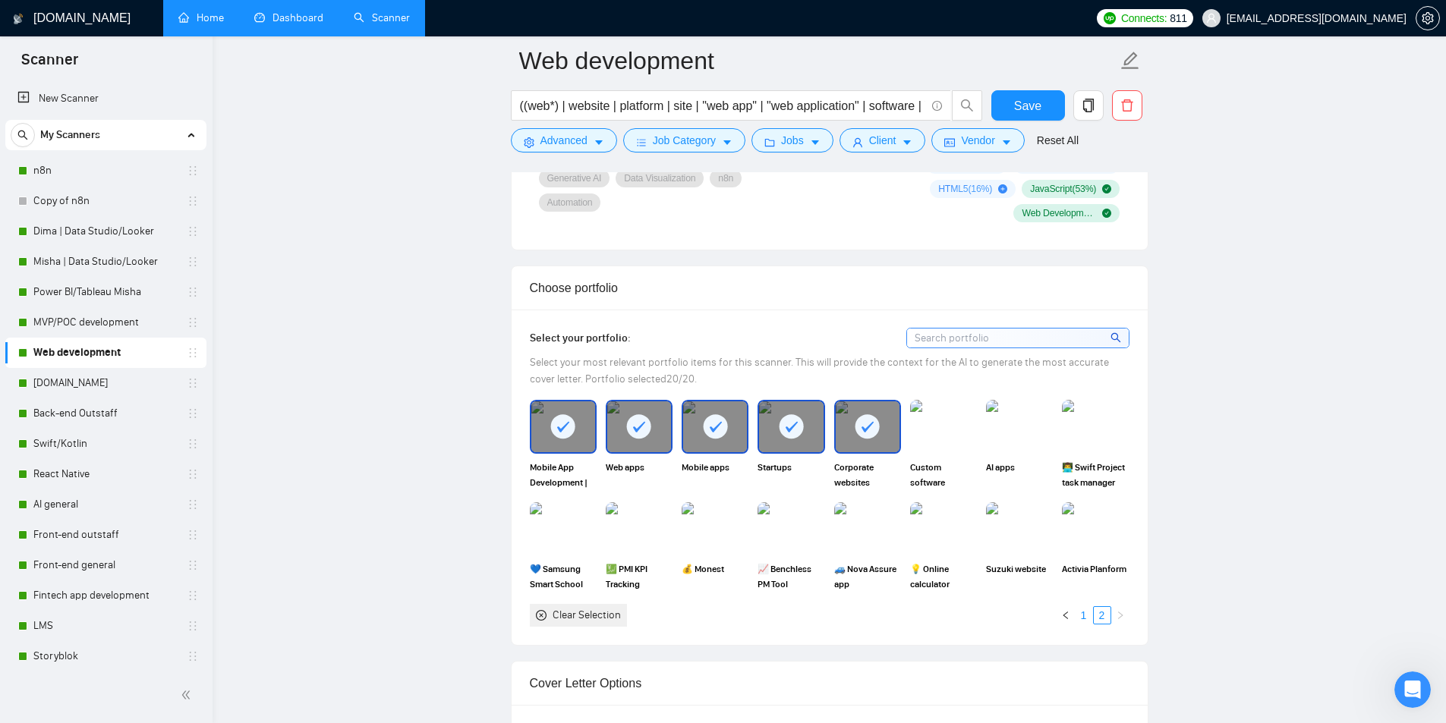
click at [1083, 612] on link "1" at bounding box center [1084, 615] width 17 height 17
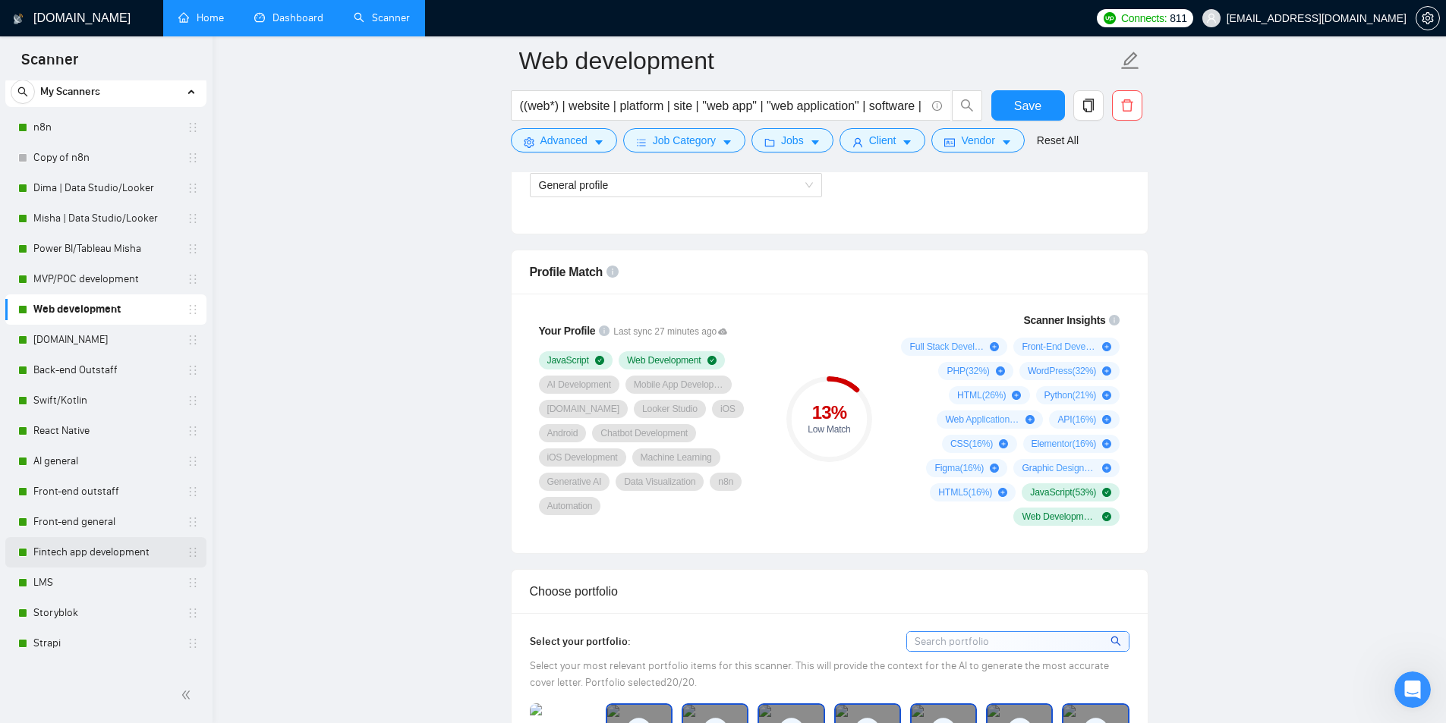
scroll to position [0, 0]
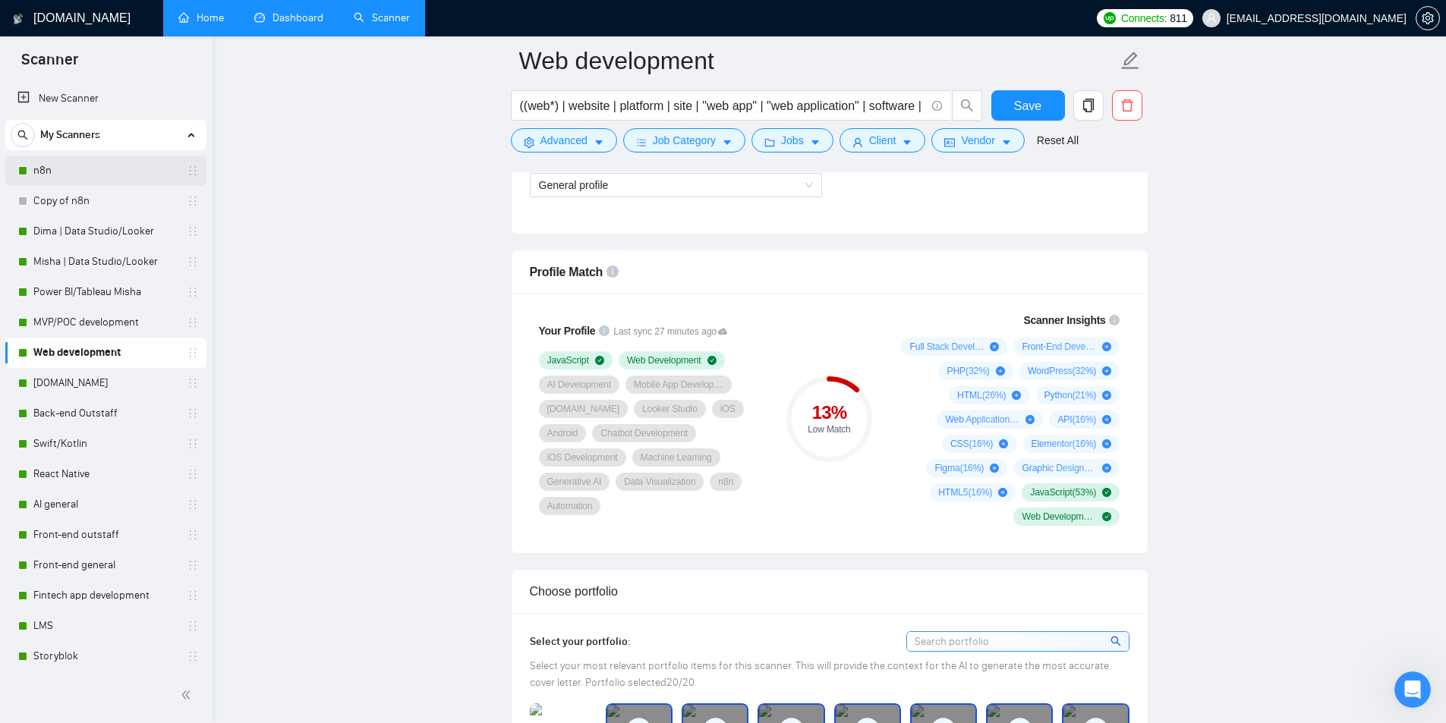
click at [93, 169] on link "n8n" at bounding box center [105, 171] width 144 height 30
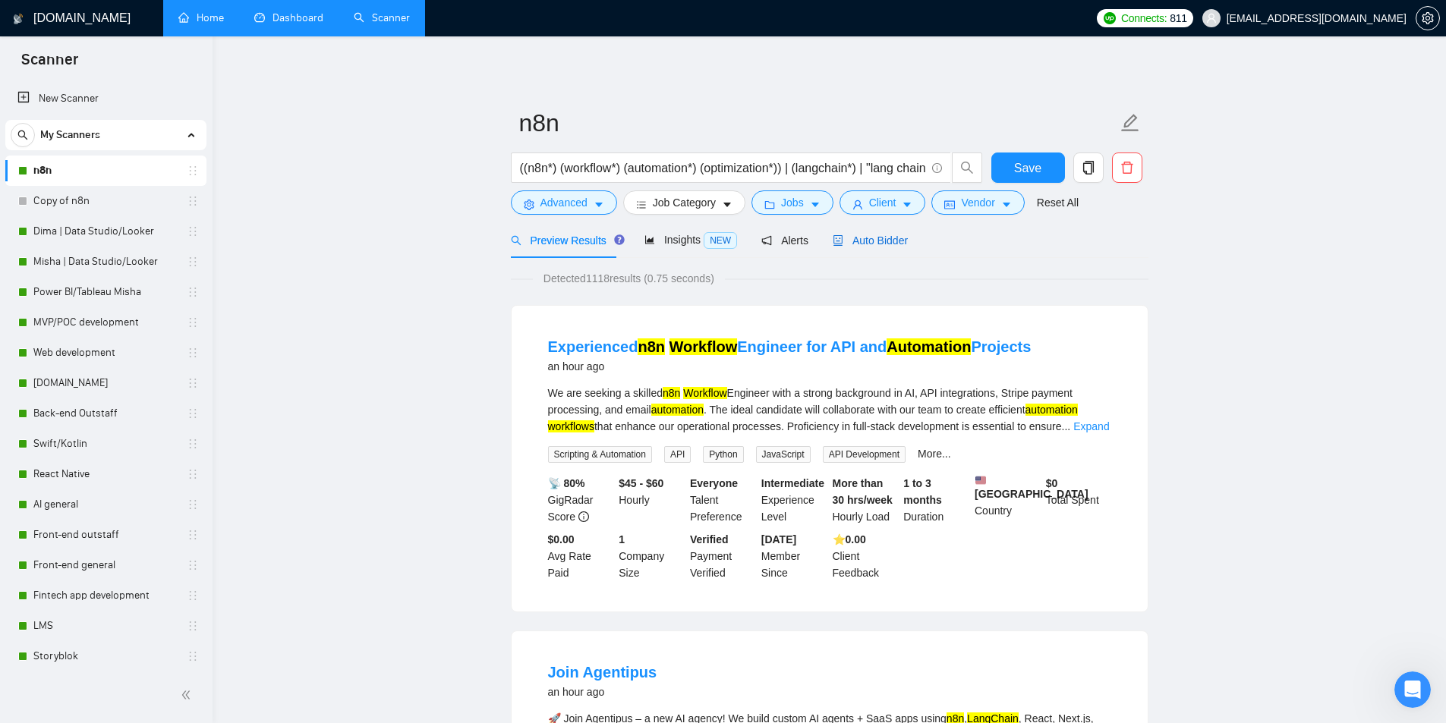
drag, startPoint x: 879, startPoint y: 244, endPoint x: 837, endPoint y: 254, distance: 43.6
click at [880, 244] on span "Auto Bidder" at bounding box center [870, 241] width 75 height 12
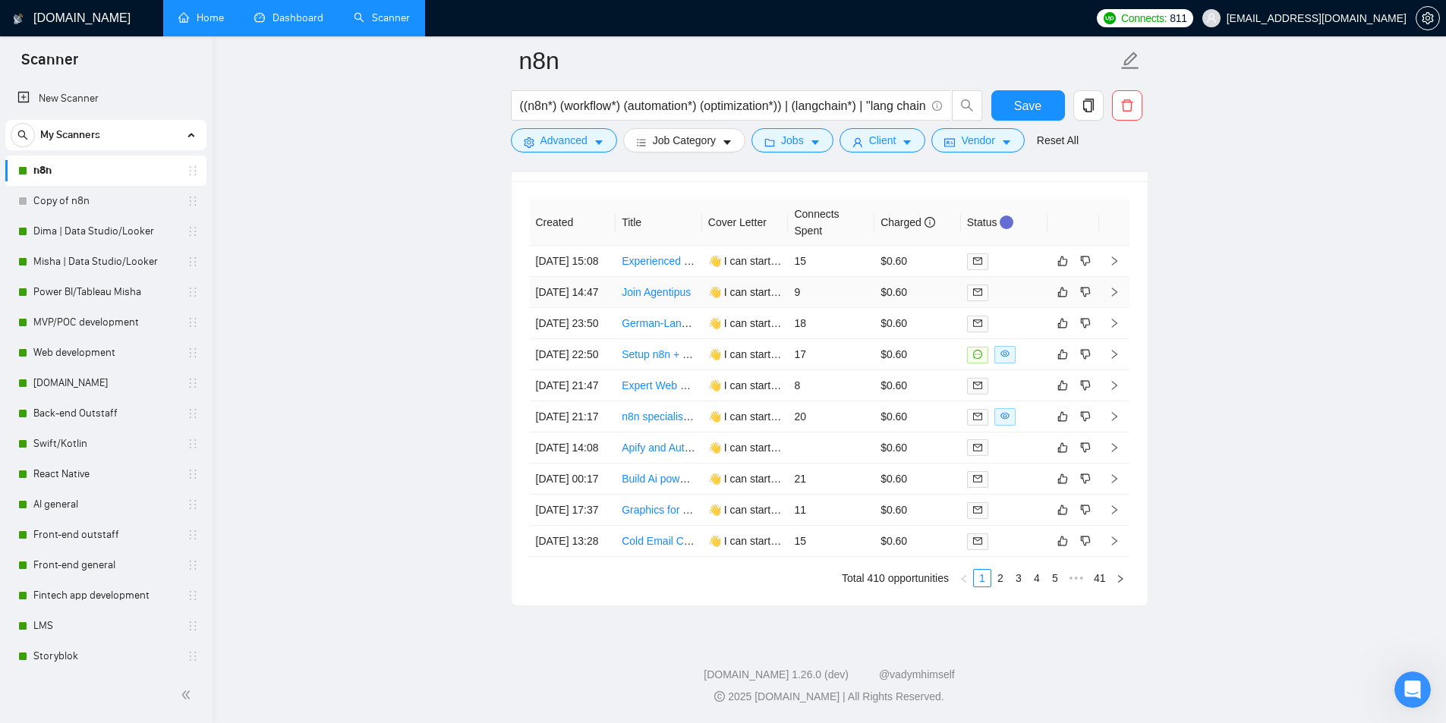
scroll to position [3828, 0]
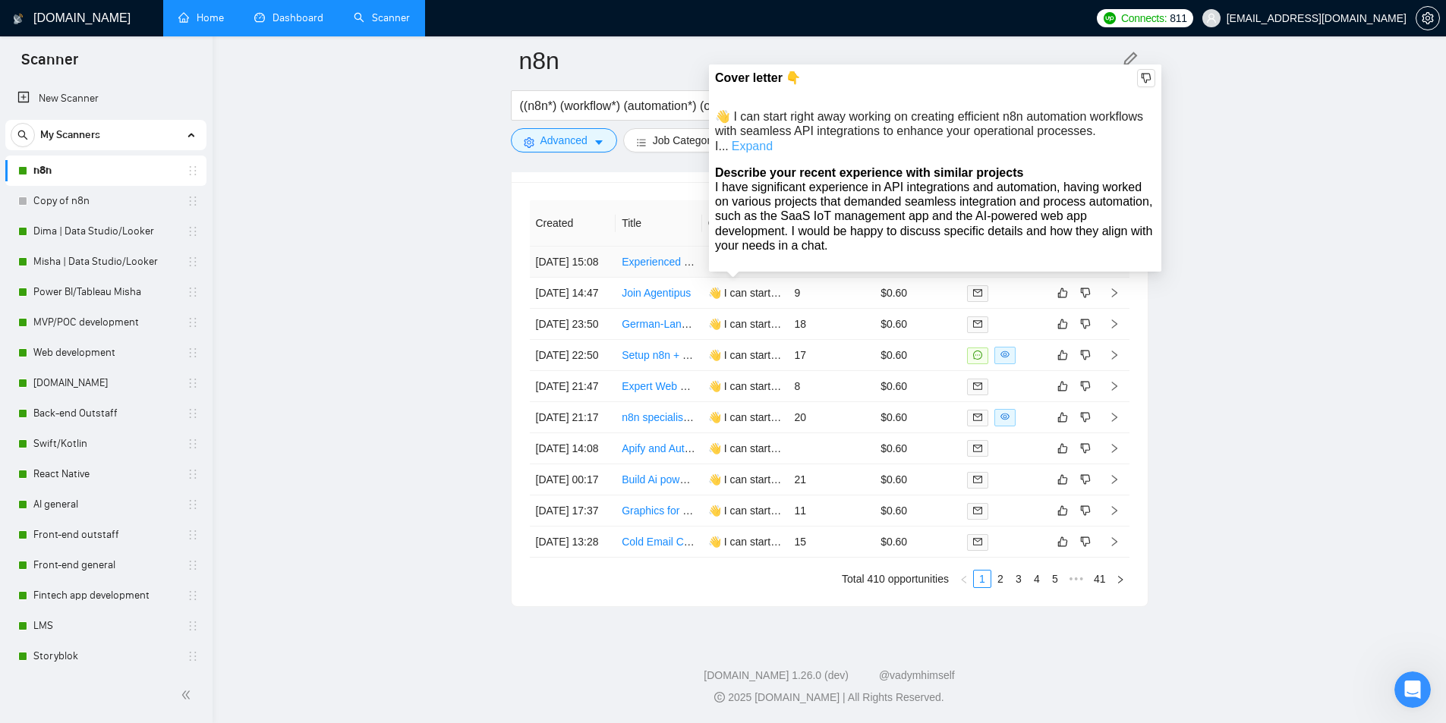
click at [773, 140] on link "Expand" at bounding box center [752, 146] width 41 height 13
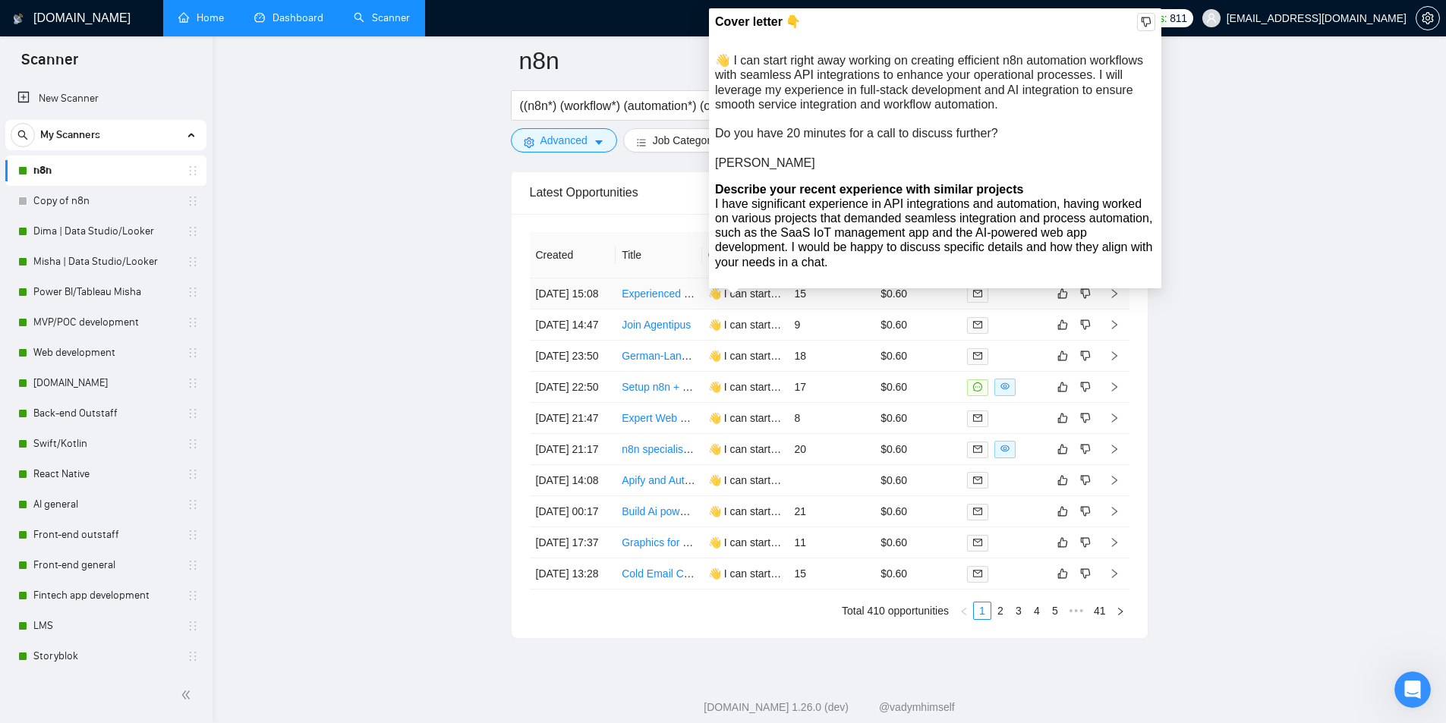
scroll to position [3752, 0]
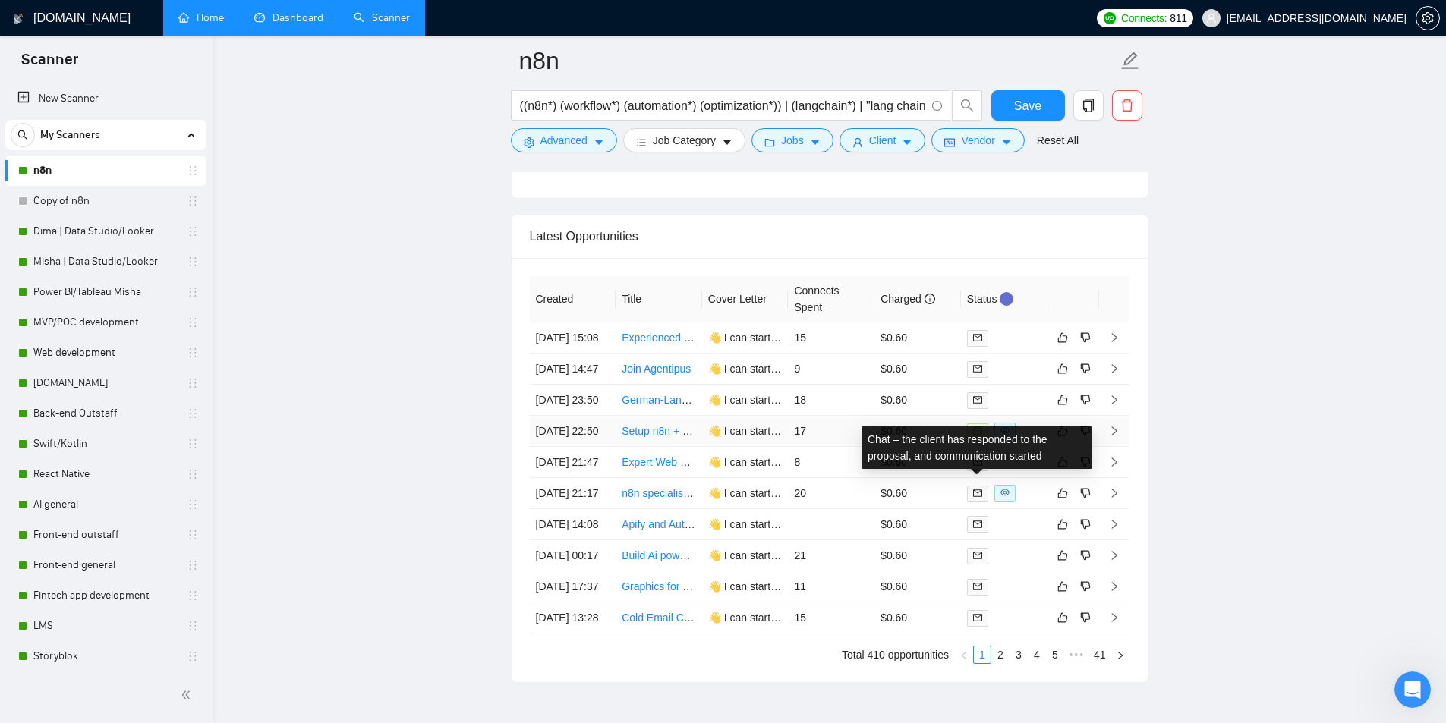
click at [975, 436] on icon "message" at bounding box center [977, 431] width 9 height 9
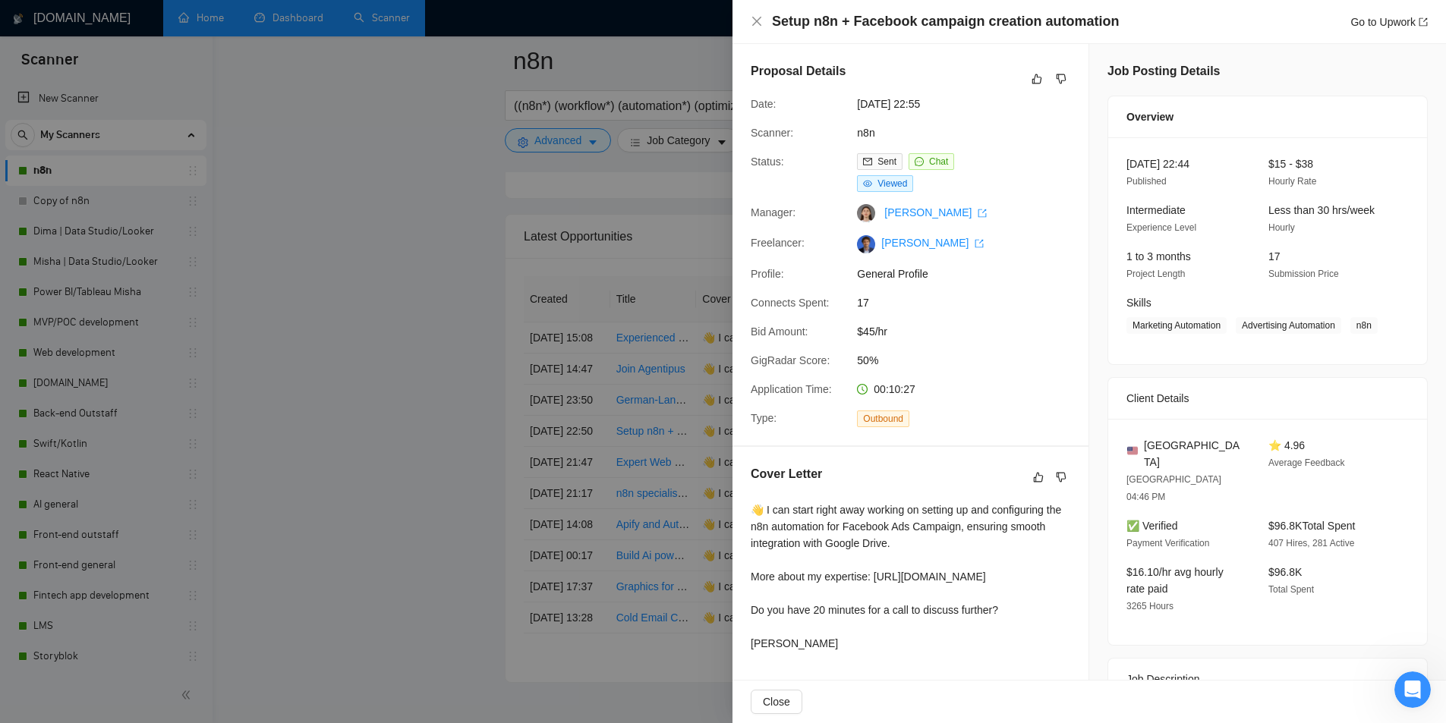
click at [462, 230] on div at bounding box center [723, 361] width 1446 height 723
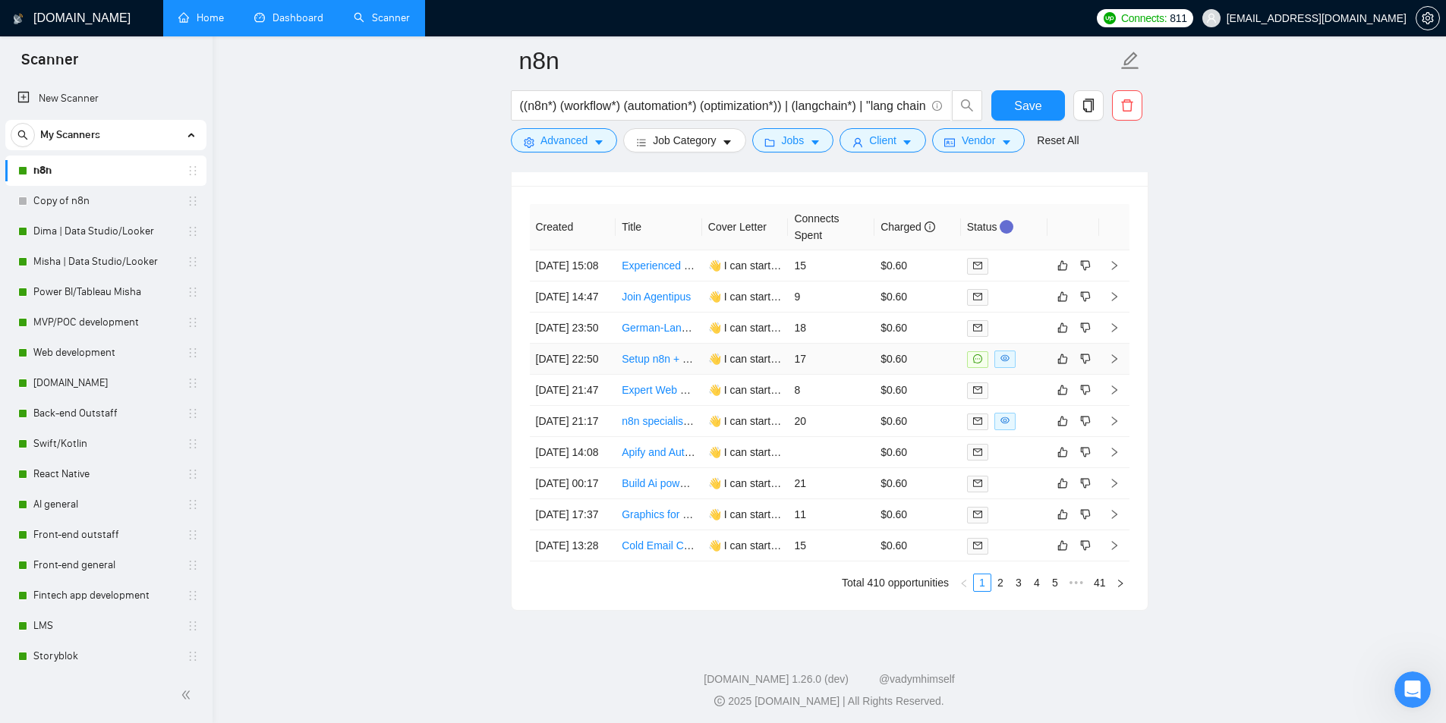
scroll to position [3828, 0]
click at [1114, 371] on td at bounding box center [1114, 355] width 30 height 31
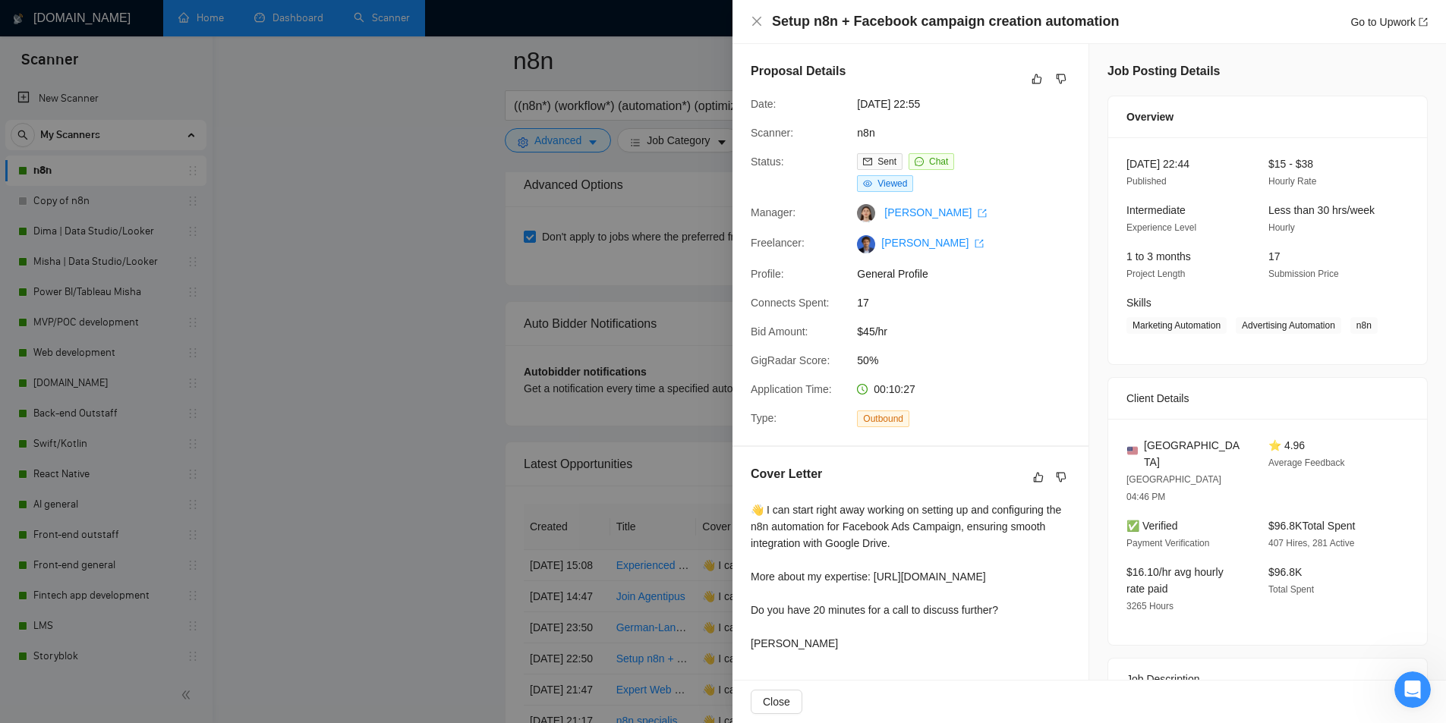
click at [371, 225] on div at bounding box center [723, 361] width 1446 height 723
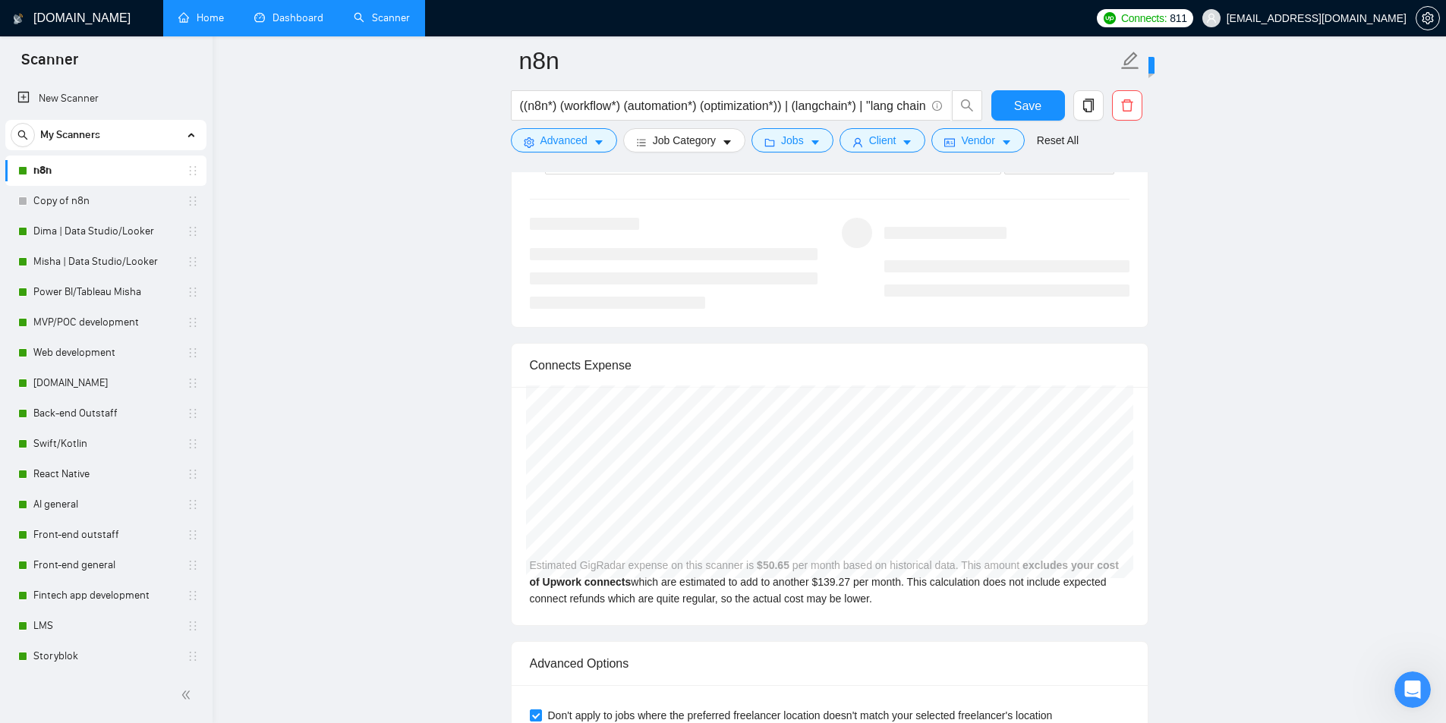
scroll to position [2917, 0]
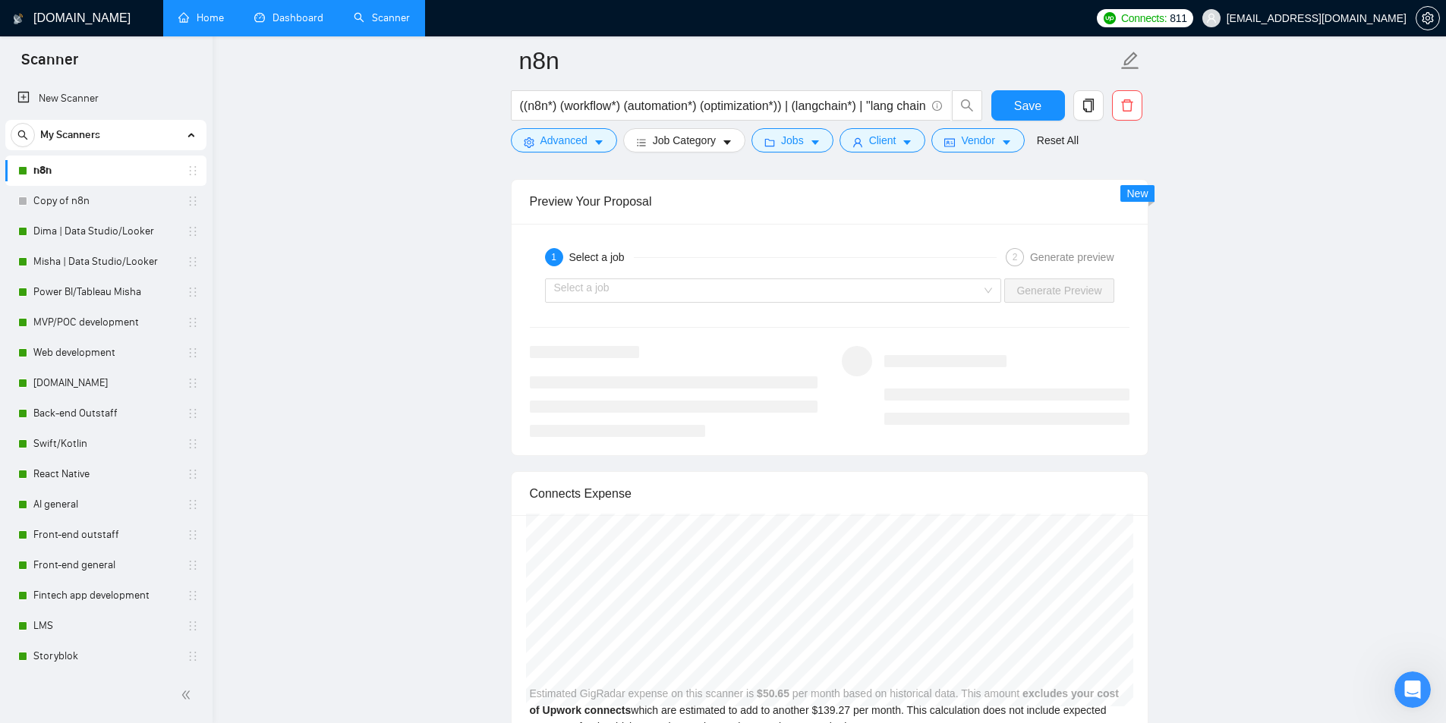
click at [286, 24] on link "Dashboard" at bounding box center [288, 17] width 69 height 13
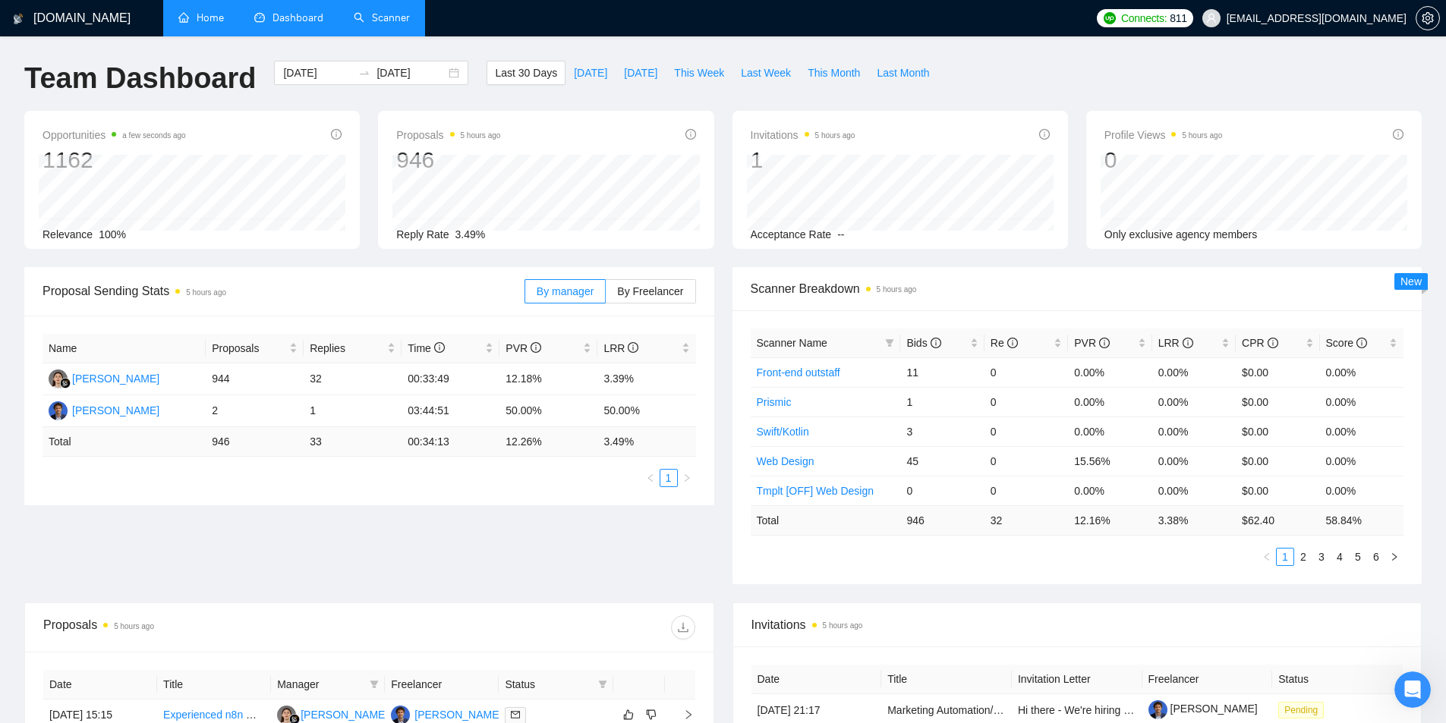
click at [215, 21] on link "Home" at bounding box center [201, 17] width 46 height 13
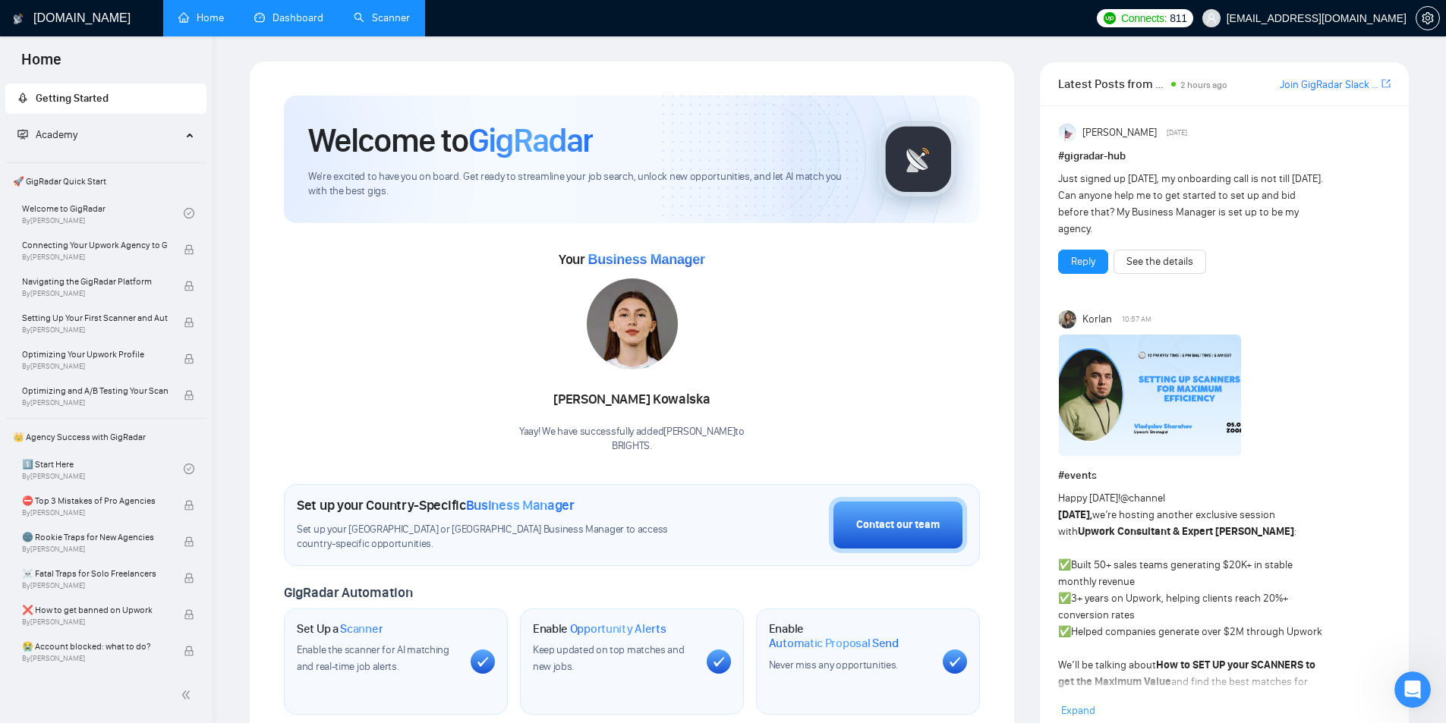
click at [292, 20] on link "Dashboard" at bounding box center [288, 17] width 69 height 13
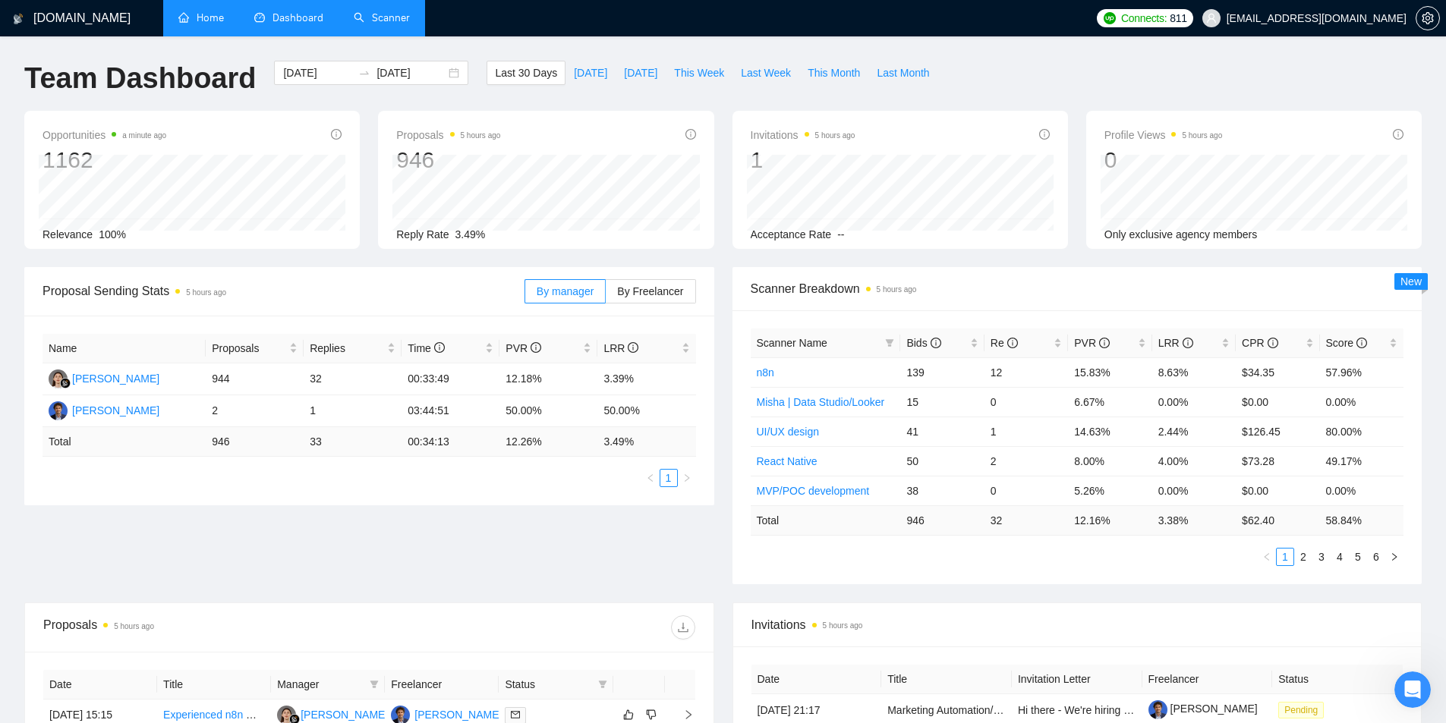
click at [372, 18] on link "Scanner" at bounding box center [382, 17] width 56 height 13
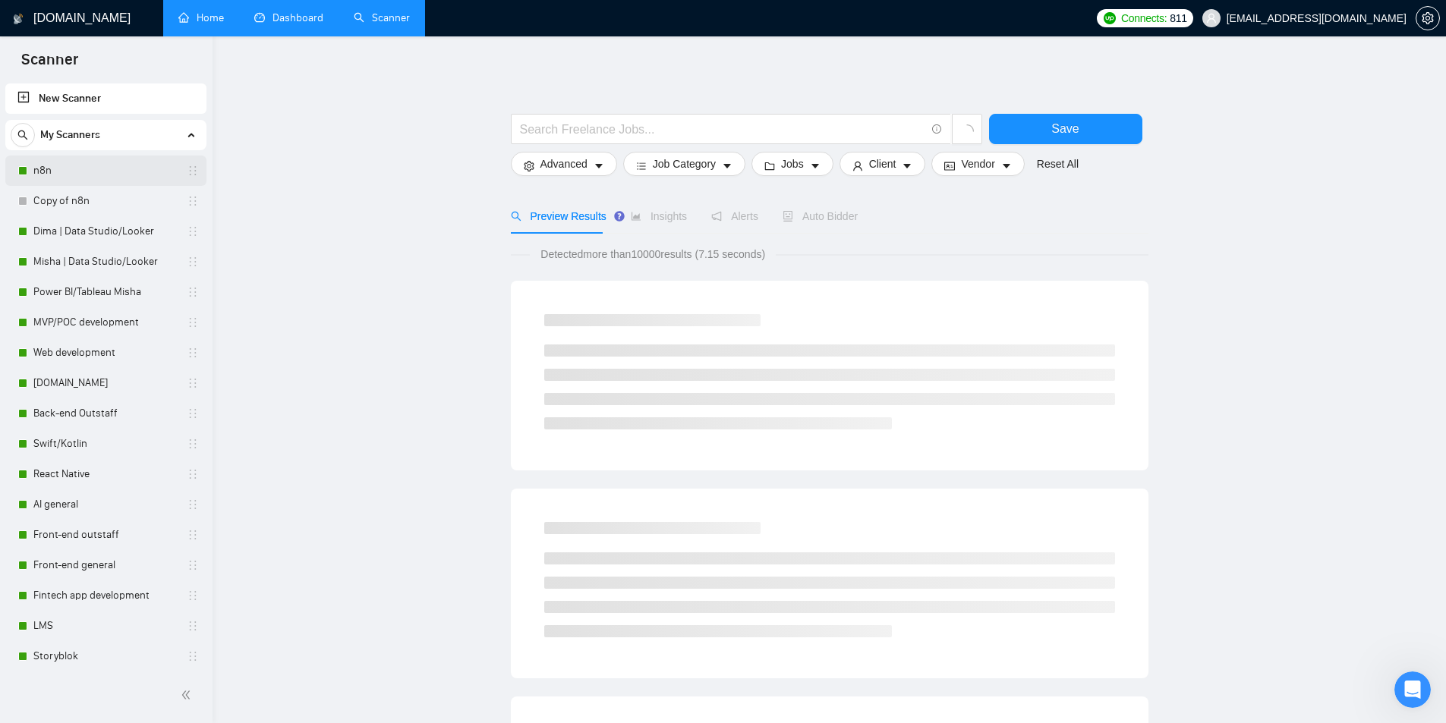
click at [109, 178] on link "n8n" at bounding box center [105, 171] width 144 height 30
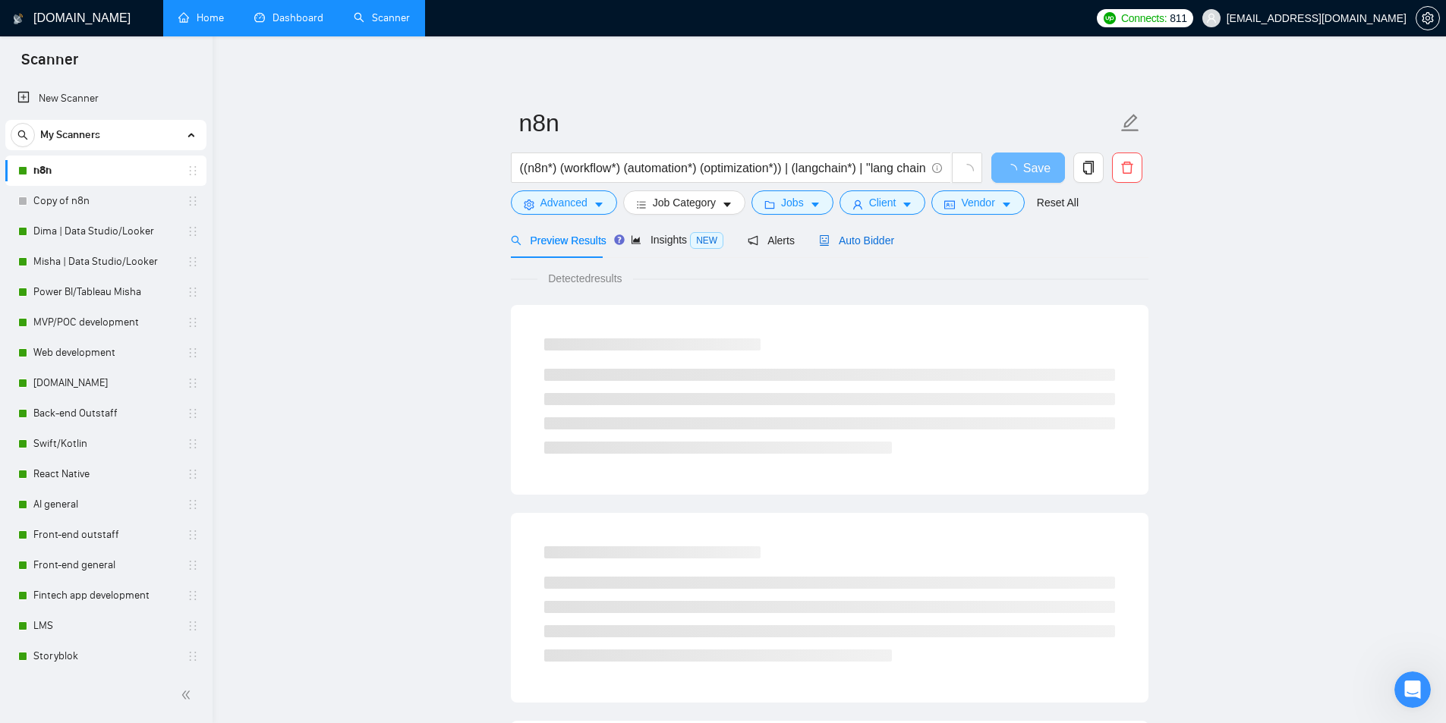
click at [878, 238] on span "Auto Bidder" at bounding box center [856, 241] width 75 height 12
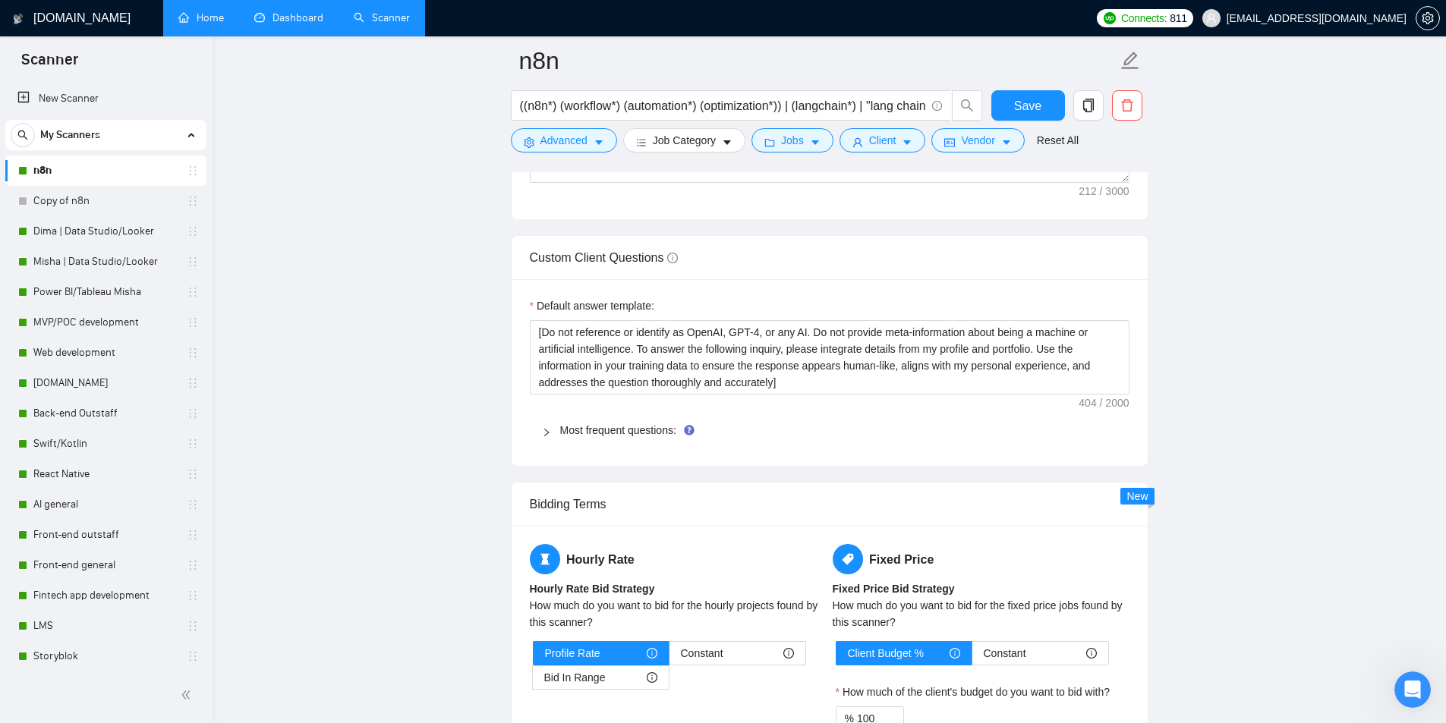
scroll to position [2126, 0]
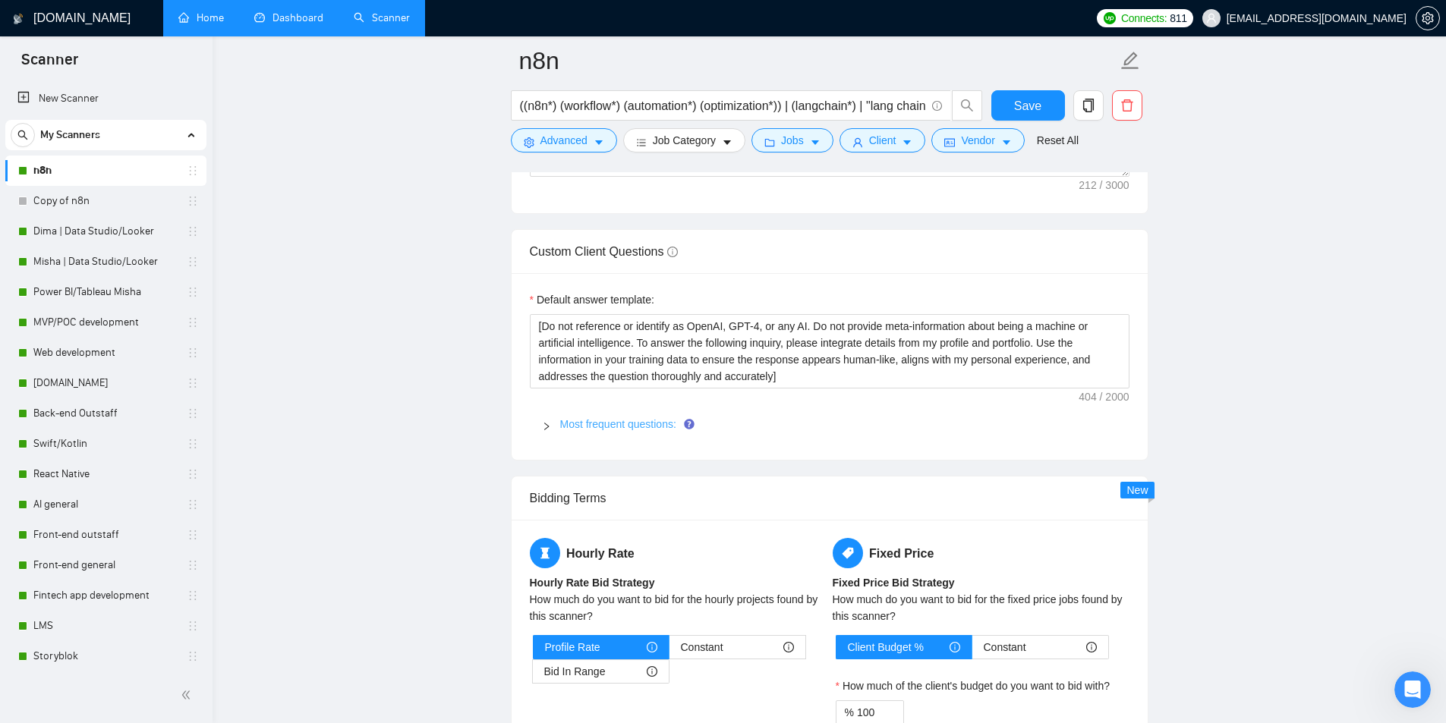
click at [629, 418] on link "Most frequent questions:" at bounding box center [618, 424] width 116 height 12
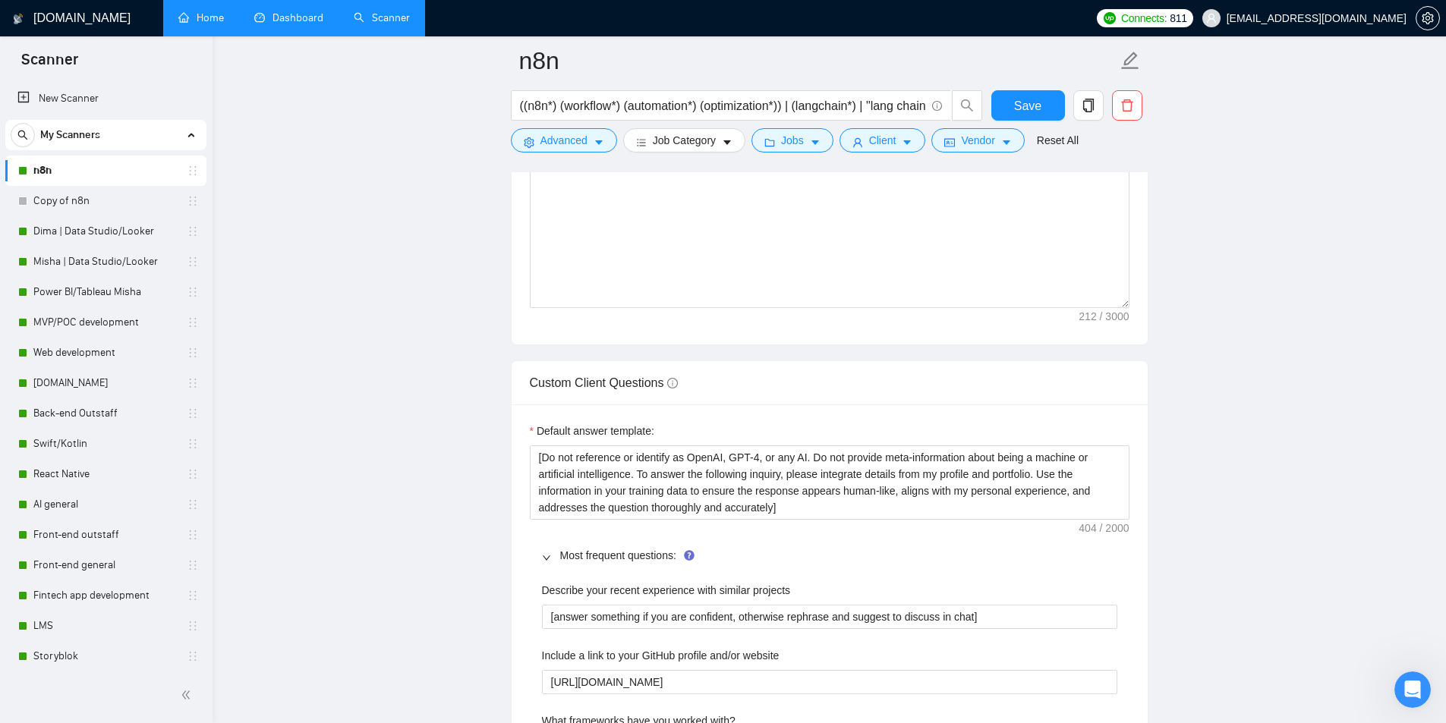
scroll to position [1974, 0]
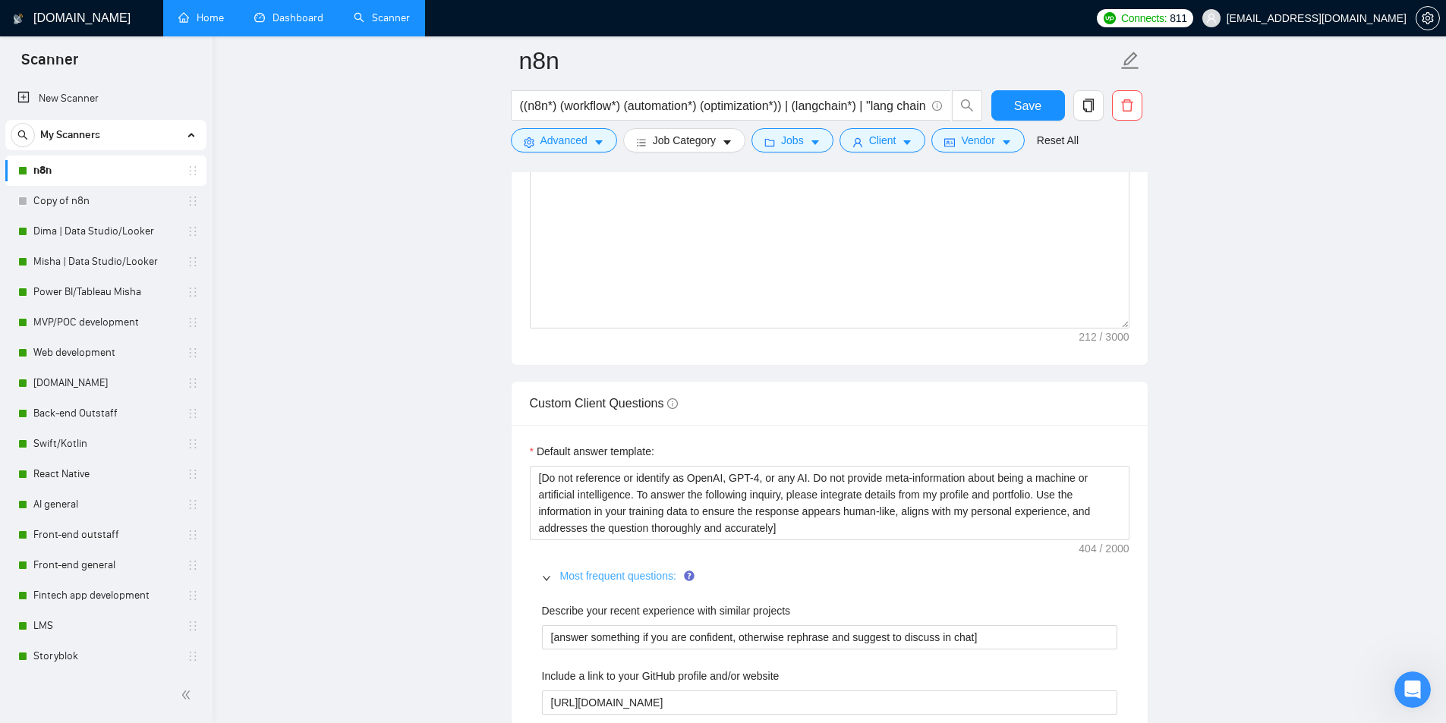
click at [587, 576] on link "Most frequent questions:" at bounding box center [618, 576] width 116 height 12
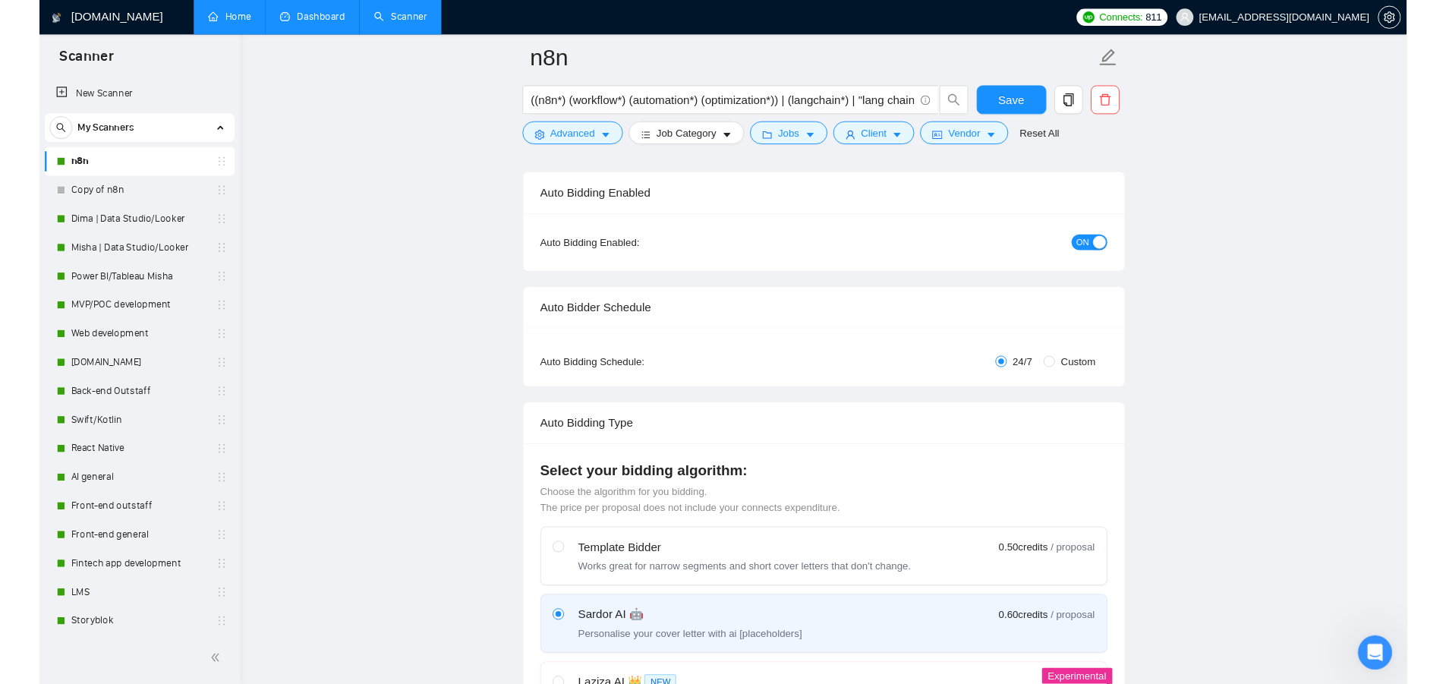
scroll to position [0, 0]
